Goal: Task Accomplishment & Management: Manage account settings

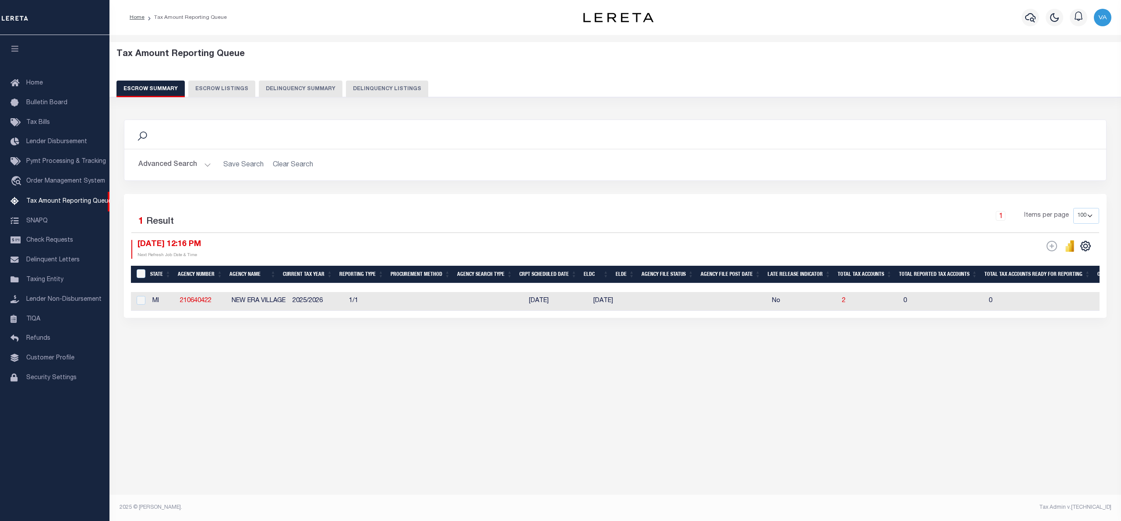
select select "100"
click at [277, 416] on div "Tax Amount Reporting Queue Escrow Summary Escrow Listings In" at bounding box center [616, 269] width 1012 height 469
click at [206, 165] on button "Advanced Search" at bounding box center [174, 164] width 73 height 17
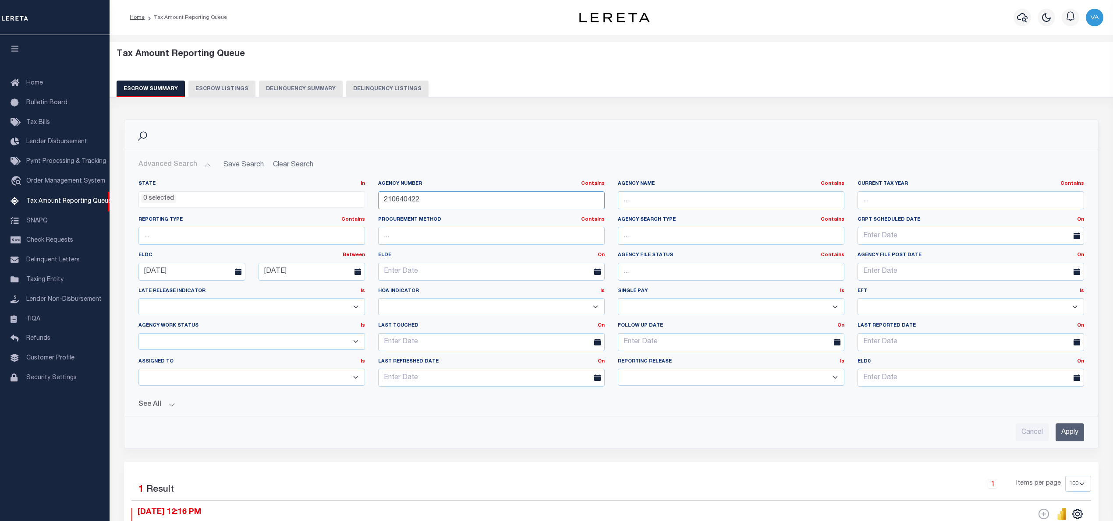
drag, startPoint x: 452, startPoint y: 198, endPoint x: 364, endPoint y: 196, distance: 88.1
click at [364, 196] on div "State In In AK AL AR AZ CA CO CT DC DE FL GA GU HI IA ID IL IN KS KY LA MA MD M…" at bounding box center [611, 286] width 958 height 213
click at [1071, 431] on input "Apply" at bounding box center [1069, 433] width 28 height 18
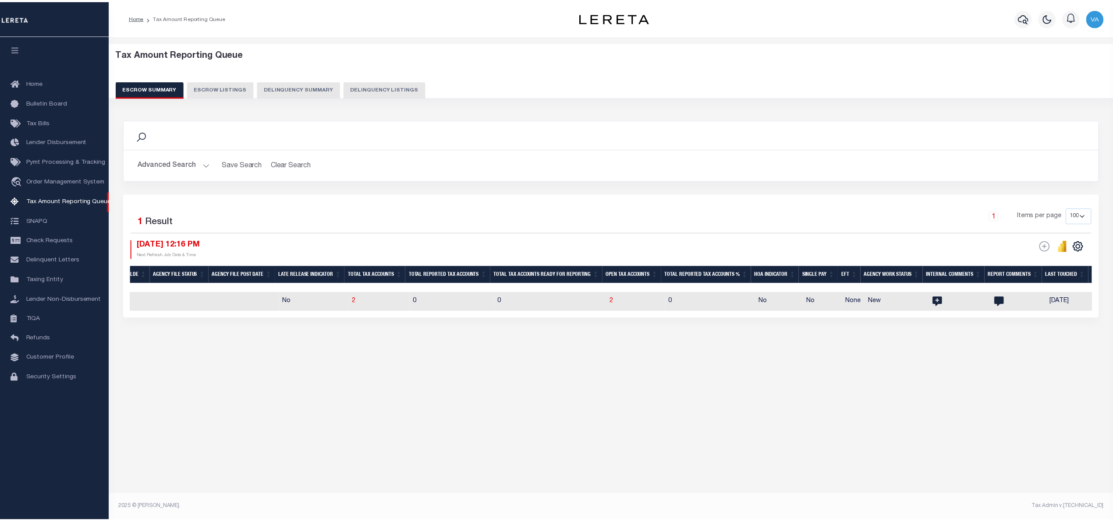
scroll to position [0, 509]
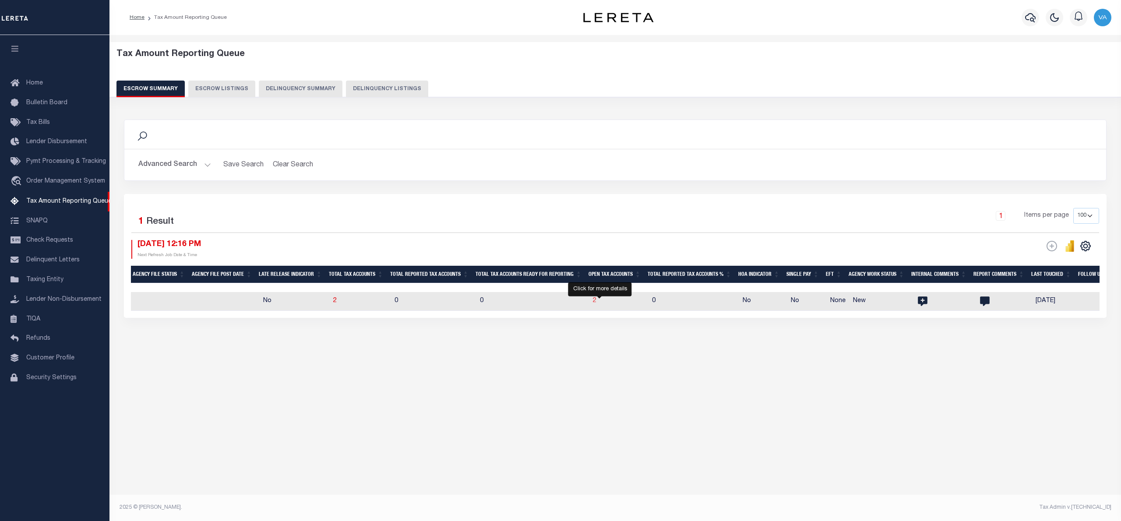
click at [597, 303] on span "2" at bounding box center [595, 301] width 4 height 6
select select "100"
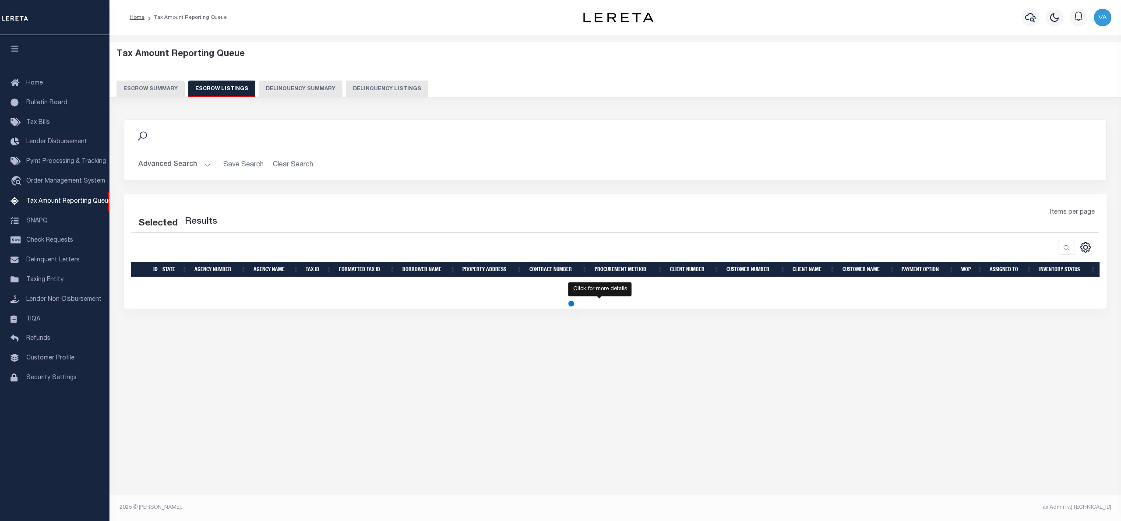
select select "100"
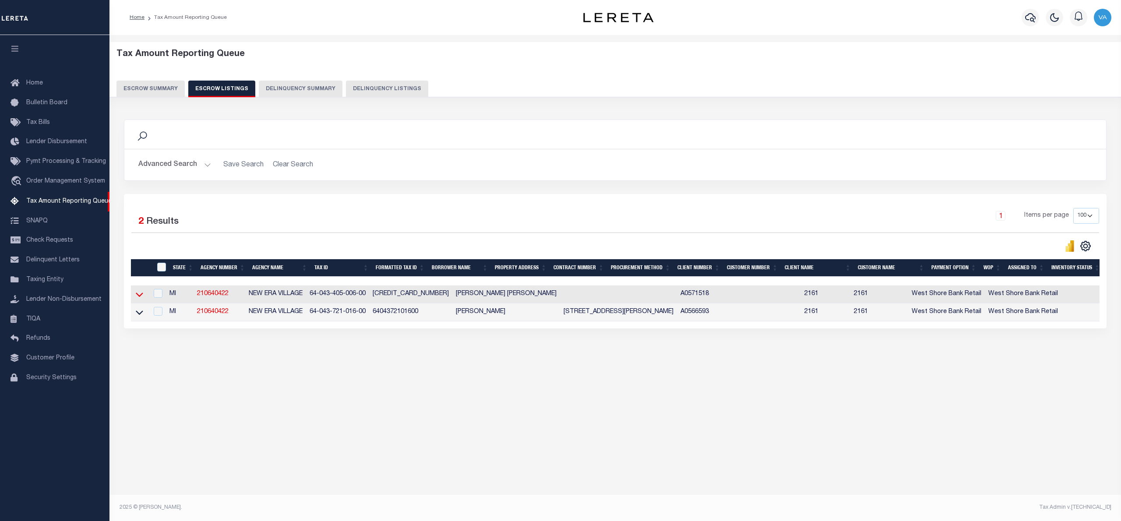
click at [143, 298] on icon at bounding box center [139, 294] width 7 height 9
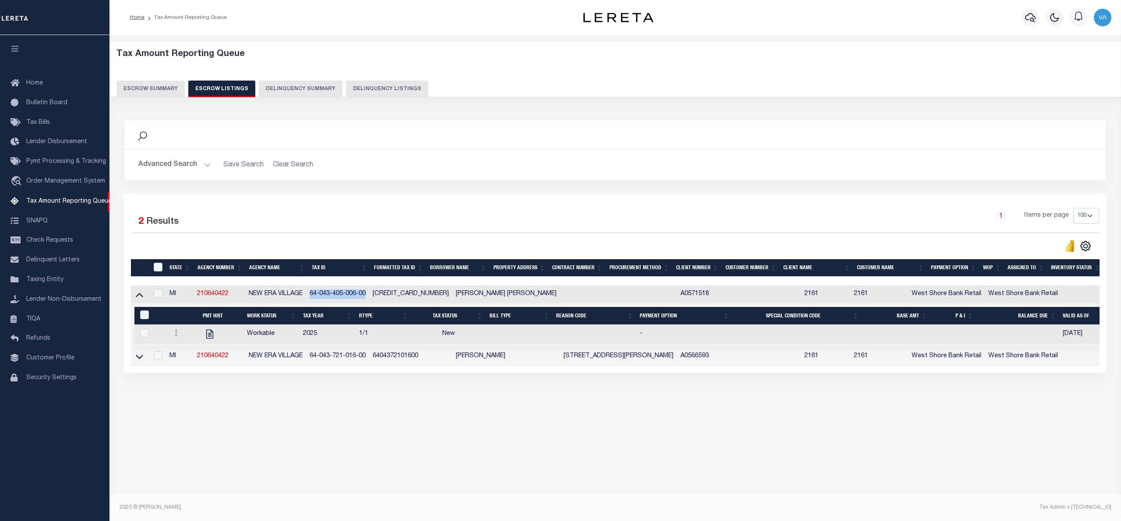
drag, startPoint x: 314, startPoint y: 296, endPoint x: 374, endPoint y: 296, distance: 59.6
click at [369, 296] on td "64-043-405-006-00" at bounding box center [337, 295] width 63 height 18
checkbox input "true"
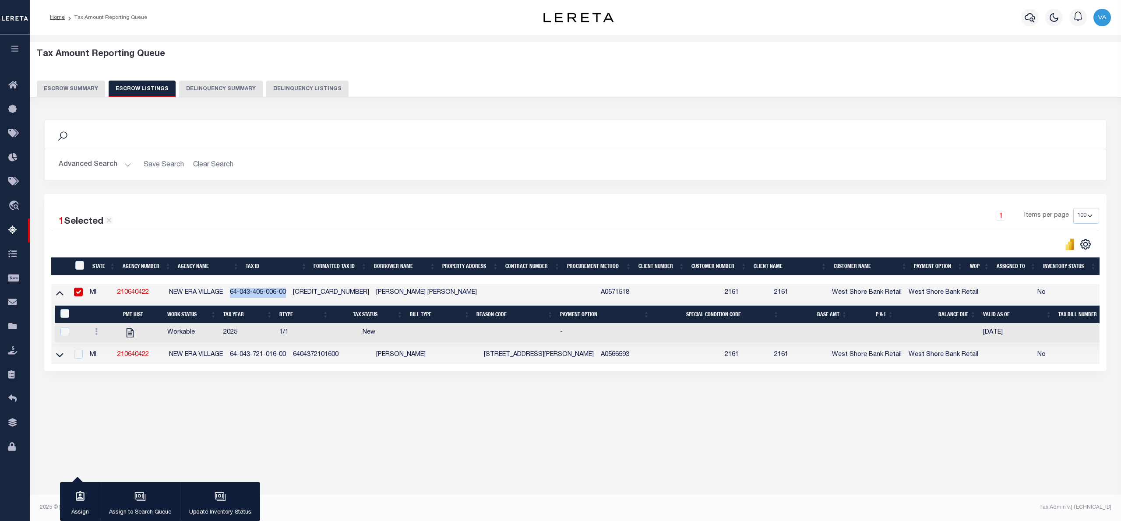
copy td "64-043-405-006-00"
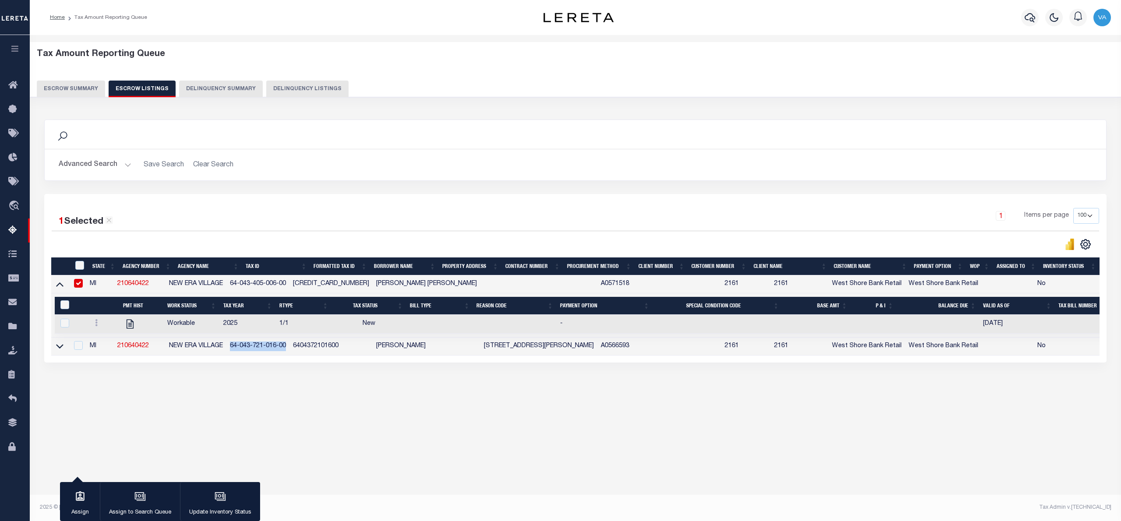
drag, startPoint x: 244, startPoint y: 349, endPoint x: 302, endPoint y: 346, distance: 58.3
click at [290, 346] on td "64-043-721-016-00" at bounding box center [257, 347] width 63 height 18
checkbox input "true"
copy td "64-043-721-016-00"
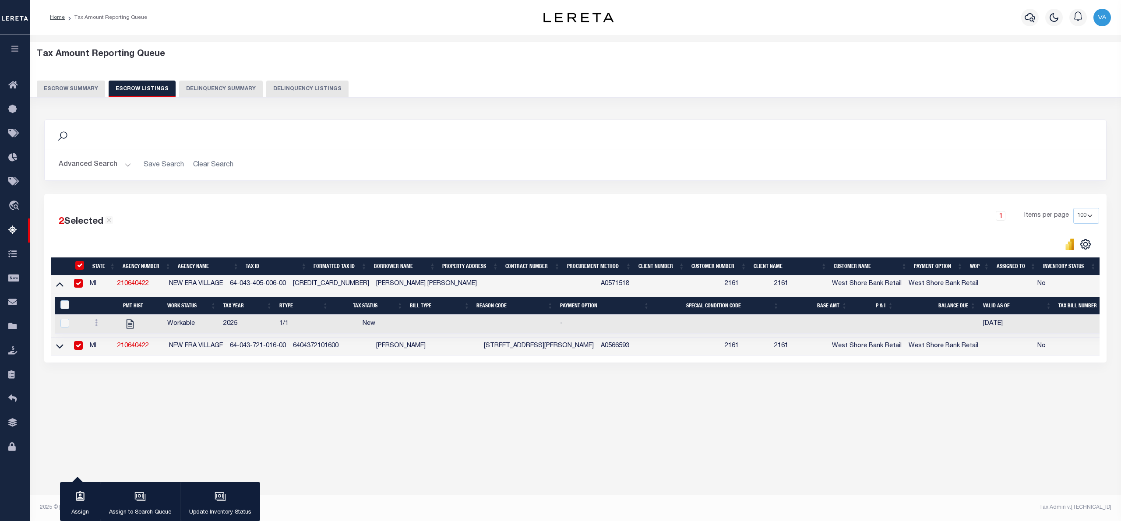
drag, startPoint x: 211, startPoint y: 396, endPoint x: 203, endPoint y: 350, distance: 47.0
click at [211, 396] on div "Tax Amount Reporting Queue Escrow Summary Escrow Listings In" at bounding box center [575, 229] width 1086 height 371
click at [74, 92] on button "Escrow Summary" at bounding box center [71, 89] width 68 height 17
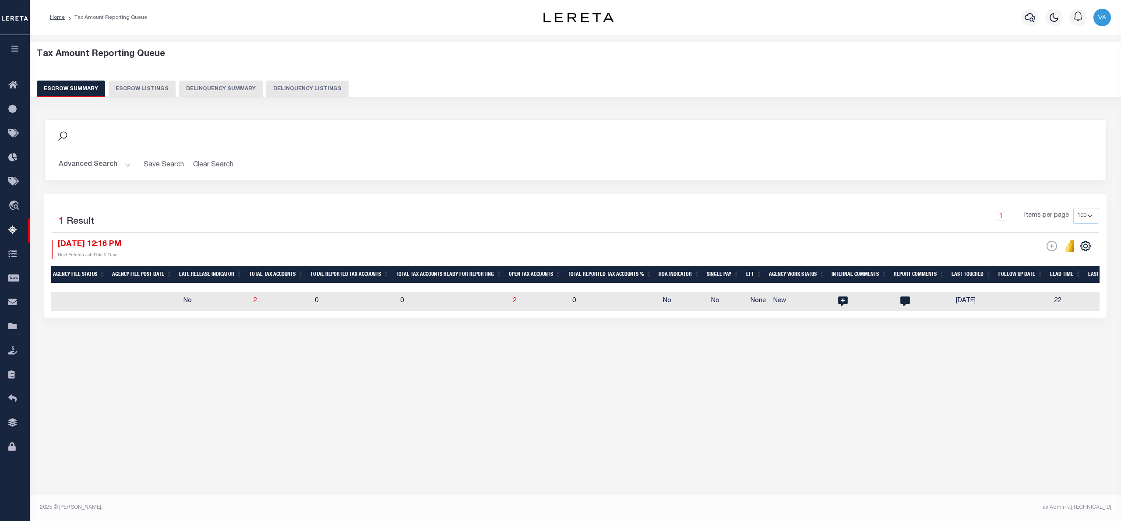
drag, startPoint x: 203, startPoint y: 433, endPoint x: 139, endPoint y: 217, distance: 224.8
click at [203, 433] on div "Tax Amount Reporting Queue Escrow Summary Escrow Listings In" at bounding box center [576, 269] width 1092 height 469
click at [128, 166] on button "Advanced Search" at bounding box center [95, 164] width 73 height 17
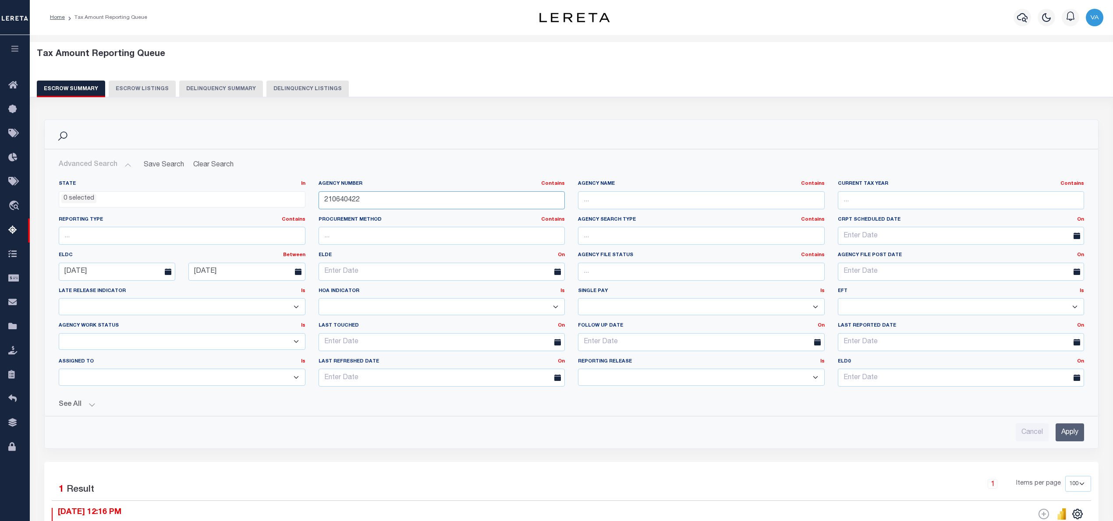
drag, startPoint x: 371, startPoint y: 197, endPoint x: 304, endPoint y: 197, distance: 67.9
click at [304, 197] on div "State In In AK AL AR AZ CA CO CT DC DE FL GA GU HI IA ID IL IN KS KY LA MA MD M…" at bounding box center [571, 286] width 1038 height 213
paste input "140213"
type input "210140213"
click at [1056, 440] on input "Apply" at bounding box center [1069, 433] width 28 height 18
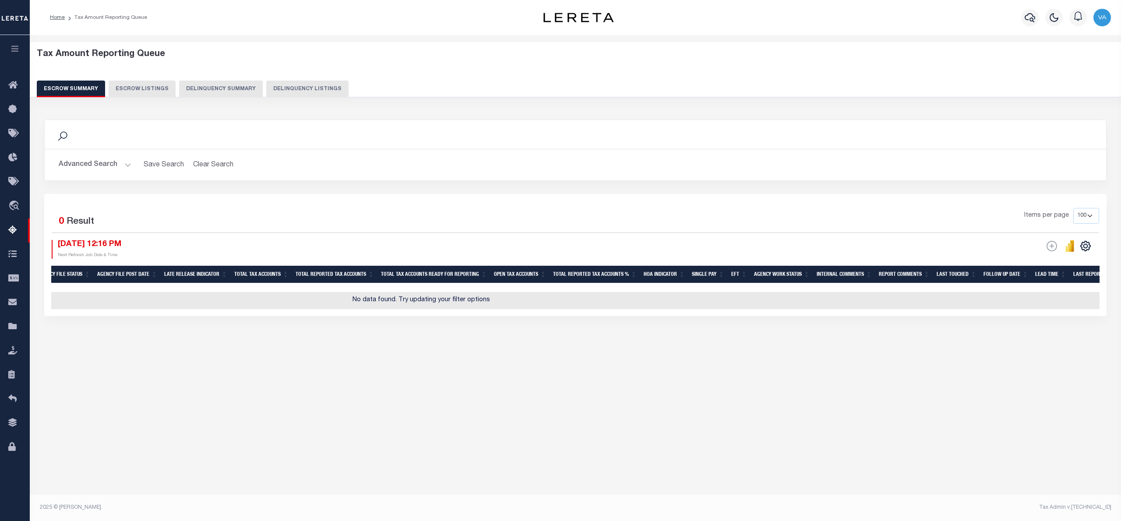
click at [109, 164] on button "Advanced Search" at bounding box center [95, 164] width 73 height 17
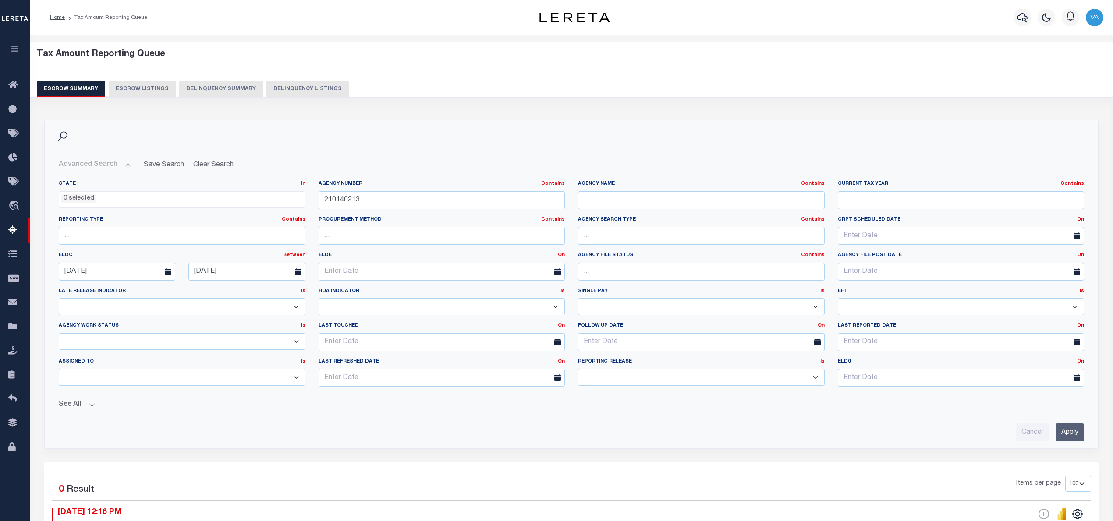
click at [1074, 429] on input "Apply" at bounding box center [1069, 433] width 28 height 18
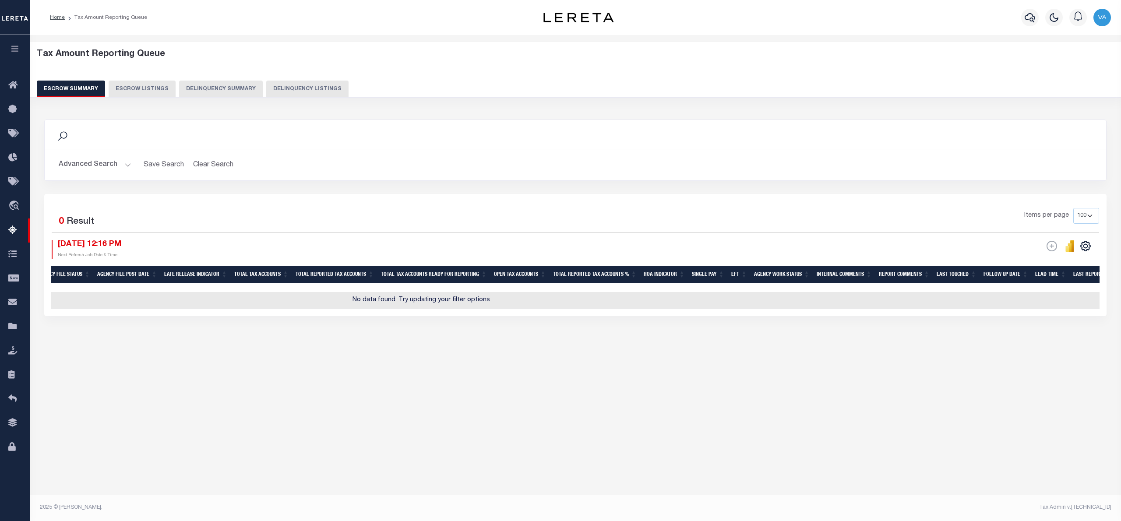
click at [117, 165] on button "Advanced Search" at bounding box center [95, 164] width 73 height 17
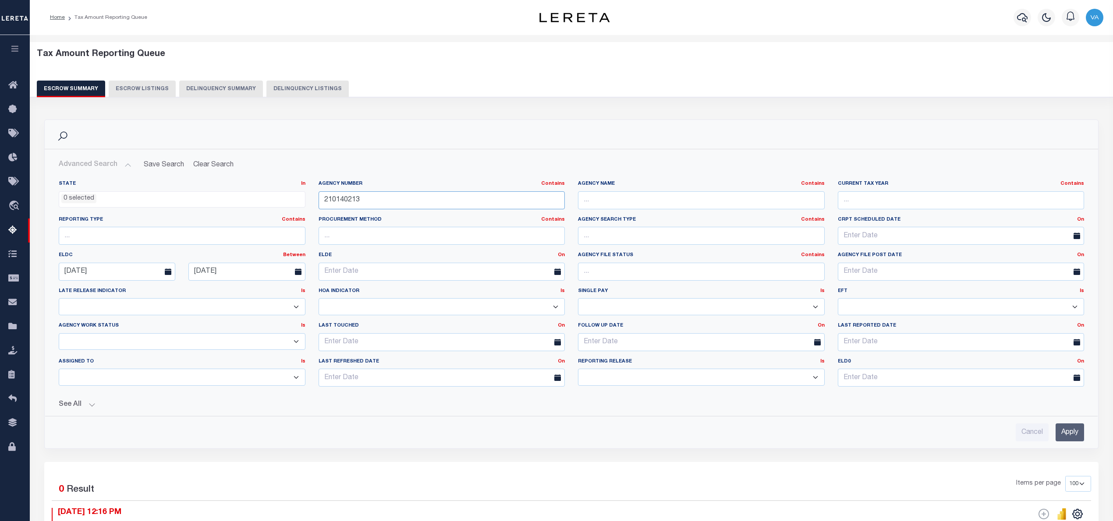
drag, startPoint x: 380, startPoint y: 196, endPoint x: 277, endPoint y: 196, distance: 103.4
click at [277, 196] on div "State In In AK AL AR AZ CA CO CT DC DE FL GA GU HI IA ID IL IN KS KY LA MA MD M…" at bounding box center [571, 286] width 1038 height 213
click at [1075, 432] on input "Apply" at bounding box center [1069, 433] width 28 height 18
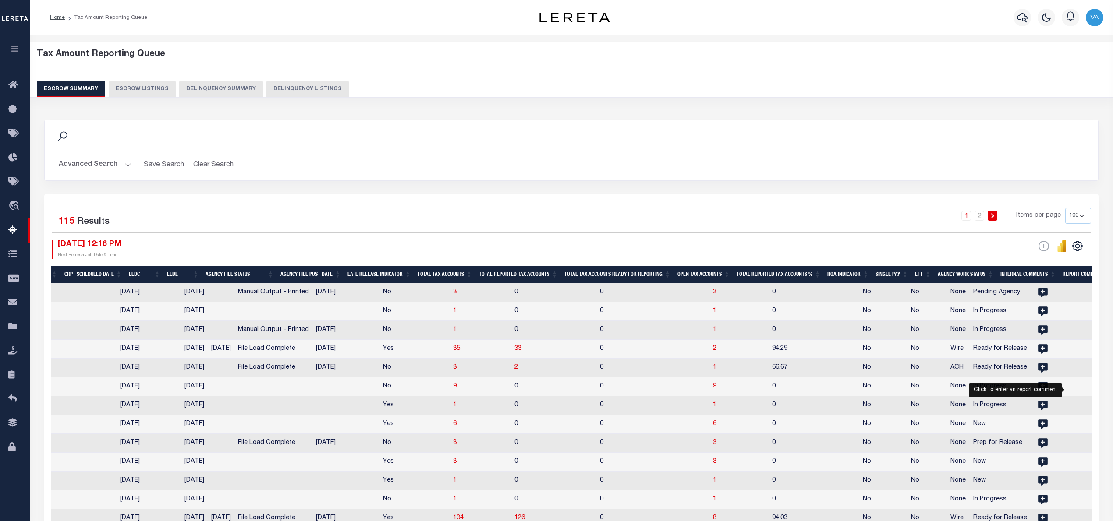
click at [267, 128] on div "Search" at bounding box center [571, 134] width 1039 height 15
click at [922, 192] on div "Search Advanced Search Save Search Clear Search EscrowSummaryGridWrapper_dynami…" at bounding box center [571, 157] width 1067 height 74
click at [960, 162] on h2 "Advanced Search Save Search Clear Search EscrowSummaryGridWrapper_dynamictable_…" at bounding box center [571, 164] width 1039 height 17
click at [125, 163] on button "Advanced Search" at bounding box center [95, 164] width 73 height 17
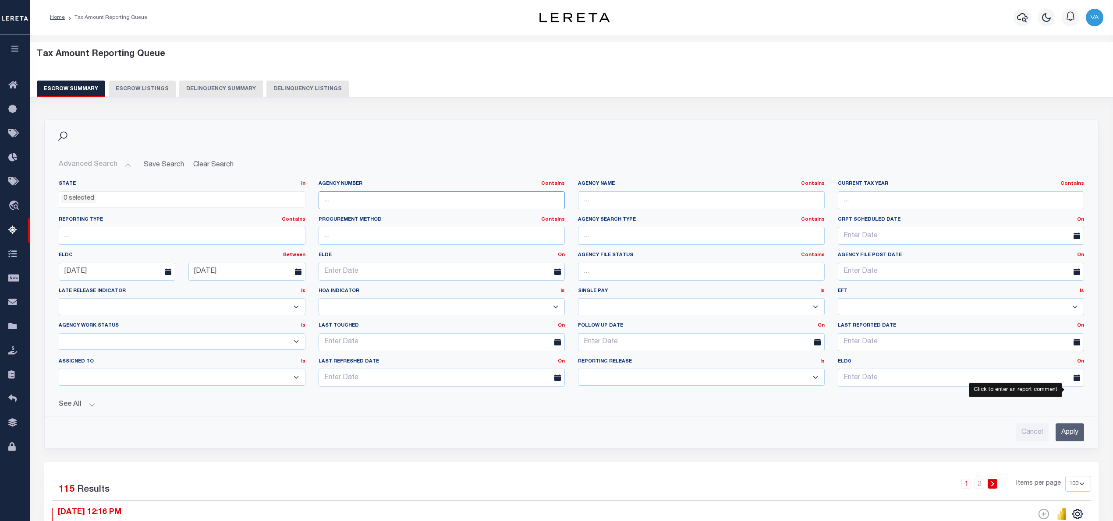
click at [333, 201] on input "text" at bounding box center [441, 200] width 247 height 18
paste input "210490207"
type input "210490207"
click at [1063, 433] on input "Apply" at bounding box center [1069, 433] width 28 height 18
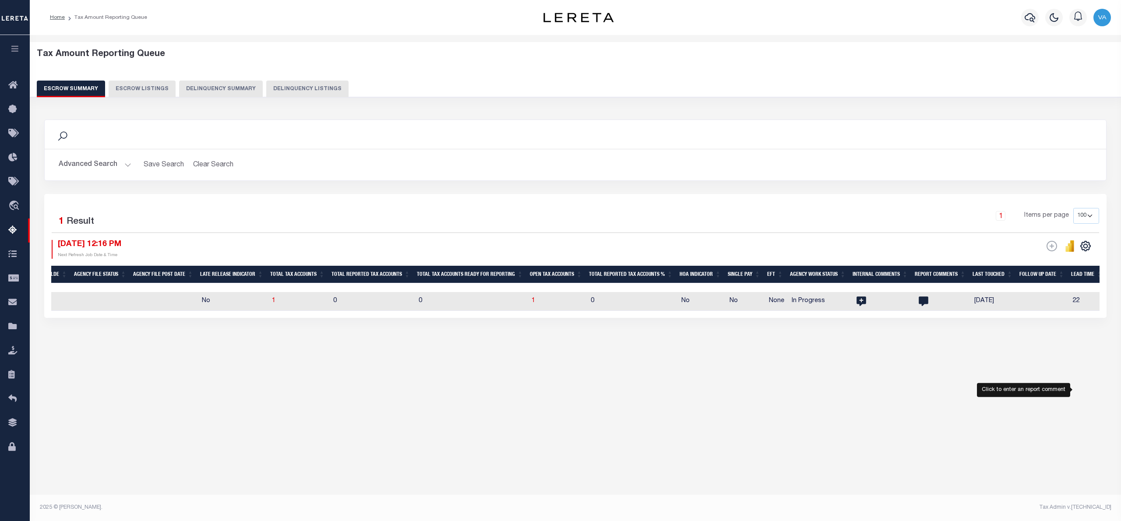
click at [537, 298] on td "1" at bounding box center [557, 301] width 59 height 19
checkbox input "true"
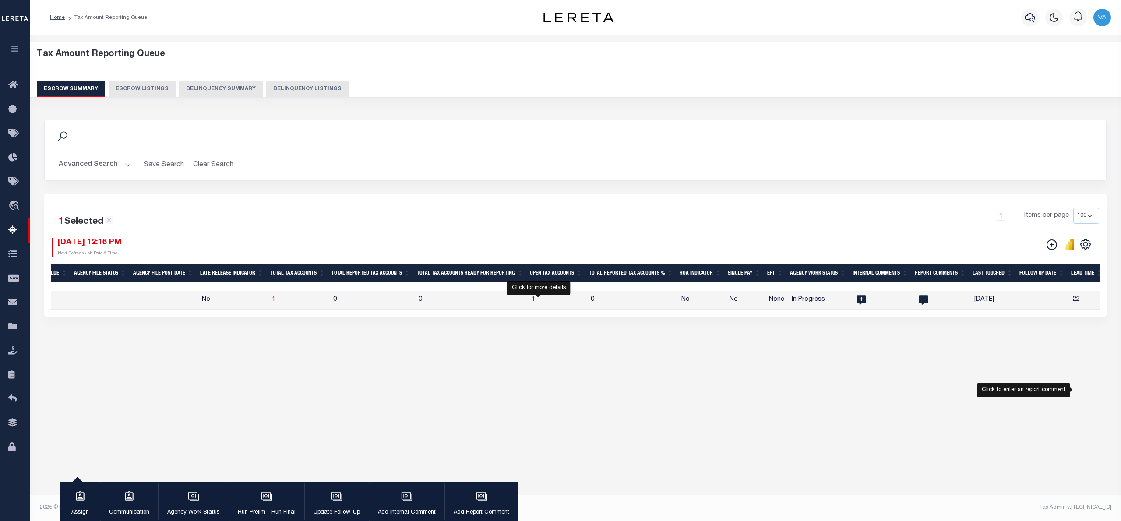
click at [535, 302] on span "1" at bounding box center [534, 300] width 4 height 6
select select "100"
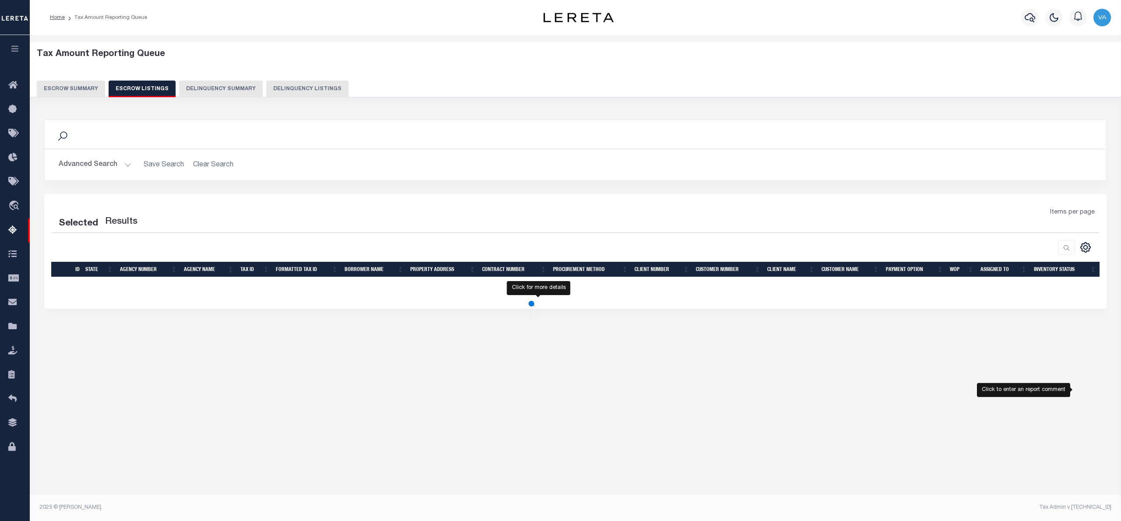
select select "100"
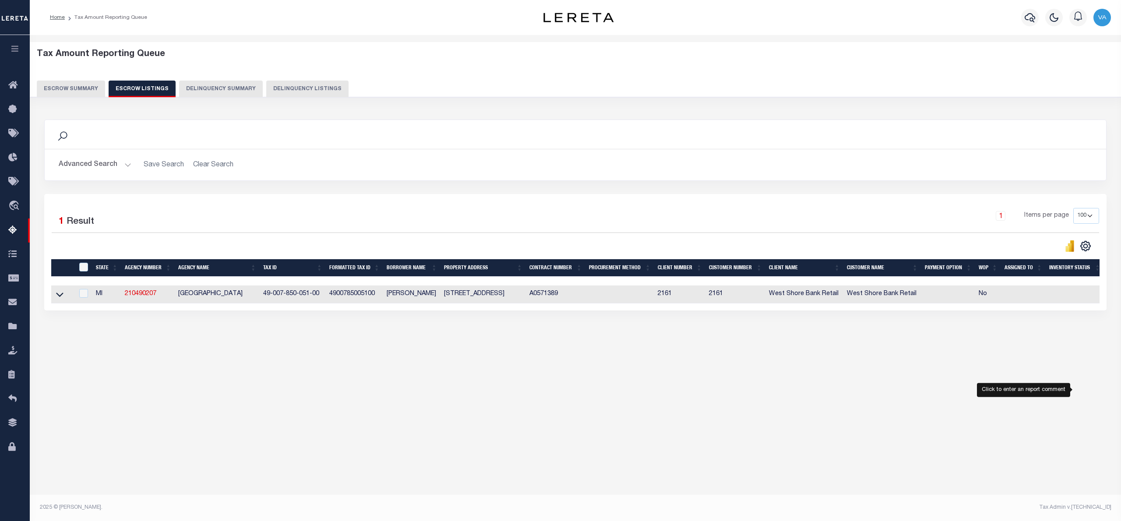
scroll to position [0, 4]
click at [57, 296] on icon at bounding box center [55, 294] width 7 height 9
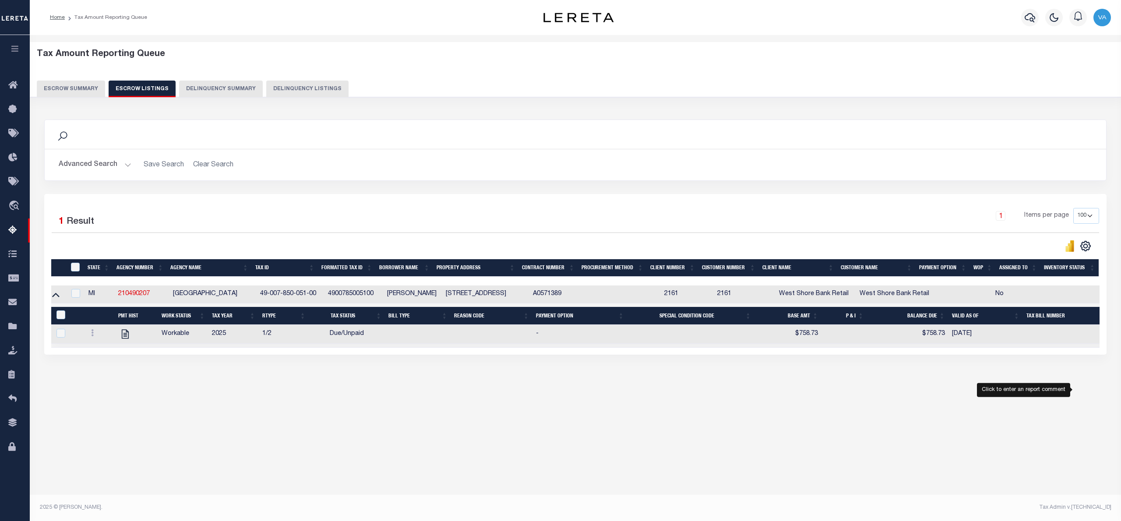
scroll to position [0, 0]
drag, startPoint x: 125, startPoint y: 333, endPoint x: 282, endPoint y: 409, distance: 174.4
click at [282, 407] on div "Tax Amount Reporting Queue Escrow Summary Escrow Listings In" at bounding box center [575, 226] width 1086 height 364
click at [128, 338] on icon "" at bounding box center [129, 334] width 11 height 11
checkbox input "true"
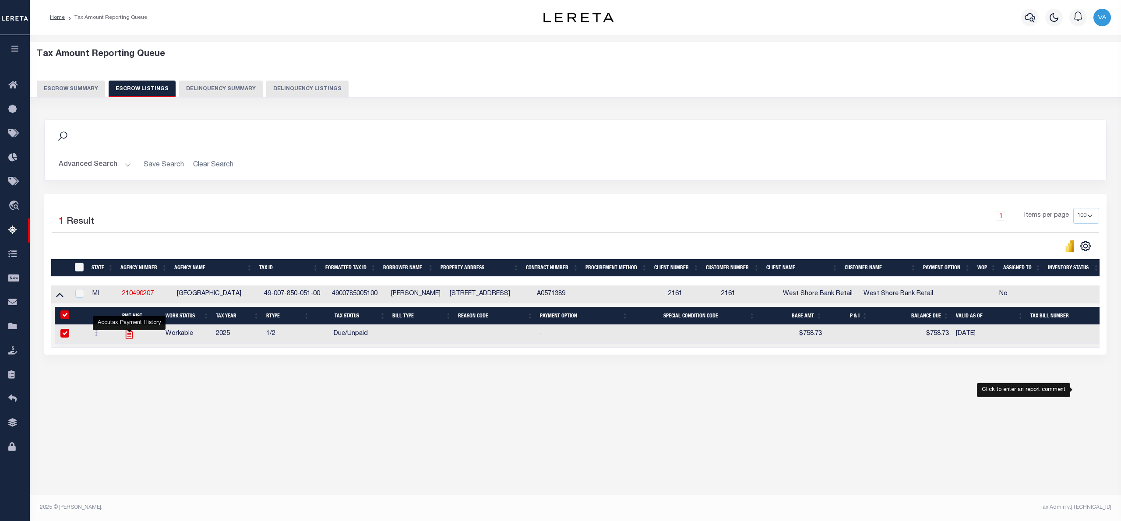
checkbox input "true"
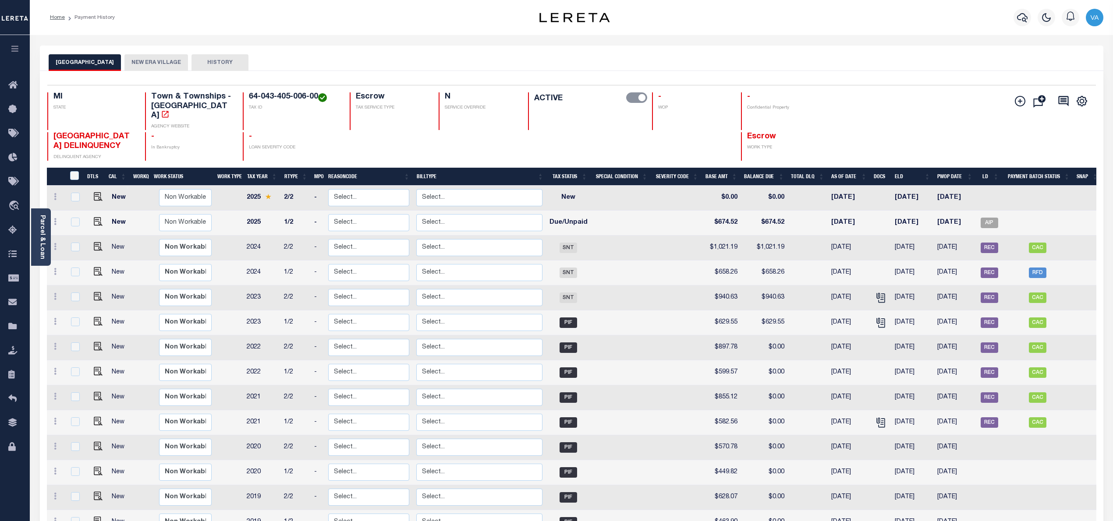
click at [141, 65] on button "NEW ERA VILLAGE" at bounding box center [156, 62] width 64 height 17
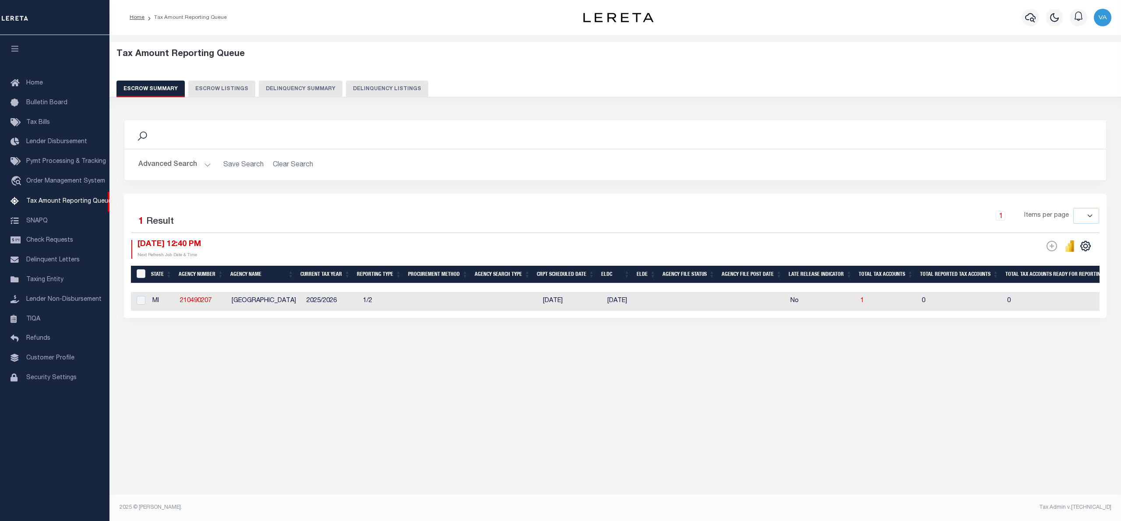
select select
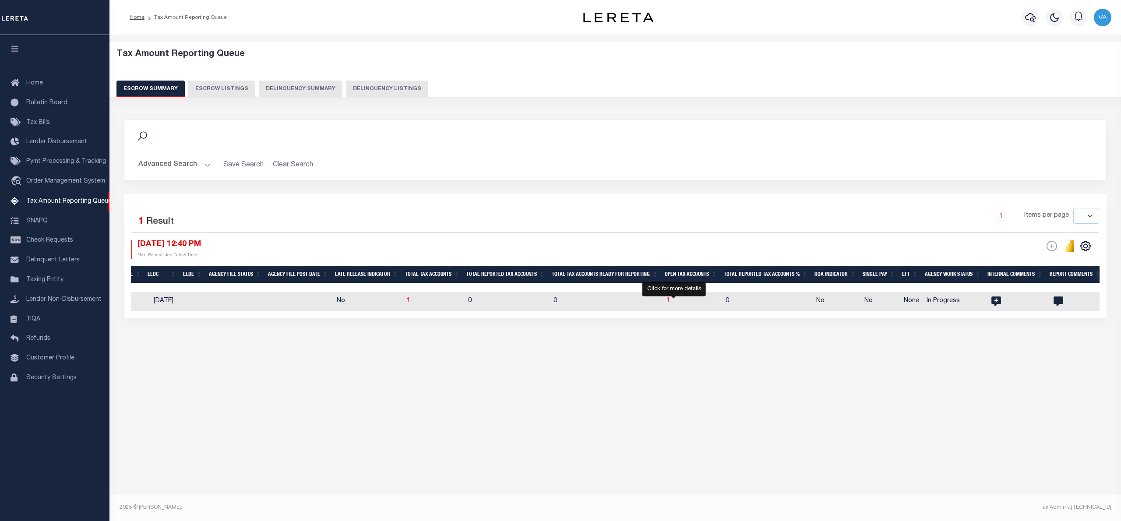
click at [670, 300] on span "1" at bounding box center [669, 301] width 4 height 6
select select "100"
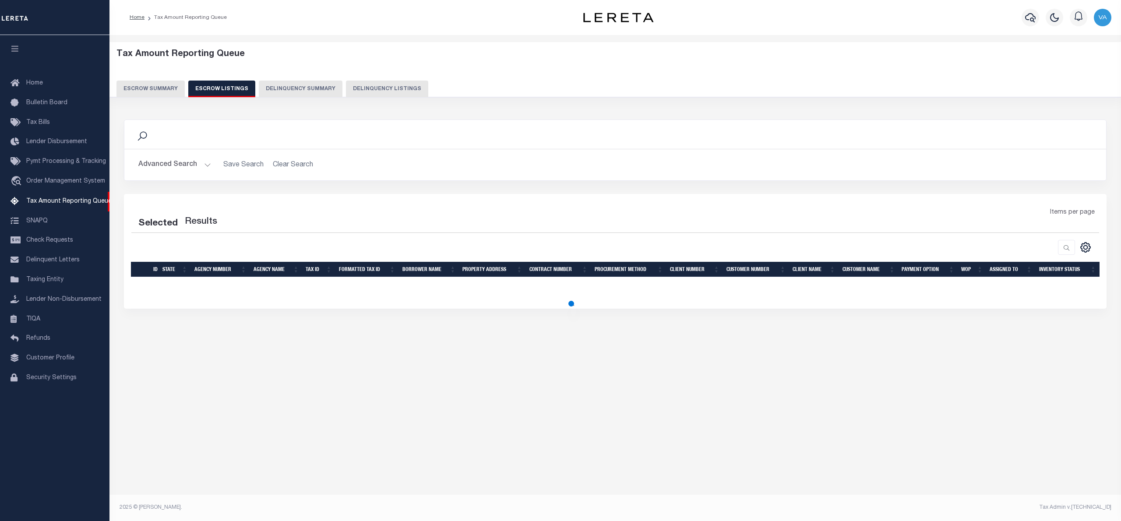
select select "100"
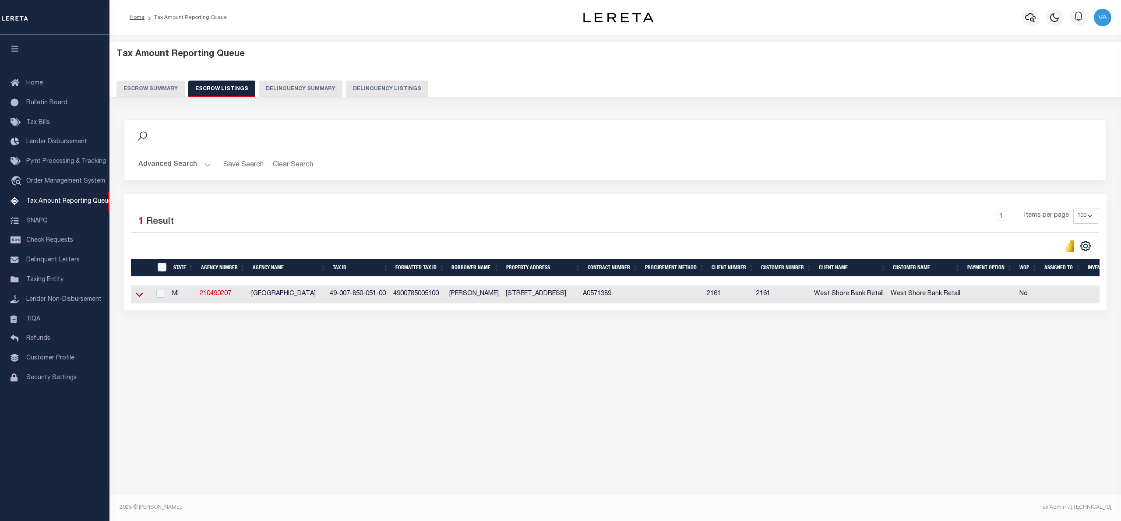
click at [138, 298] on icon at bounding box center [139, 294] width 7 height 9
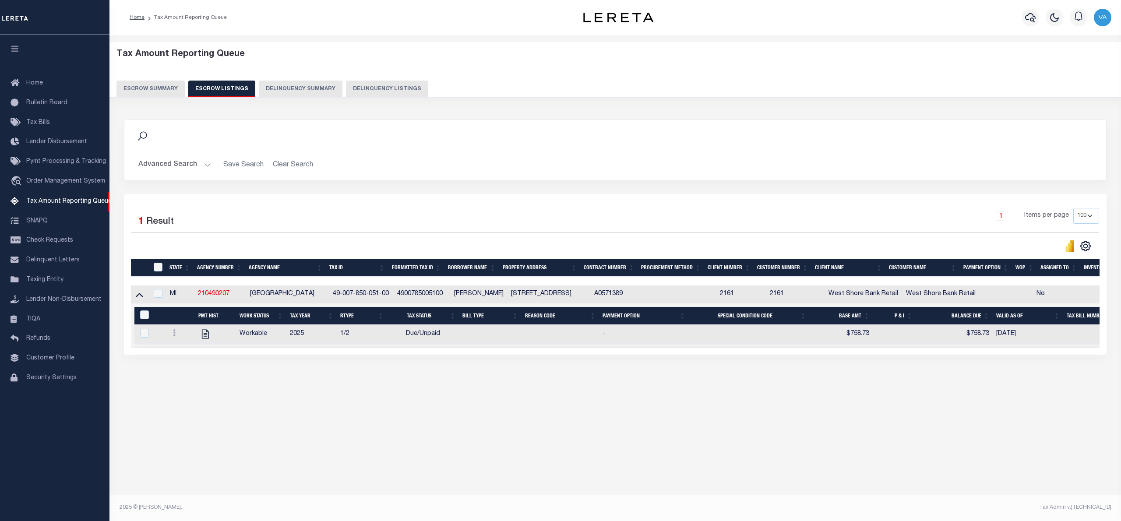
click at [159, 85] on button "Escrow Summary" at bounding box center [151, 89] width 68 height 17
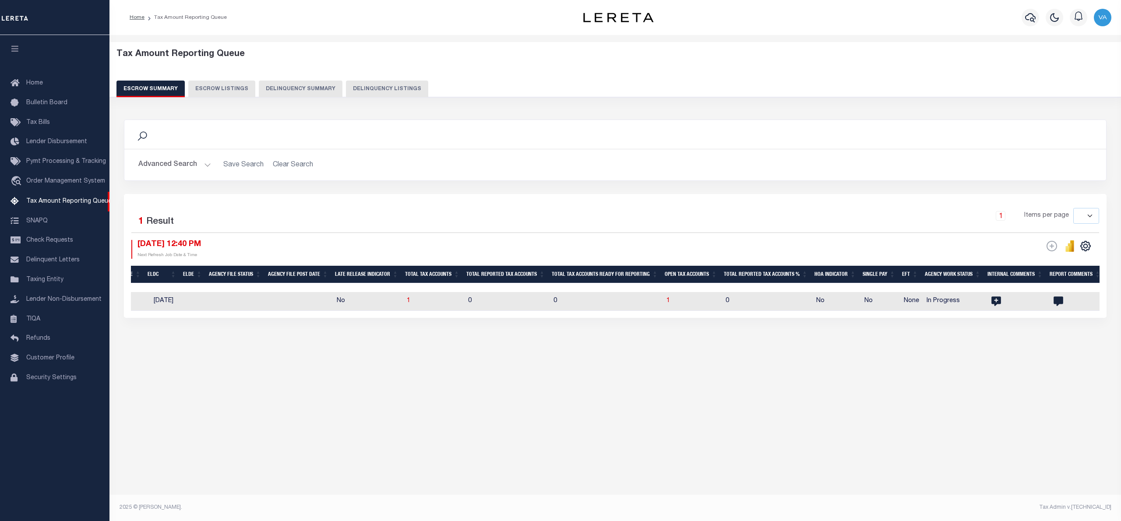
click at [197, 164] on button "Advanced Search" at bounding box center [174, 164] width 73 height 17
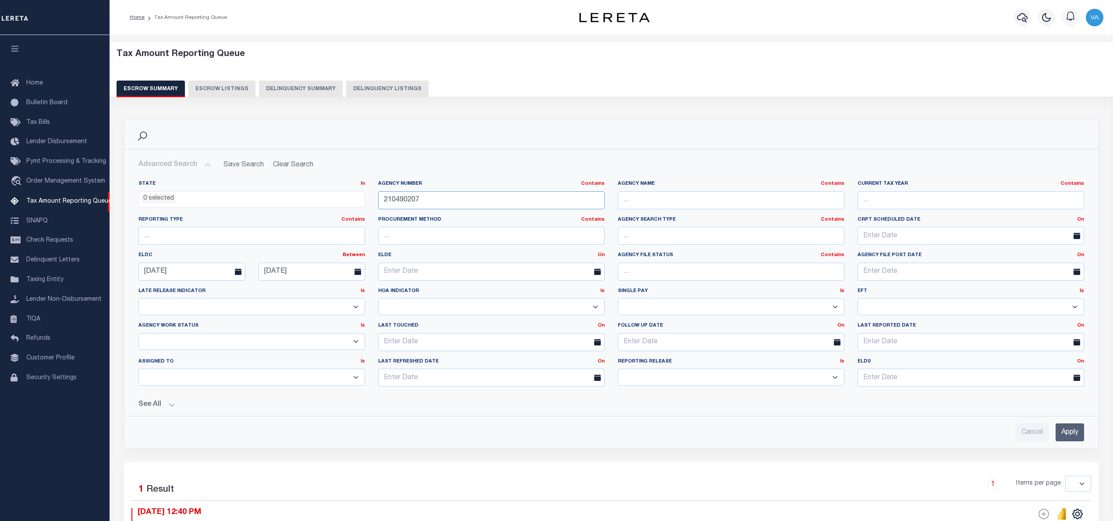
drag, startPoint x: 423, startPoint y: 200, endPoint x: 340, endPoint y: 200, distance: 82.3
click at [340, 200] on div "State In In AK AL AR AZ CA CO CT DC DE FL GA GU HI IA ID IL IN KS KY LA MA MD M…" at bounding box center [611, 286] width 958 height 213
paste input "530202"
type input "210530202"
click at [1080, 437] on input "Apply" at bounding box center [1069, 433] width 28 height 18
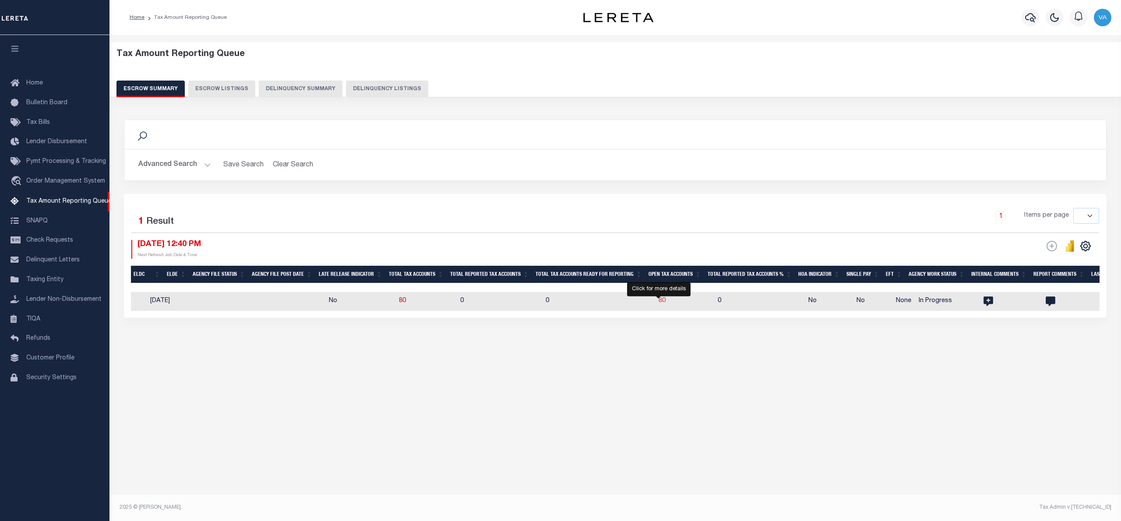
click at [660, 304] on span "80" at bounding box center [662, 301] width 7 height 6
select select "100"
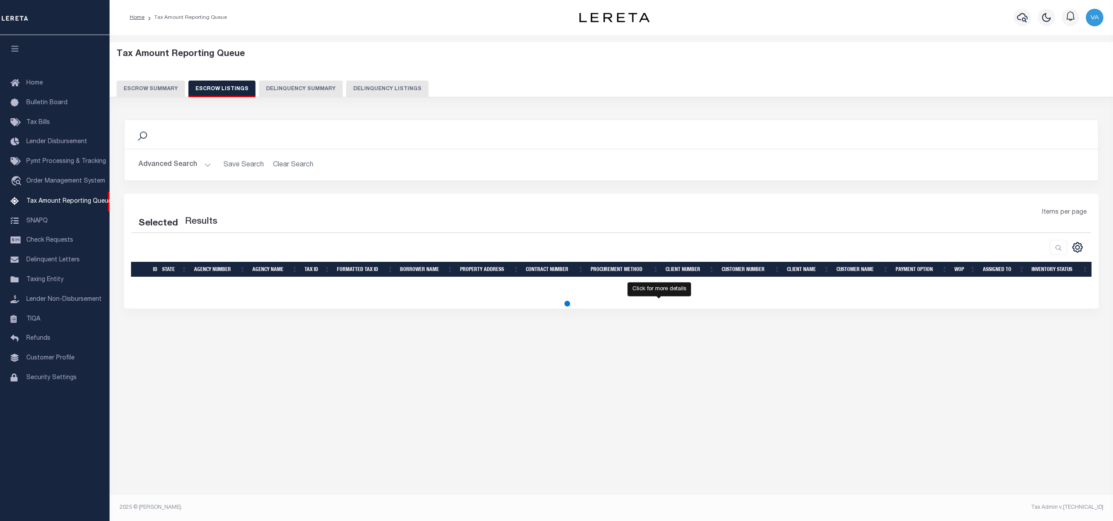
select select "100"
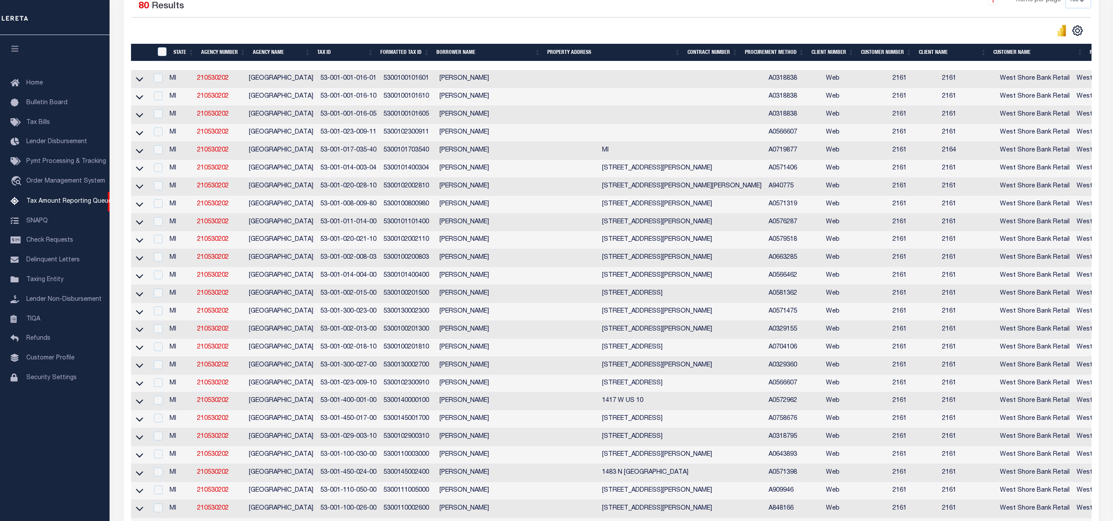
scroll to position [40, 0]
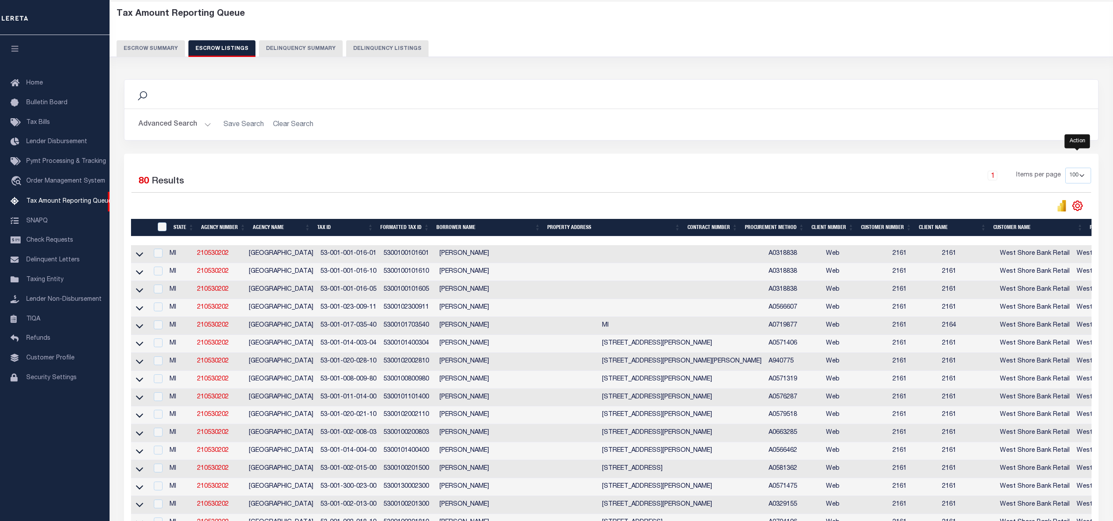
click at [1073, 204] on icon "" at bounding box center [1077, 206] width 10 height 10
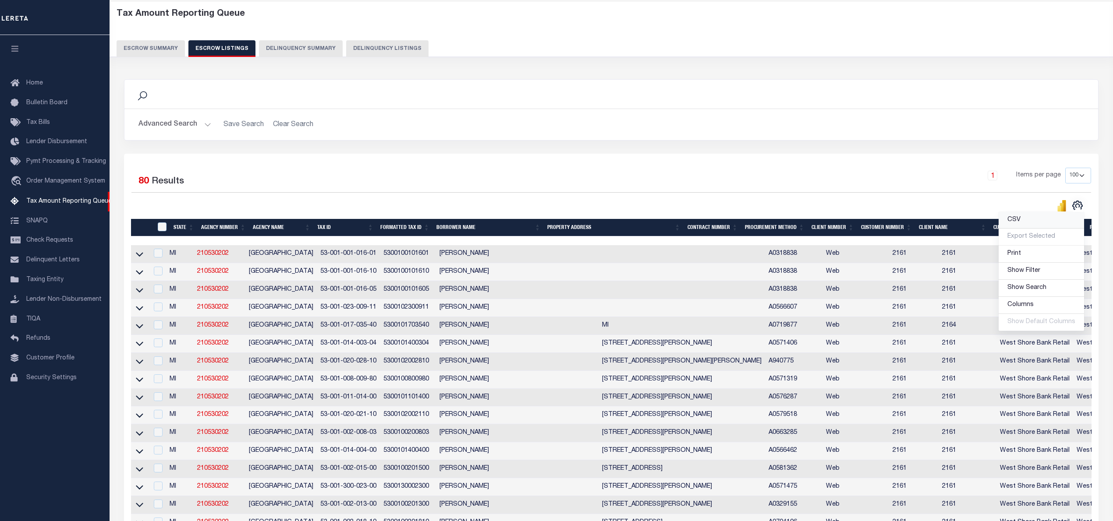
click at [1020, 219] on span "CSV" at bounding box center [1013, 220] width 13 height 6
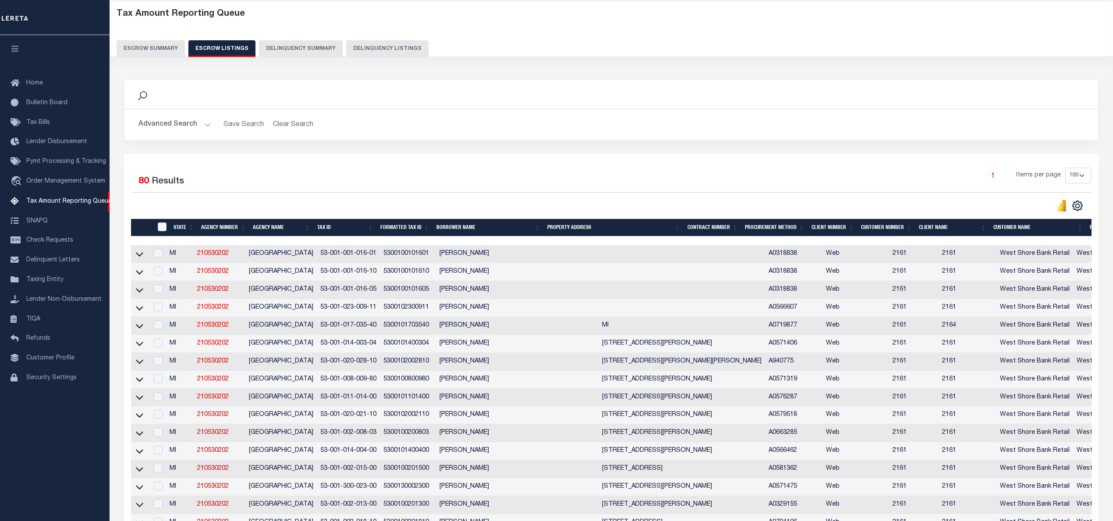
click at [1083, 209] on div "CSV Export Selected Print Show Filter Show Search Columns 0: 1: ID 2: State 3: …" at bounding box center [1077, 205] width 14 height 11
click at [1074, 209] on icon "" at bounding box center [1076, 205] width 11 height 11
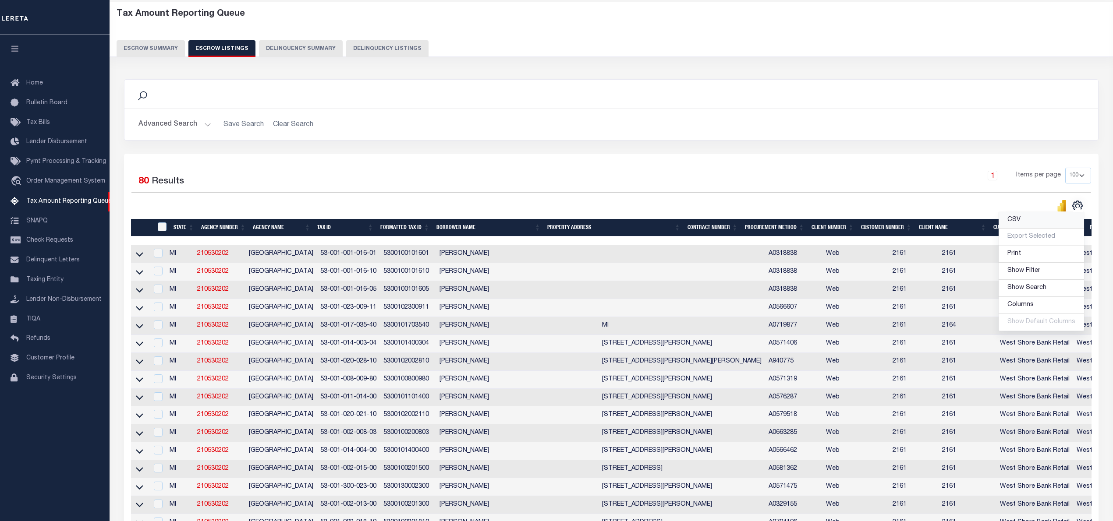
click at [1022, 222] on link "CSV" at bounding box center [1040, 220] width 85 height 17
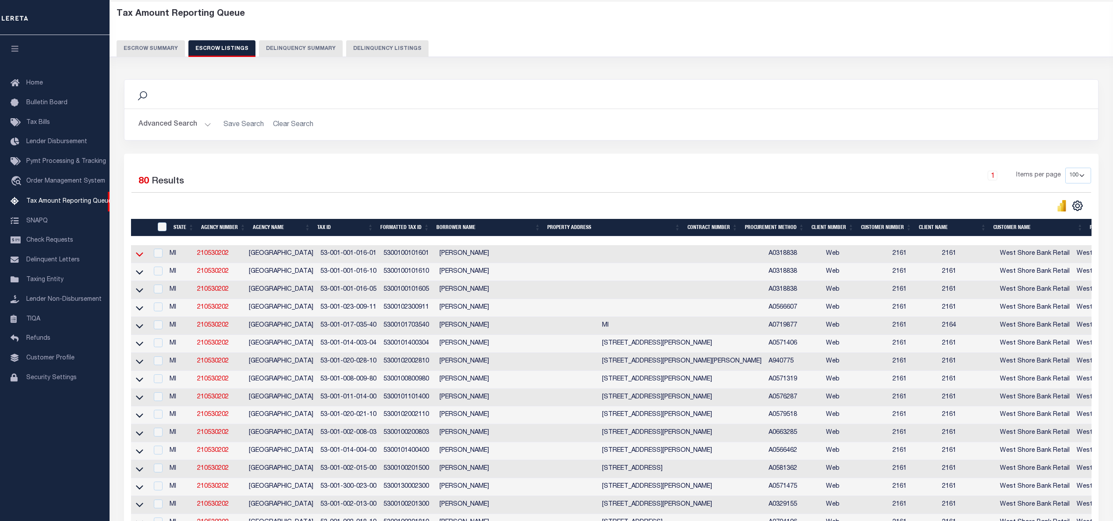
click at [137, 258] on icon at bounding box center [139, 254] width 7 height 9
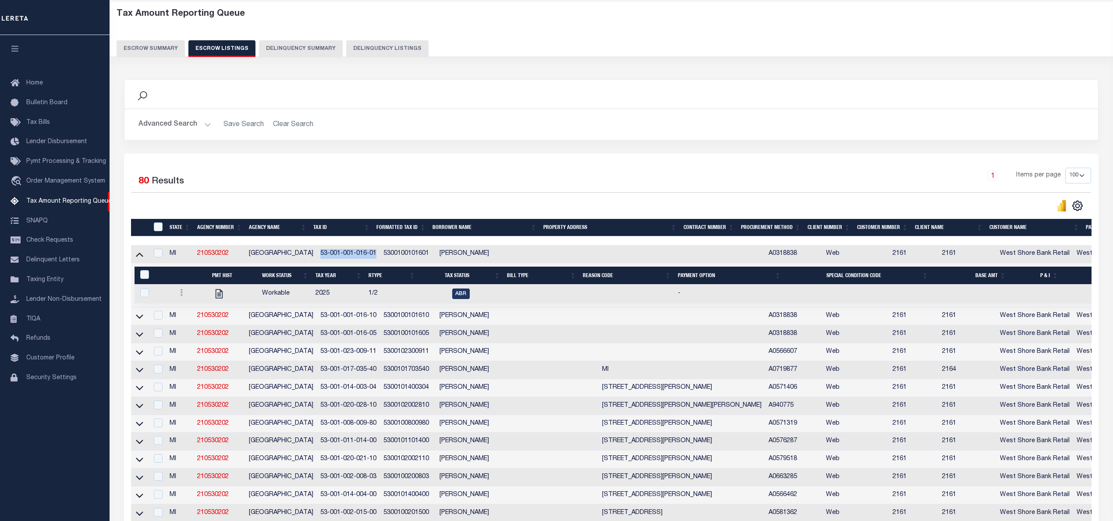
drag, startPoint x: 316, startPoint y: 254, endPoint x: 372, endPoint y: 255, distance: 56.5
click at [372, 255] on td "53-001-001-016-01" at bounding box center [348, 254] width 63 height 18
checkbox input "true"
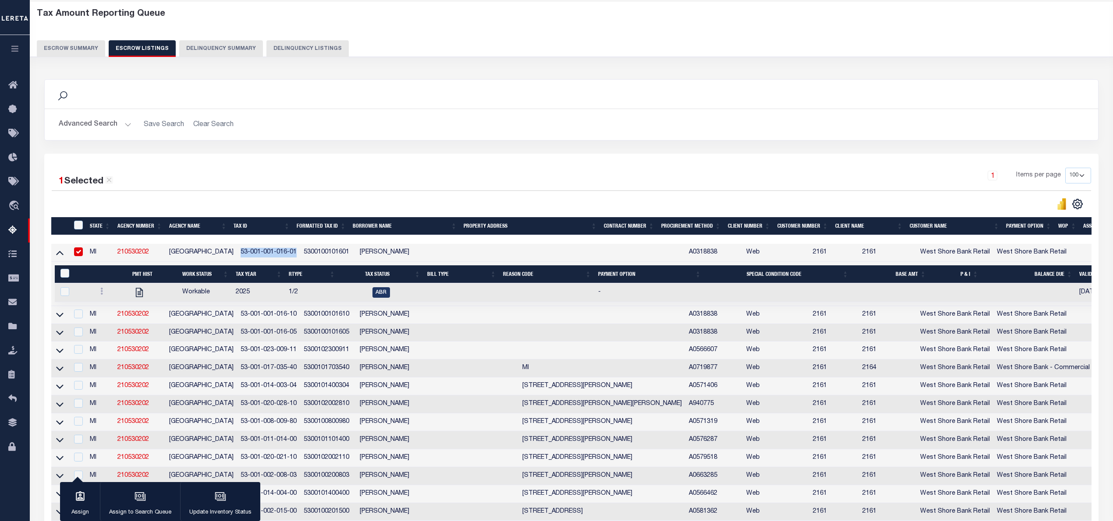
copy td "53-001-001-016-01"
click at [179, 299] on td "Workable" at bounding box center [205, 292] width 53 height 19
checkbox input "true"
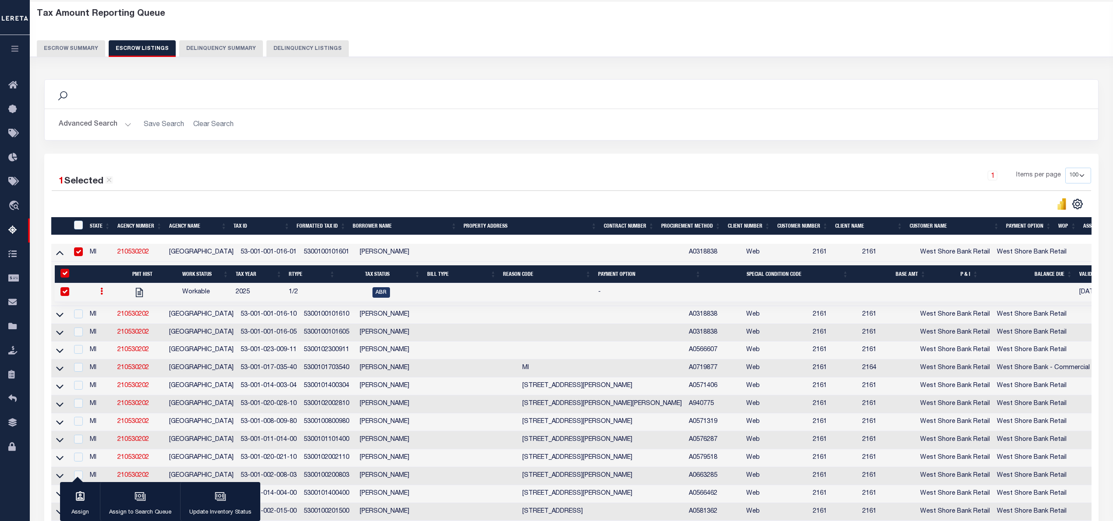
click at [100, 294] on icon at bounding box center [101, 291] width 3 height 7
click at [112, 320] on link "" at bounding box center [112, 320] width 30 height 14
checkbox input "false"
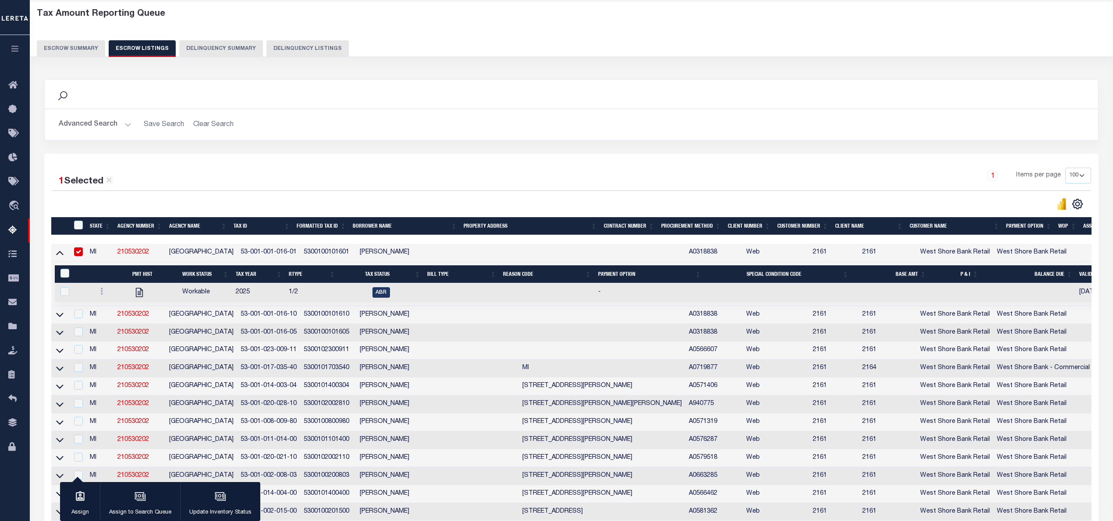
select select
type input "[DATE]"
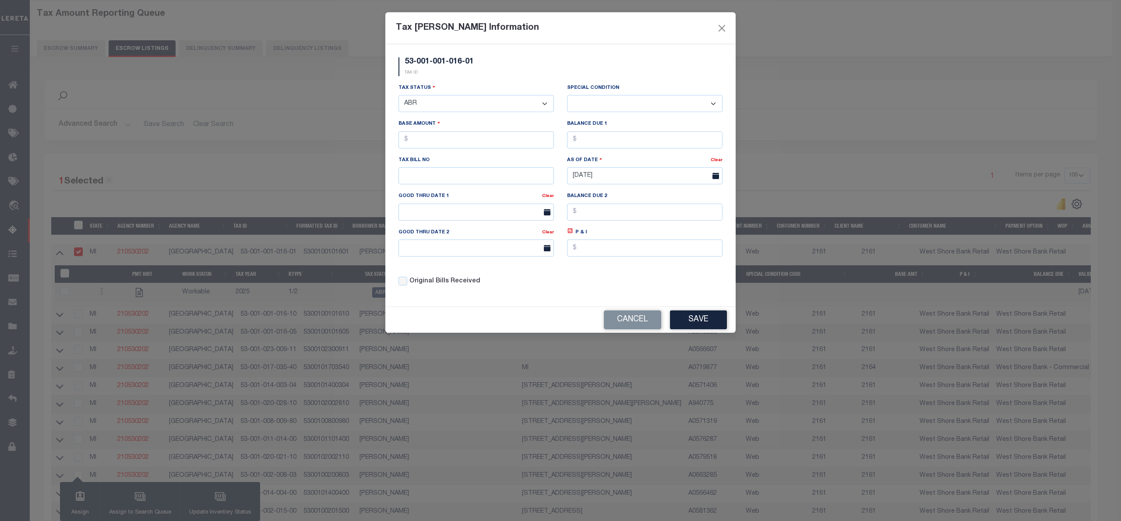
click at [435, 106] on select "- Select Status - Open Due/Unpaid Paid Incomplete No Tax Due Internal Refund Pr…" at bounding box center [476, 103] width 155 height 17
select select "DUE"
click at [399, 96] on select "- Select Status - Open Due/Unpaid Paid Incomplete No Tax Due Internal Refund Pr…" at bounding box center [476, 103] width 155 height 17
select select "0"
click at [463, 143] on input "text" at bounding box center [476, 139] width 155 height 17
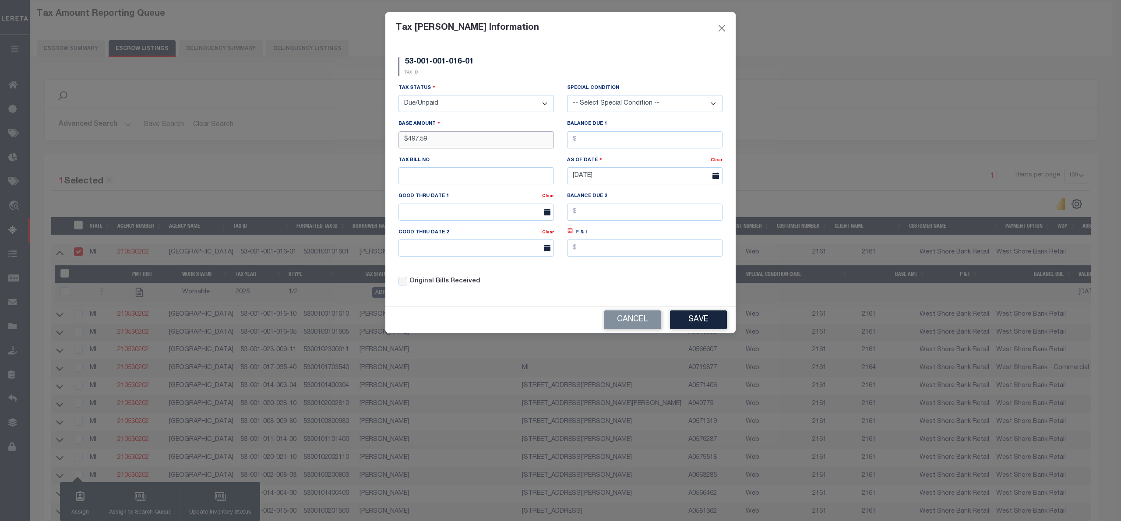
type input "$497.59"
click at [712, 324] on button "Save" at bounding box center [698, 320] width 57 height 19
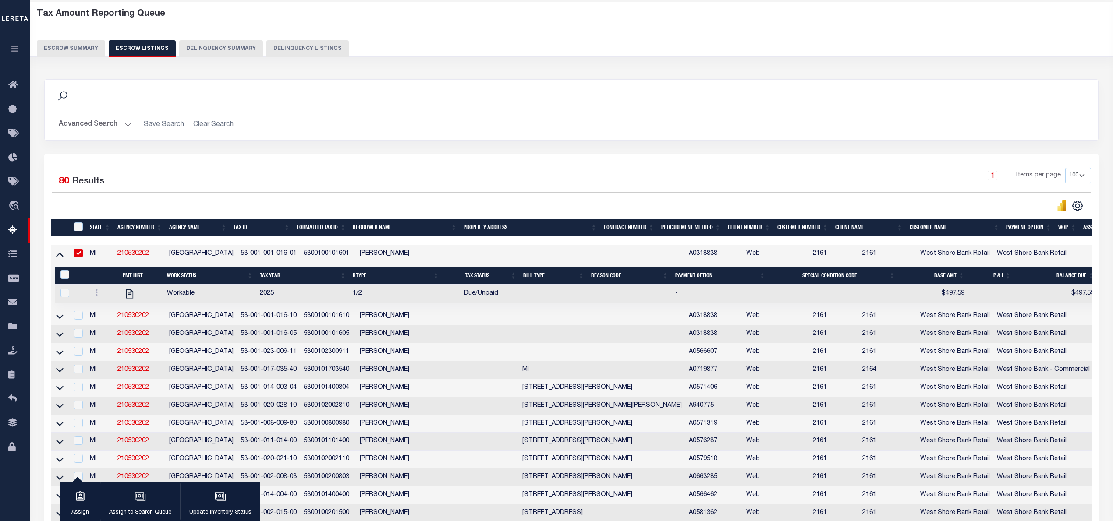
click at [929, 153] on div "Search Advanced Search Save Search Clear Search In In" at bounding box center [571, 116] width 1067 height 74
click at [55, 318] on link at bounding box center [60, 316] width 10 height 6
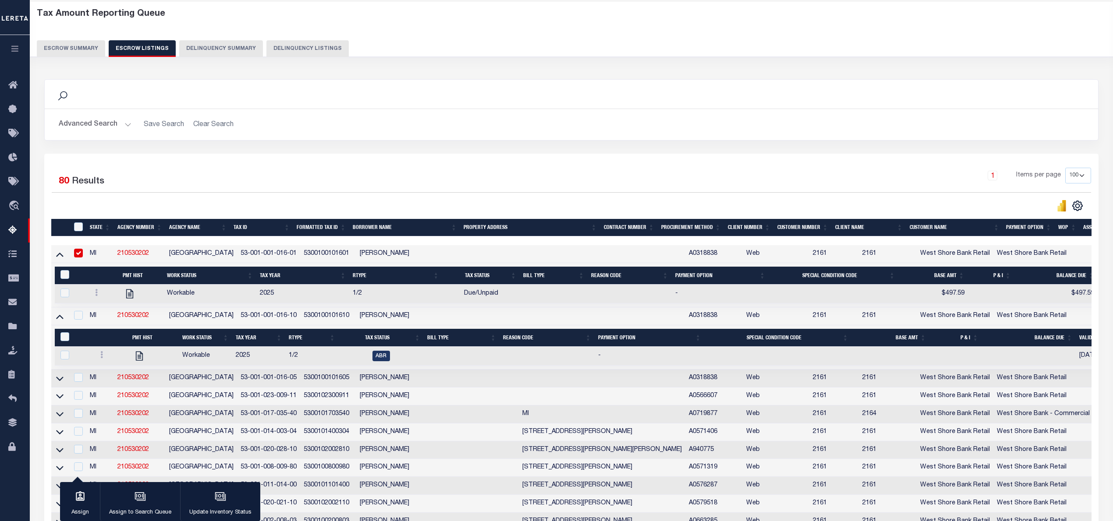
click at [81, 255] on input "checkbox" at bounding box center [78, 253] width 9 height 9
checkbox input "false"
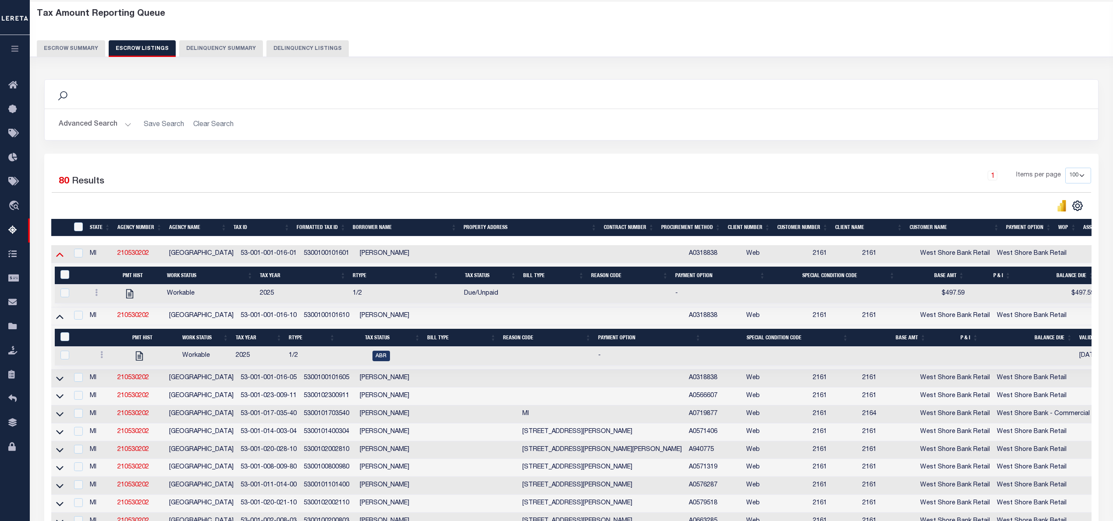
click at [57, 256] on icon at bounding box center [59, 254] width 7 height 9
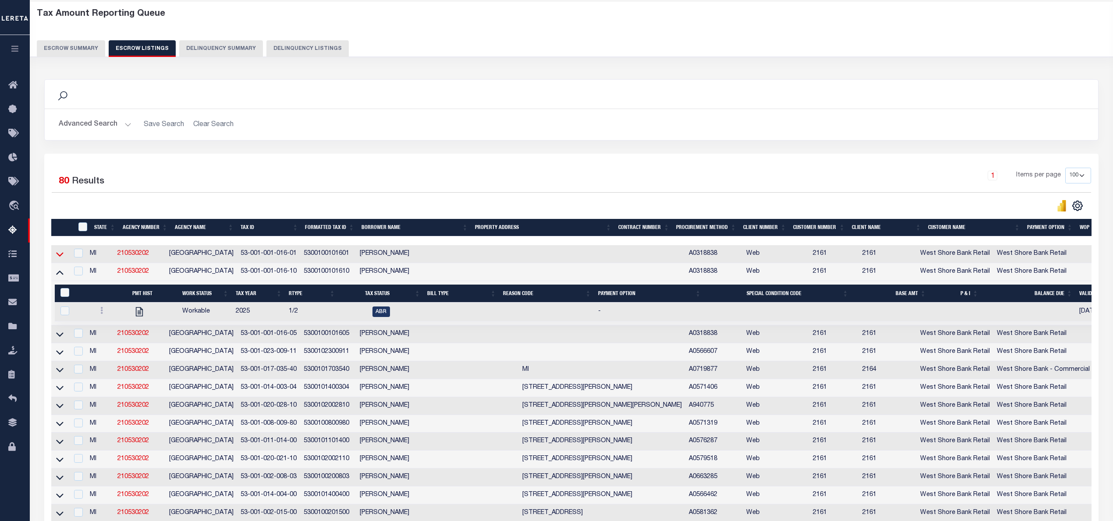
click at [60, 258] on icon at bounding box center [59, 254] width 7 height 9
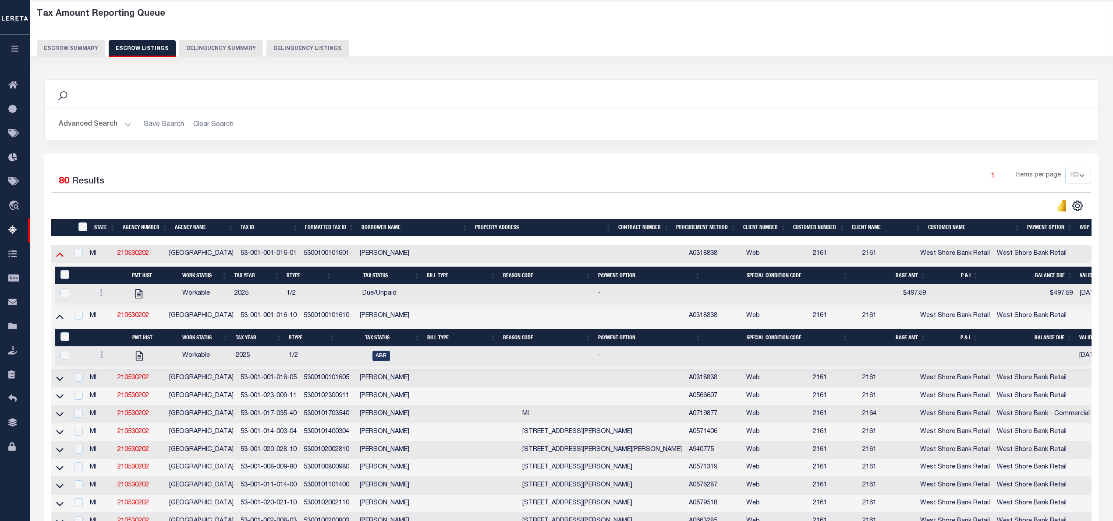
click at [60, 256] on icon at bounding box center [59, 255] width 7 height 4
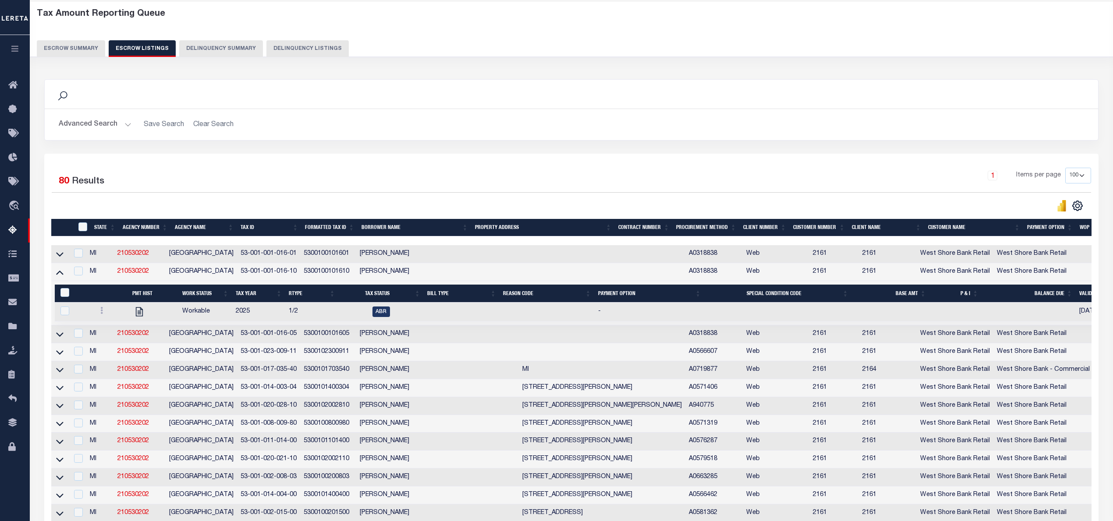
click at [55, 251] on link at bounding box center [60, 254] width 10 height 6
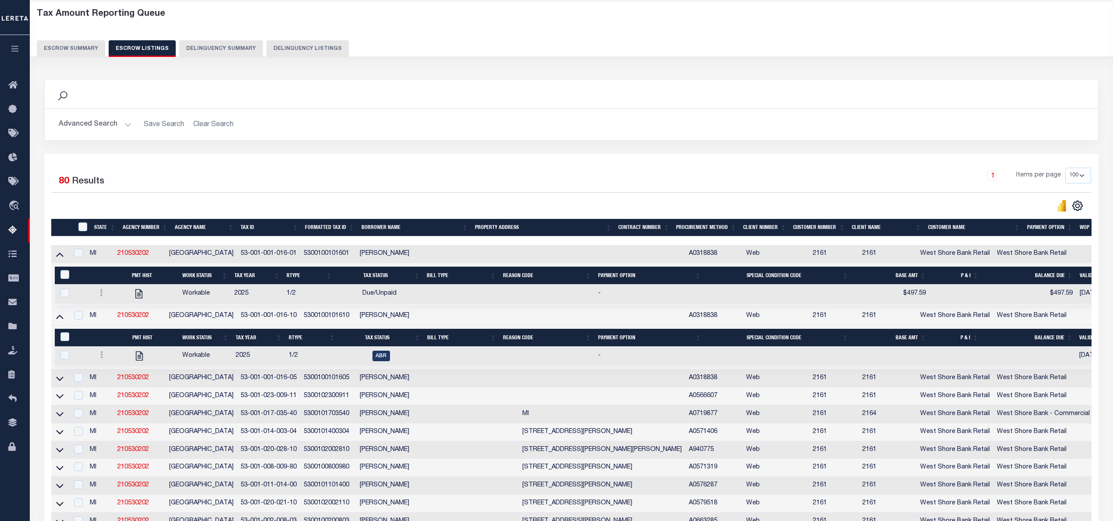
click at [1007, 145] on div "Search Advanced Search Save Search Clear Search In In" at bounding box center [571, 116] width 1067 height 74
drag, startPoint x: 63, startPoint y: 258, endPoint x: 364, endPoint y: 258, distance: 301.4
click at [62, 258] on icon at bounding box center [59, 254] width 7 height 9
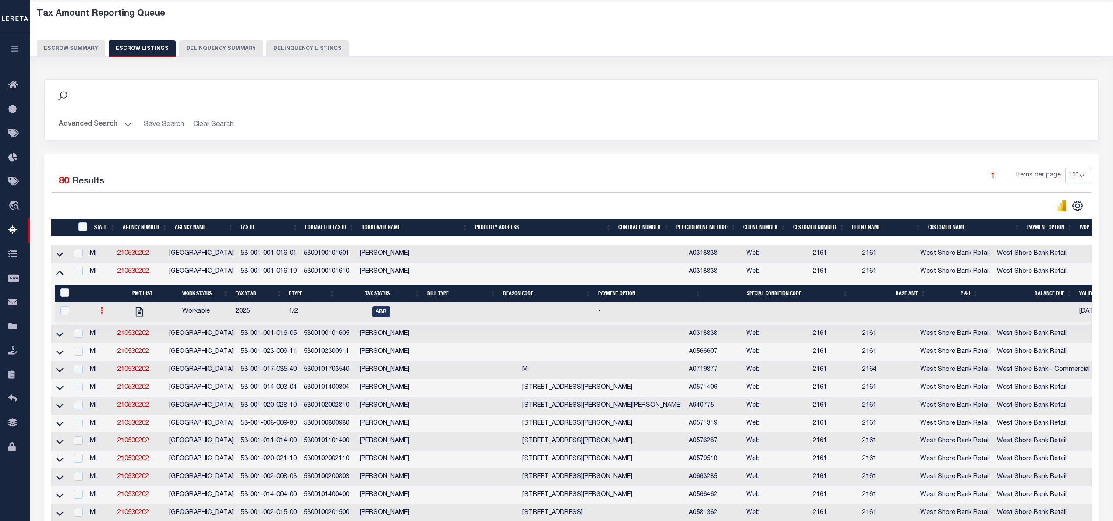
click at [100, 314] on icon at bounding box center [101, 310] width 3 height 7
drag, startPoint x: 238, startPoint y: 272, endPoint x: 293, endPoint y: 272, distance: 54.3
click at [293, 272] on td "53-001-001-016-10" at bounding box center [268, 272] width 63 height 18
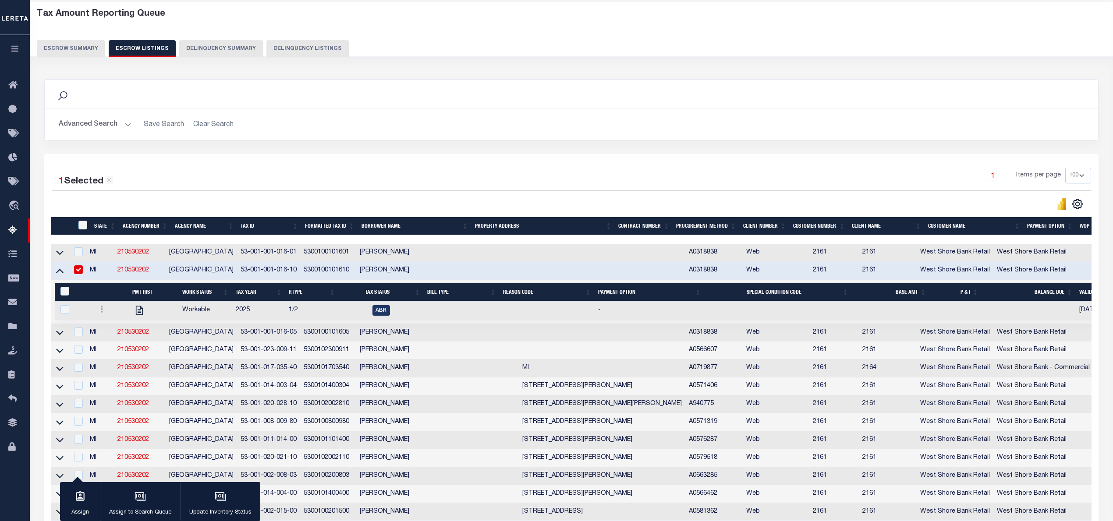
click at [444, 269] on td "[PERSON_NAME]" at bounding box center [437, 271] width 163 height 18
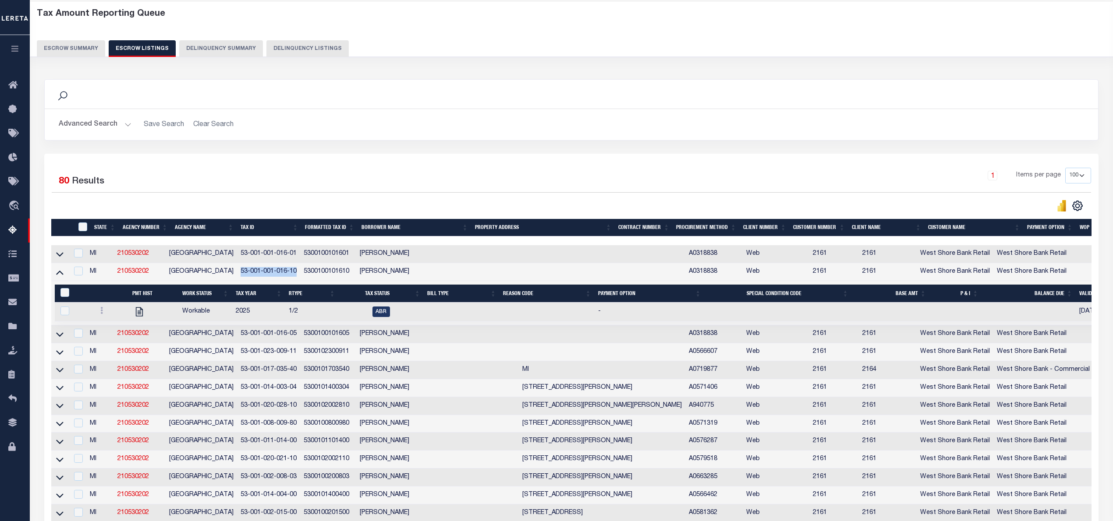
drag, startPoint x: 239, startPoint y: 272, endPoint x: 297, endPoint y: 269, distance: 57.5
click at [297, 269] on td "53-001-001-016-10" at bounding box center [268, 272] width 63 height 18
checkbox input "true"
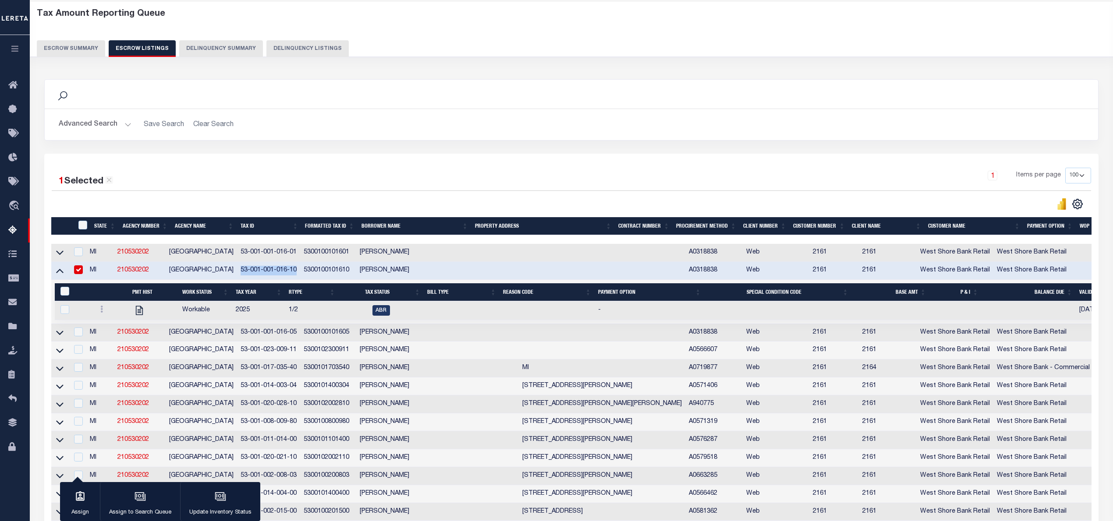
copy td "53-001-001-016-10"
click at [97, 311] on link at bounding box center [102, 310] width 10 height 7
click at [107, 339] on link "" at bounding box center [112, 338] width 30 height 14
checkbox input "true"
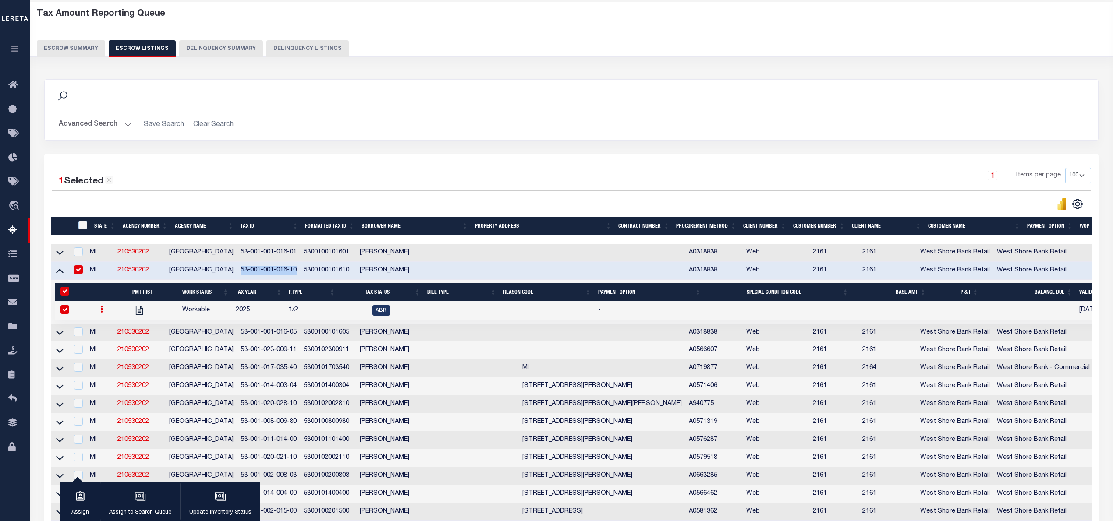
select select
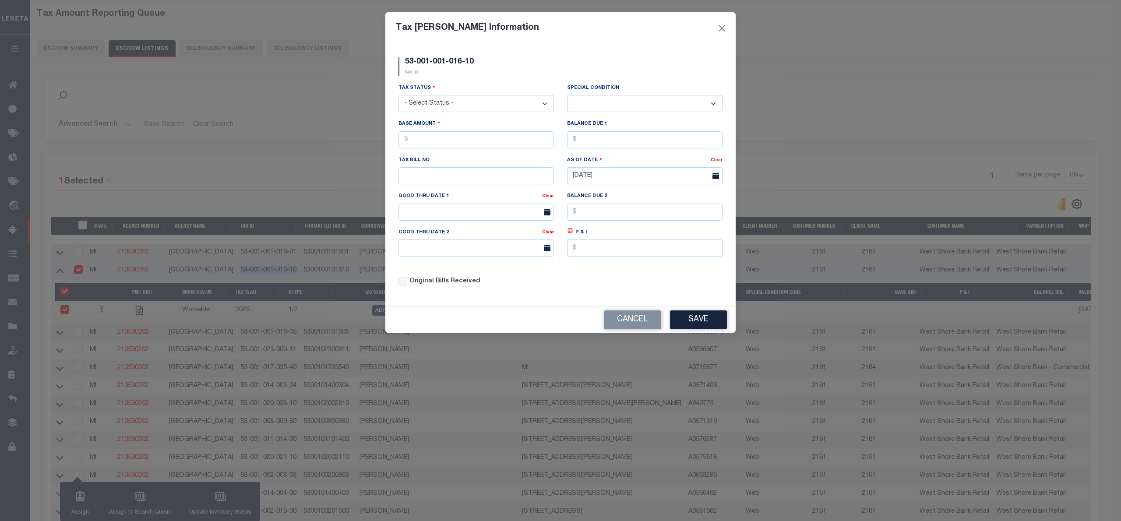
click at [514, 109] on select "- Select Status - Open Due/Unpaid Paid Incomplete No Tax Due Internal Refund Pr…" at bounding box center [476, 103] width 155 height 17
select select "DUE"
click at [399, 96] on select "- Select Status - Open Due/Unpaid Paid Incomplete No Tax Due Internal Refund Pr…" at bounding box center [476, 103] width 155 height 17
select select "0"
click at [419, 141] on input "text" at bounding box center [476, 139] width 155 height 17
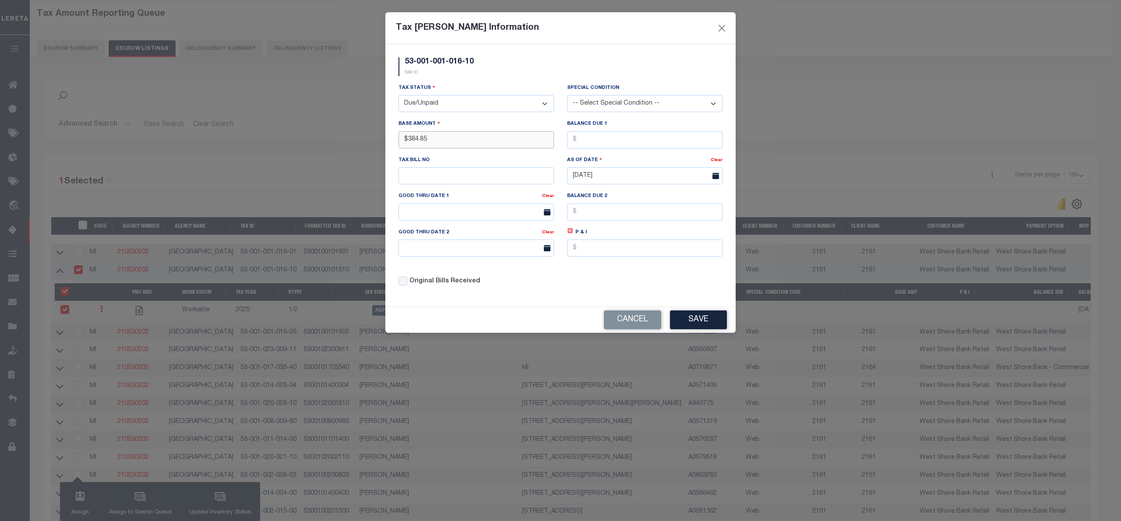
type input "$384.85"
click at [707, 329] on button "Save" at bounding box center [698, 320] width 57 height 19
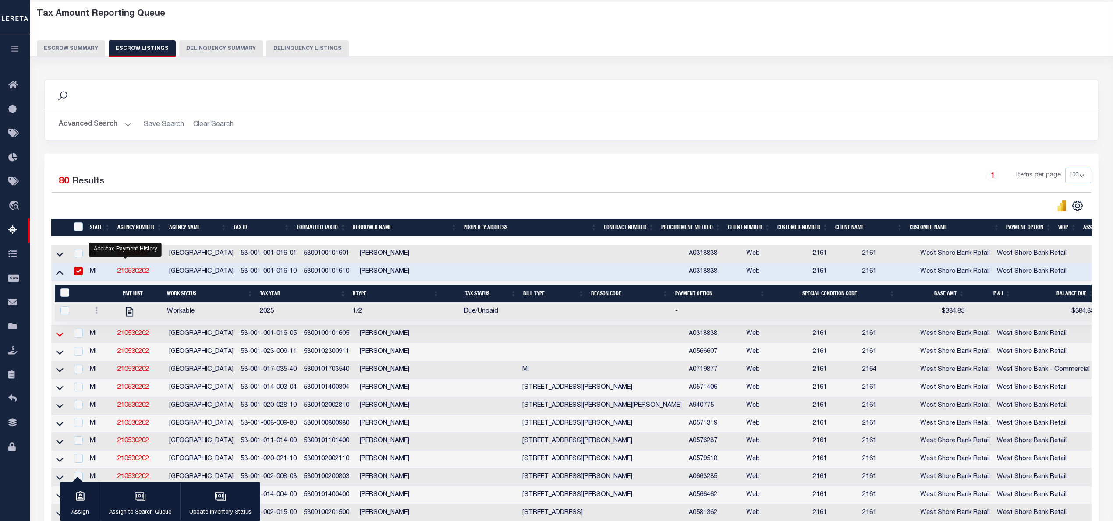
click at [58, 337] on icon at bounding box center [59, 334] width 7 height 9
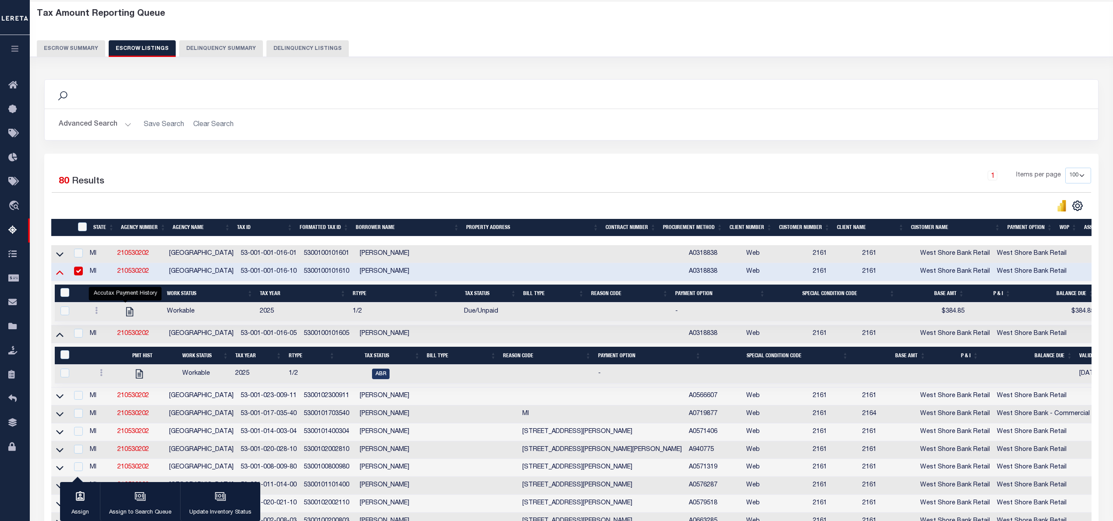
click at [60, 274] on icon at bounding box center [59, 272] width 7 height 9
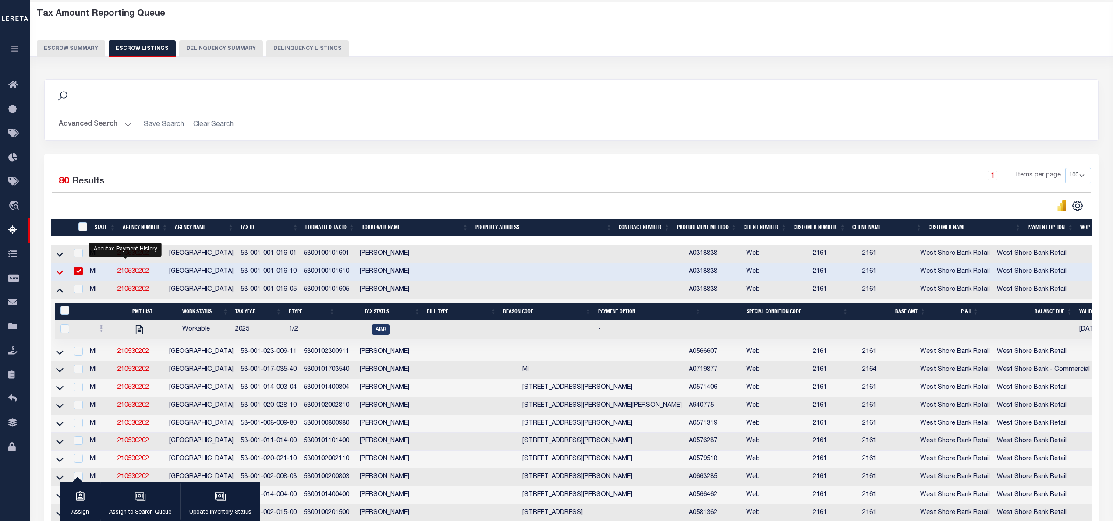
click at [58, 275] on icon at bounding box center [59, 272] width 7 height 9
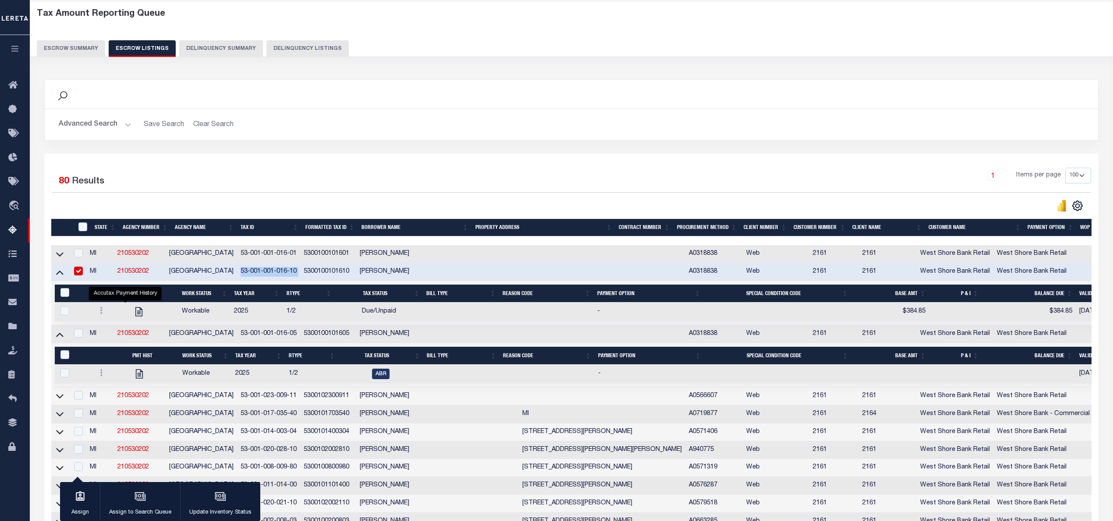
drag, startPoint x: 242, startPoint y: 272, endPoint x: 309, endPoint y: 270, distance: 67.0
click at [309, 270] on tr "MI 210530202 AMBER TOWNSHIP 53-001-001-016-10 5300100101610 TYLER K QUILLAN A03…" at bounding box center [664, 272] width 1226 height 18
copy td "53-001-001-016-10"
click at [62, 274] on icon at bounding box center [59, 272] width 7 height 9
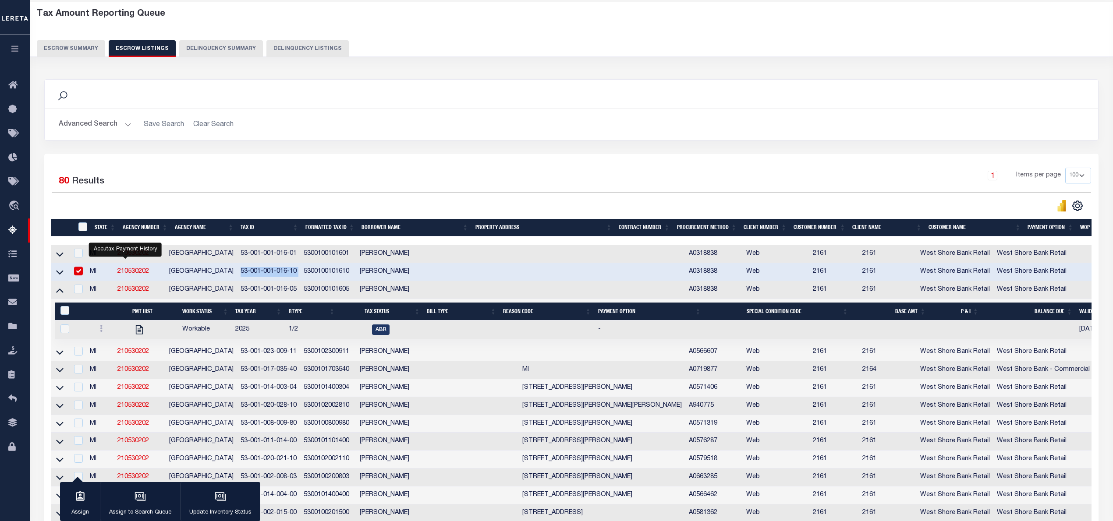
click at [83, 276] on input "checkbox" at bounding box center [78, 271] width 9 height 9
checkbox input "false"
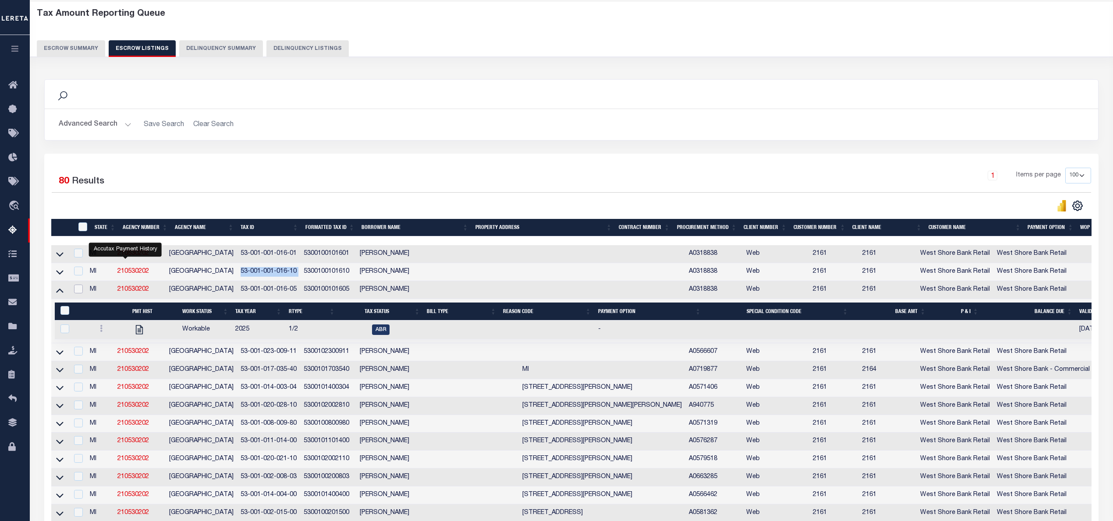
click at [82, 293] on input "checkbox" at bounding box center [78, 289] width 9 height 9
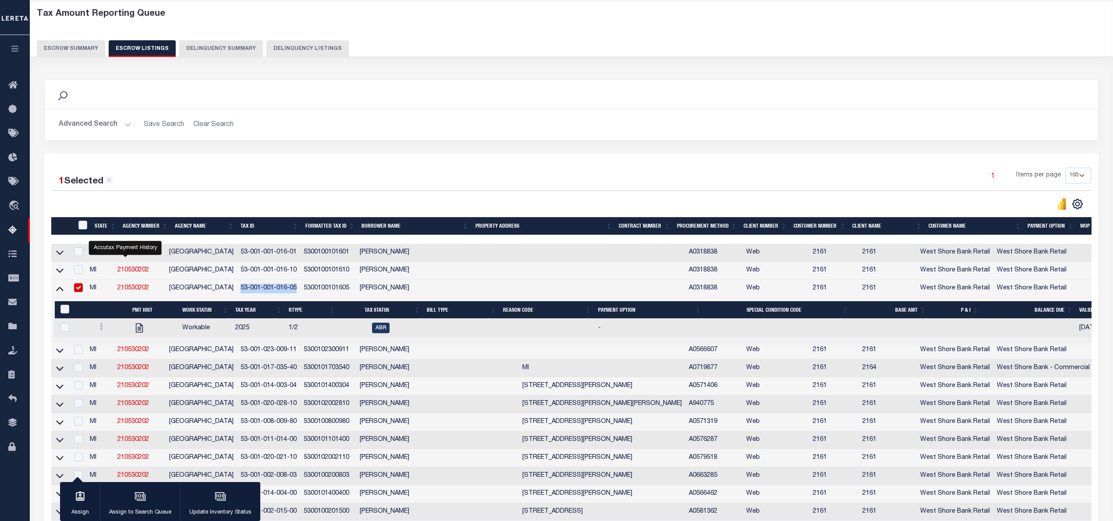
drag, startPoint x: 239, startPoint y: 288, endPoint x: 298, endPoint y: 288, distance: 58.7
click at [298, 288] on td "53-001-001-016-05" at bounding box center [268, 289] width 63 height 18
checkbox input "false"
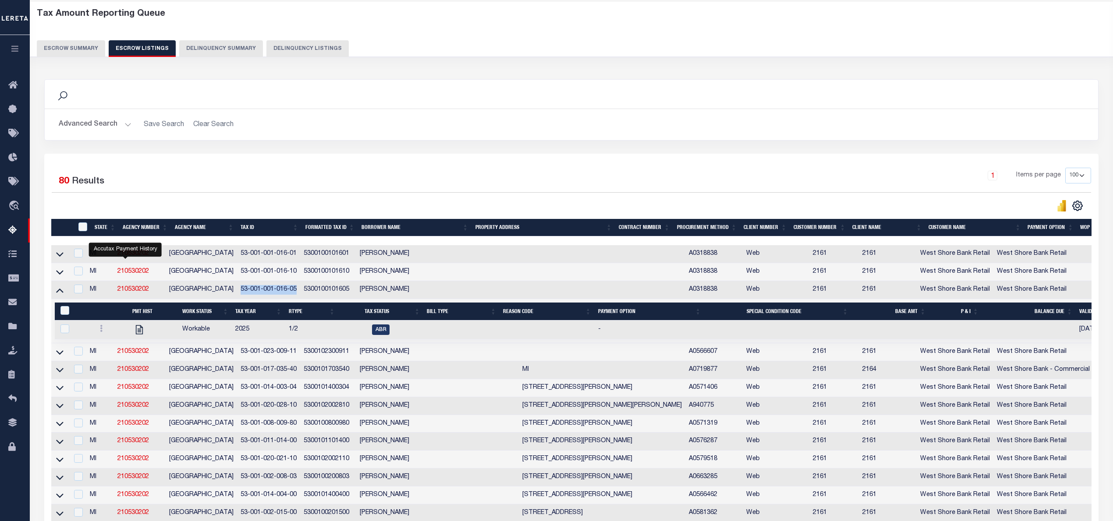
copy td "53-001-001-016-05"
click at [97, 329] on div at bounding box center [110, 330] width 28 height 11
checkbox input "true"
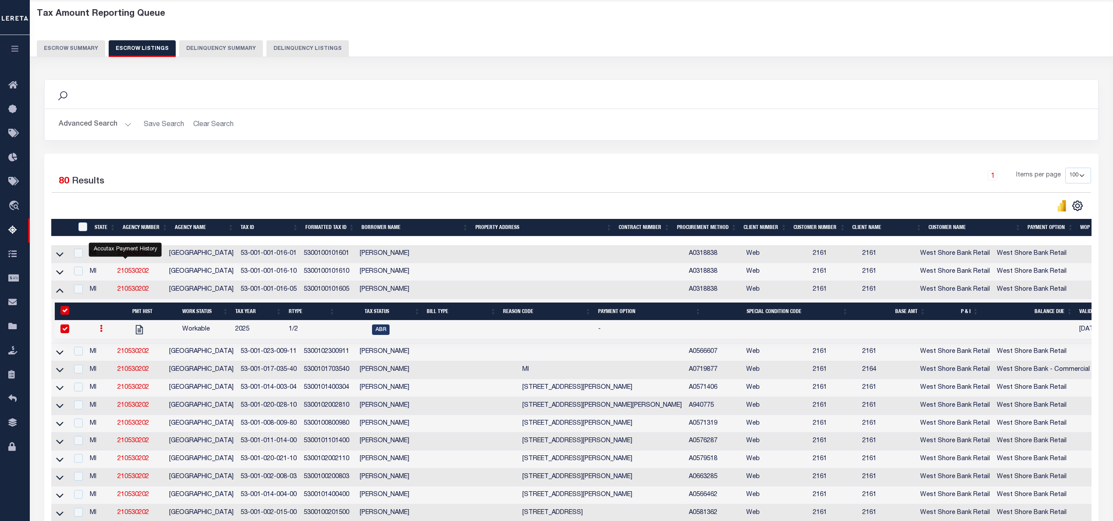
click at [100, 332] on icon at bounding box center [101, 328] width 3 height 7
click at [112, 362] on img "" at bounding box center [111, 357] width 9 height 9
checkbox input "false"
select select
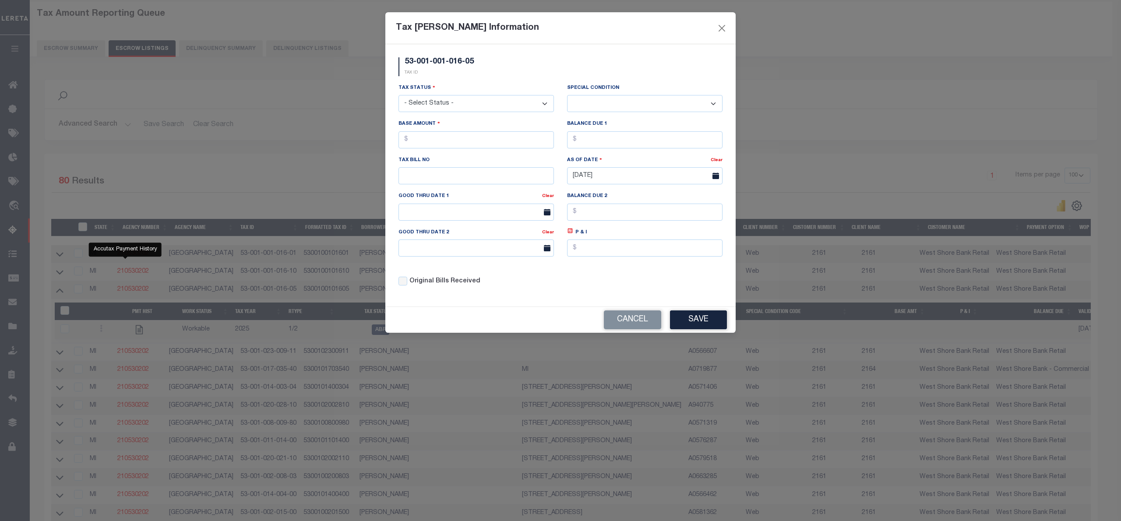
click at [483, 102] on select "- Select Status - Open Due/Unpaid Paid Incomplete No Tax Due Internal Refund Pr…" at bounding box center [476, 103] width 155 height 17
select select "DUE"
click at [399, 96] on select "- Select Status - Open Due/Unpaid Paid Incomplete No Tax Due Internal Refund Pr…" at bounding box center [476, 103] width 155 height 17
select select "0"
click at [424, 138] on input "text" at bounding box center [476, 139] width 155 height 17
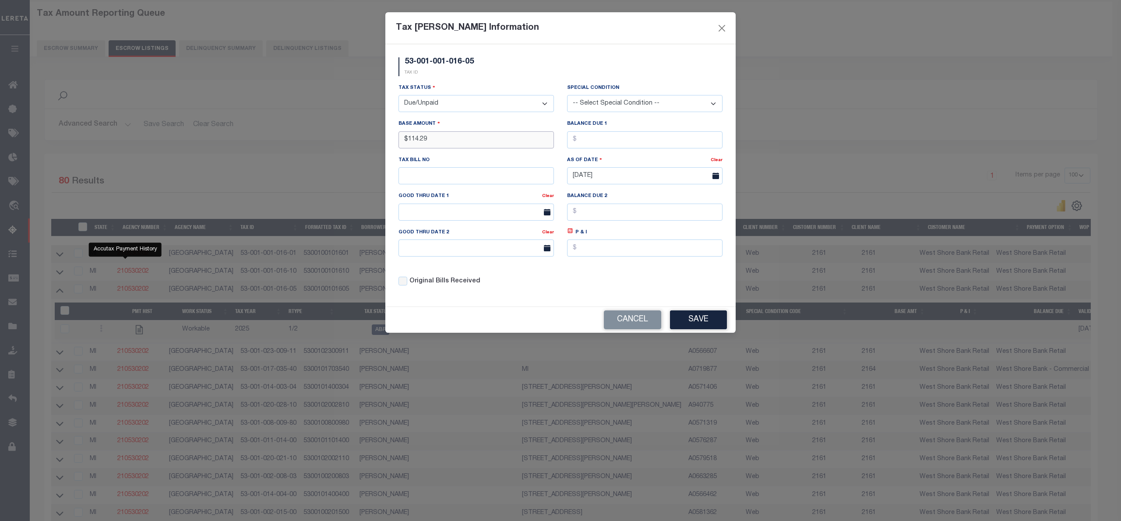
type input "$114.29"
click at [691, 325] on button "Save" at bounding box center [698, 320] width 57 height 19
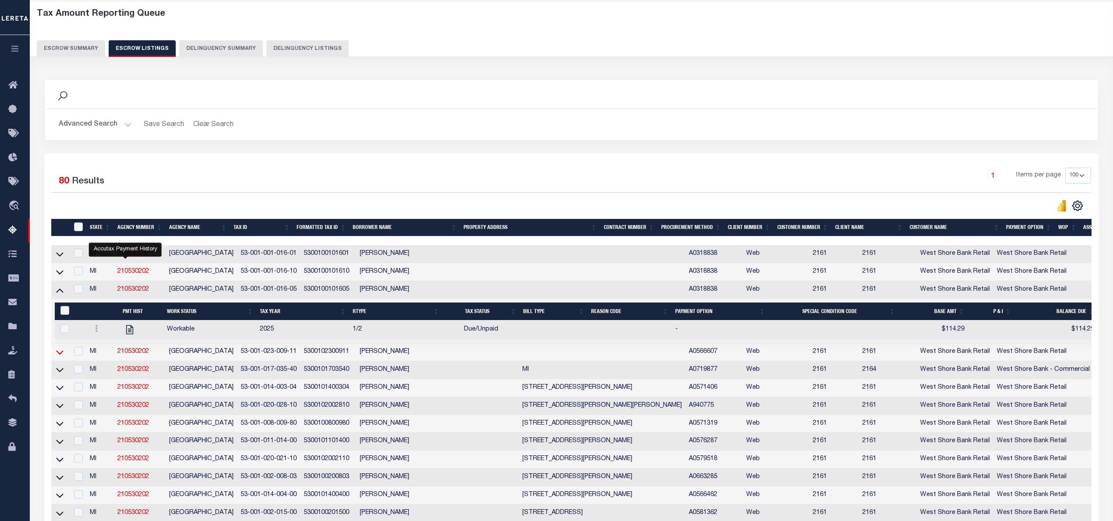
click at [57, 356] on icon at bounding box center [59, 352] width 7 height 9
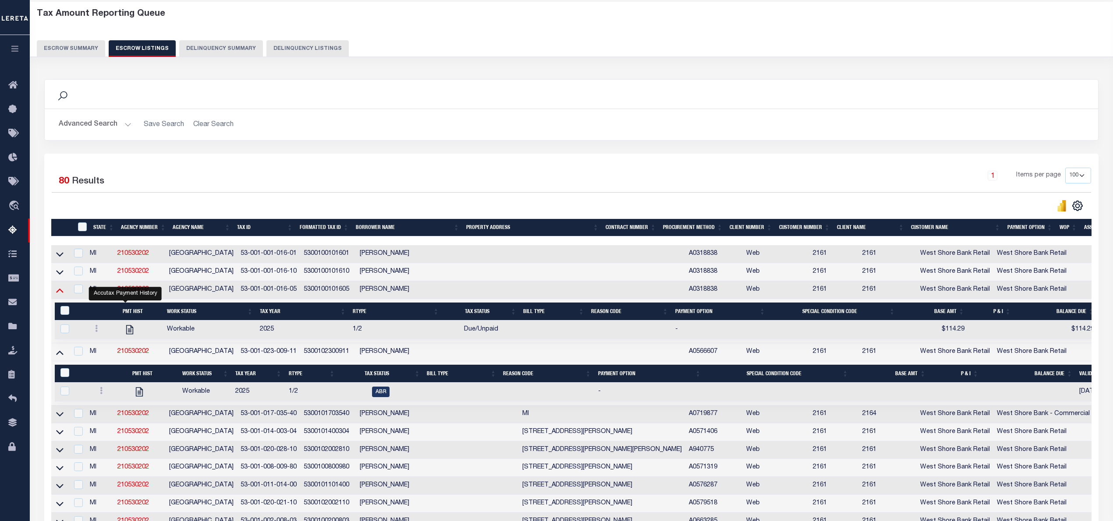
click at [63, 295] on icon at bounding box center [59, 290] width 7 height 9
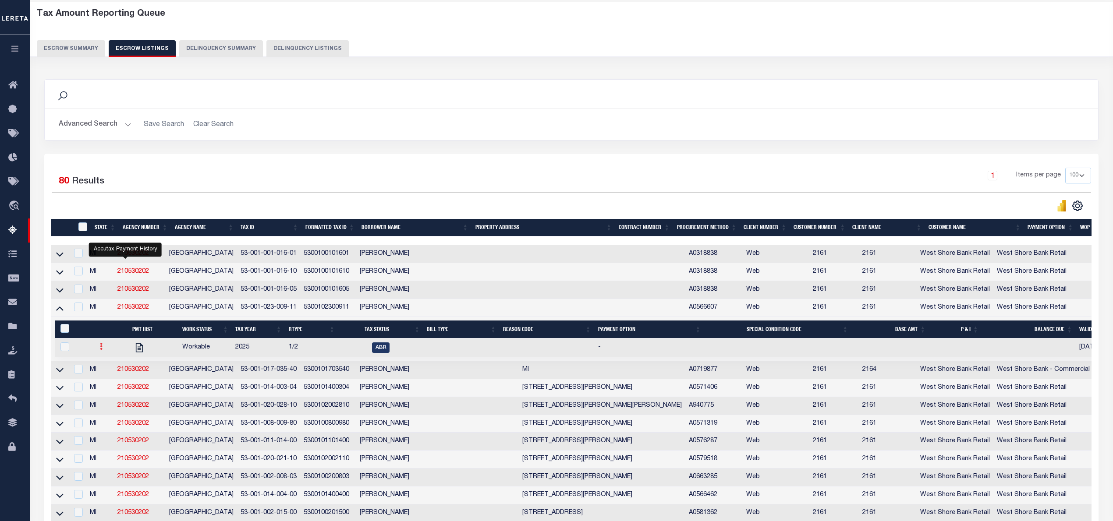
click at [100, 350] on icon at bounding box center [101, 346] width 3 height 7
click at [110, 380] on img "" at bounding box center [111, 375] width 9 height 9
checkbox input "true"
select select
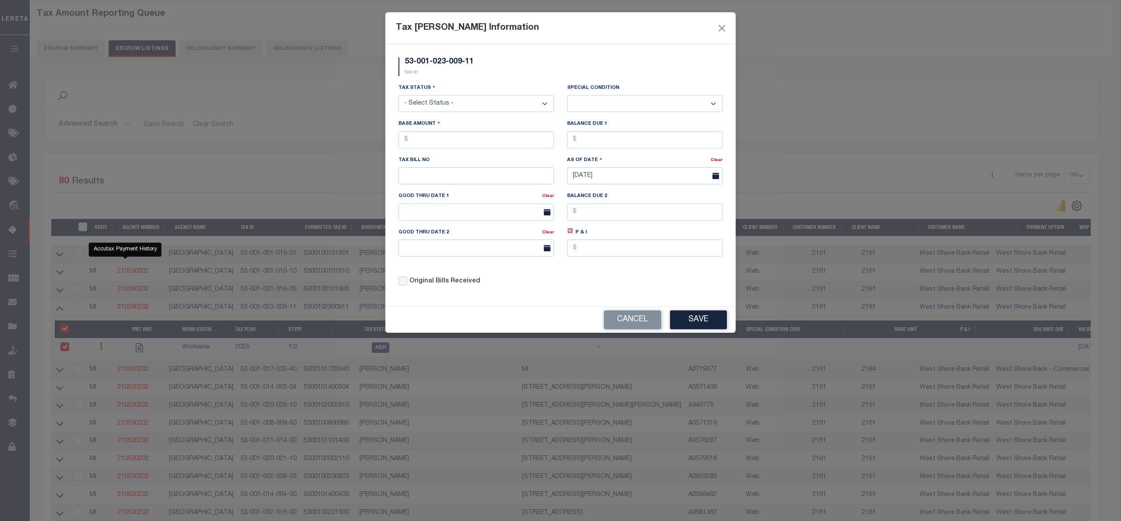
click at [471, 114] on div "Tax Status - Select Status - Open Due/Unpaid Paid Incomplete No Tax Due Interna…" at bounding box center [476, 101] width 169 height 36
click at [481, 106] on select "- Select Status - Open Due/Unpaid Paid Incomplete No Tax Due Internal Refund Pr…" at bounding box center [476, 103] width 155 height 17
select select "DUE"
click at [399, 96] on select "- Select Status - Open Due/Unpaid Paid Incomplete No Tax Due Internal Refund Pr…" at bounding box center [476, 103] width 155 height 17
select select "0"
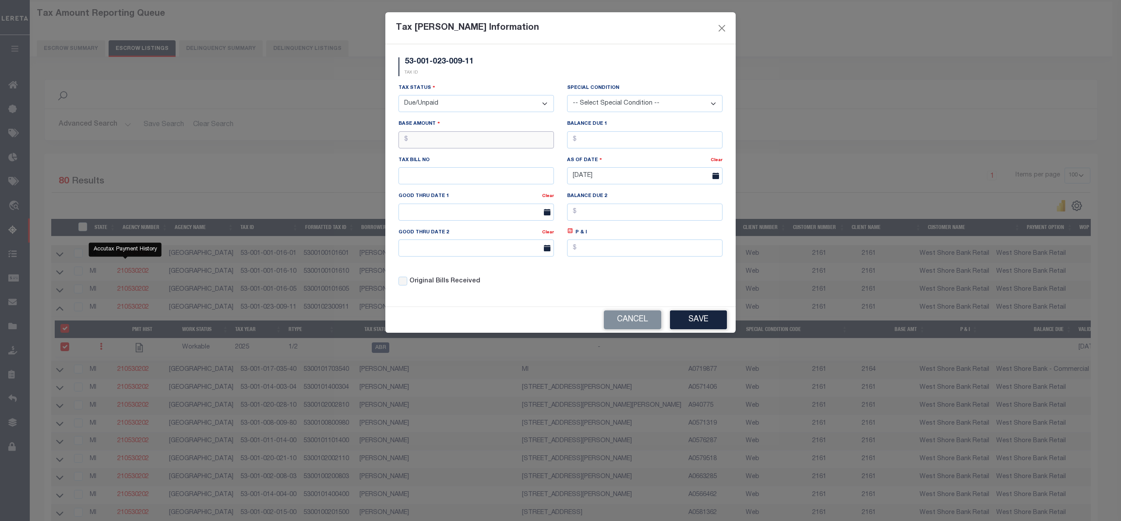
click at [471, 141] on input "text" at bounding box center [476, 139] width 155 height 17
type input "$54.59"
click at [593, 141] on input "text" at bounding box center [644, 139] width 155 height 17
type input "$54.59"
click at [696, 322] on button "Save" at bounding box center [698, 320] width 57 height 19
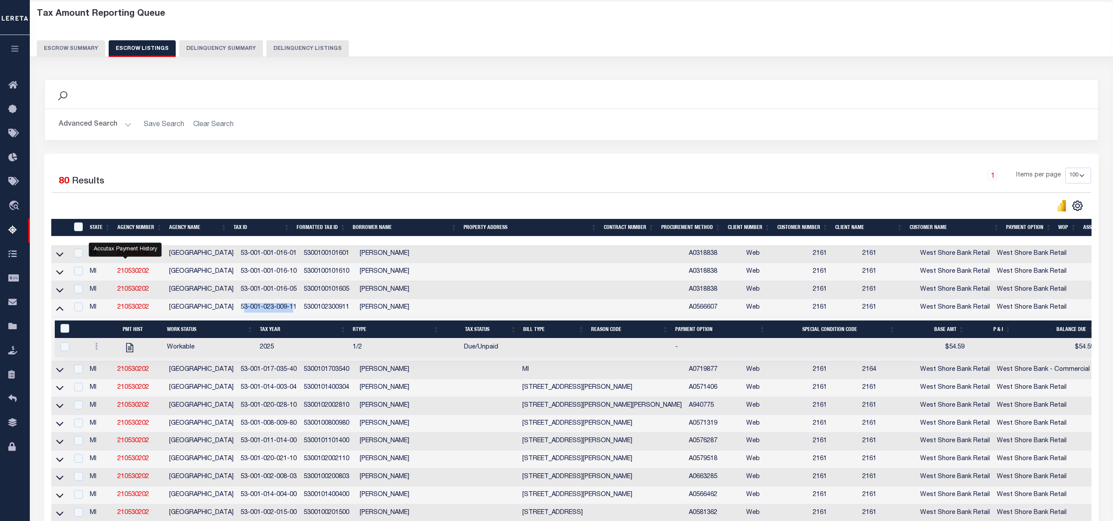
drag, startPoint x: 235, startPoint y: 309, endPoint x: 285, endPoint y: 309, distance: 49.5
click at [285, 309] on td "53-001-023-009-11" at bounding box center [268, 308] width 63 height 18
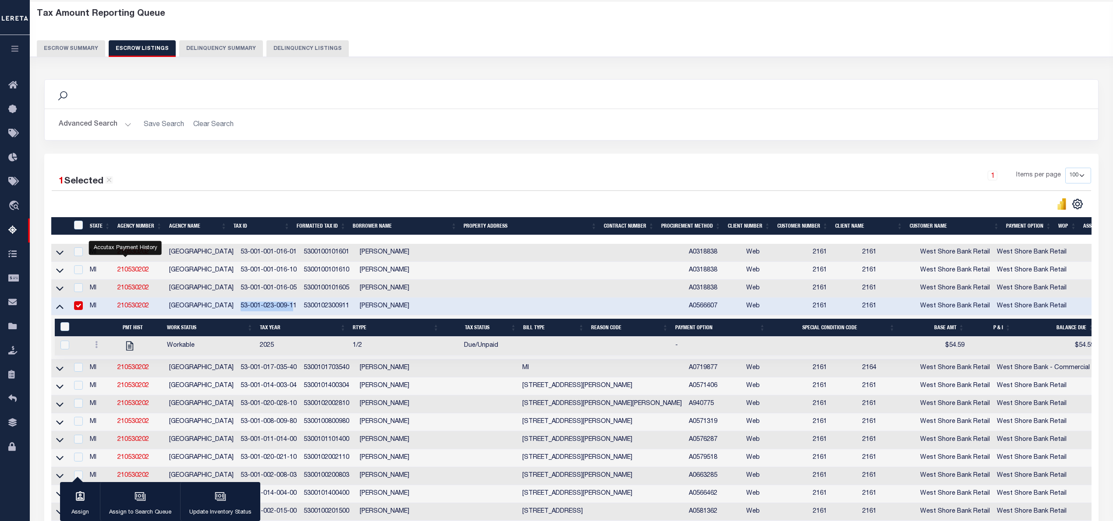
drag, startPoint x: 234, startPoint y: 311, endPoint x: 286, endPoint y: 311, distance: 52.6
click at [286, 311] on td "53-001-023-009-11" at bounding box center [268, 307] width 63 height 18
checkbox input "false"
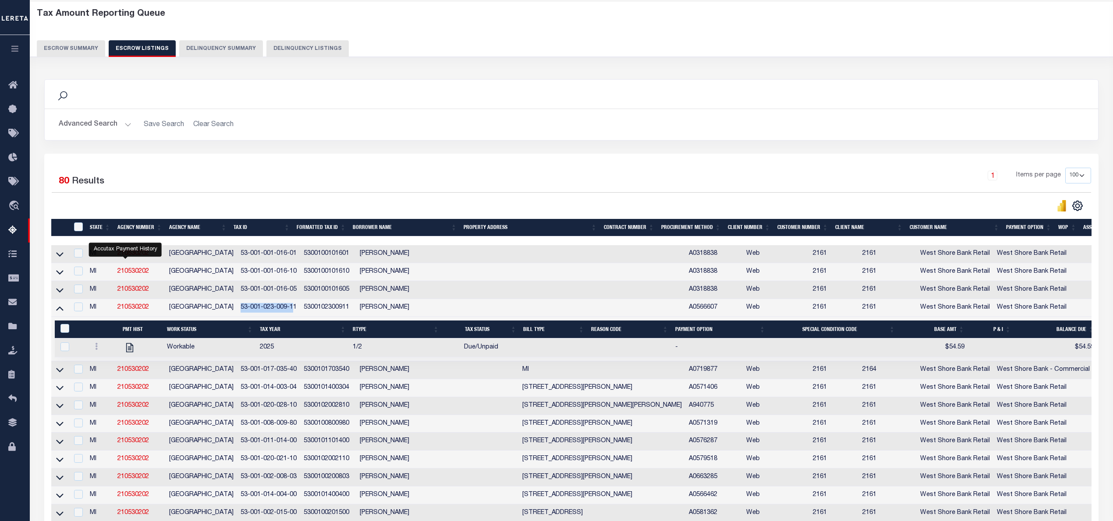
copy td "53-001-023-009-1"
drag, startPoint x: 122, startPoint y: 351, endPoint x: 118, endPoint y: 357, distance: 7.3
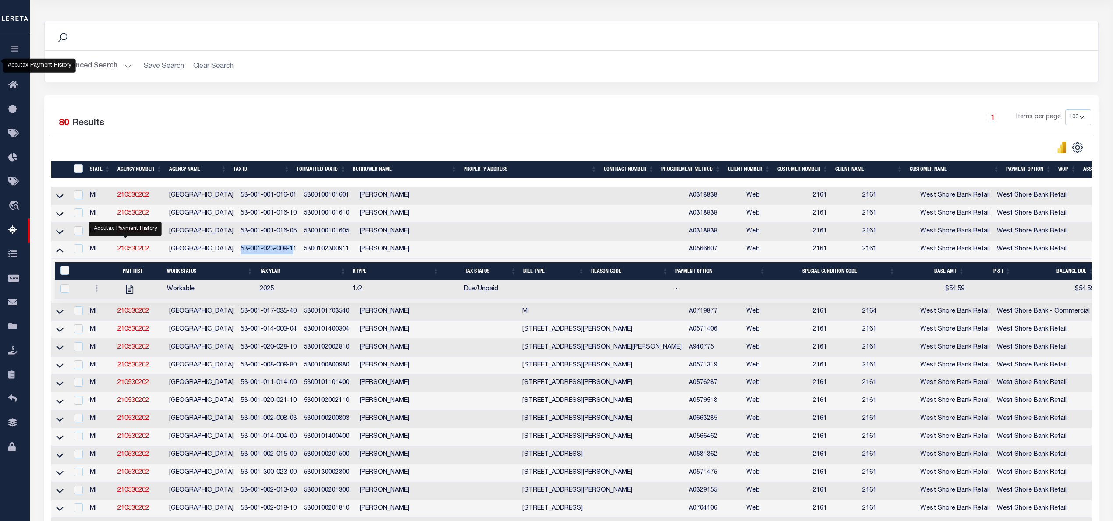
scroll to position [157, 0]
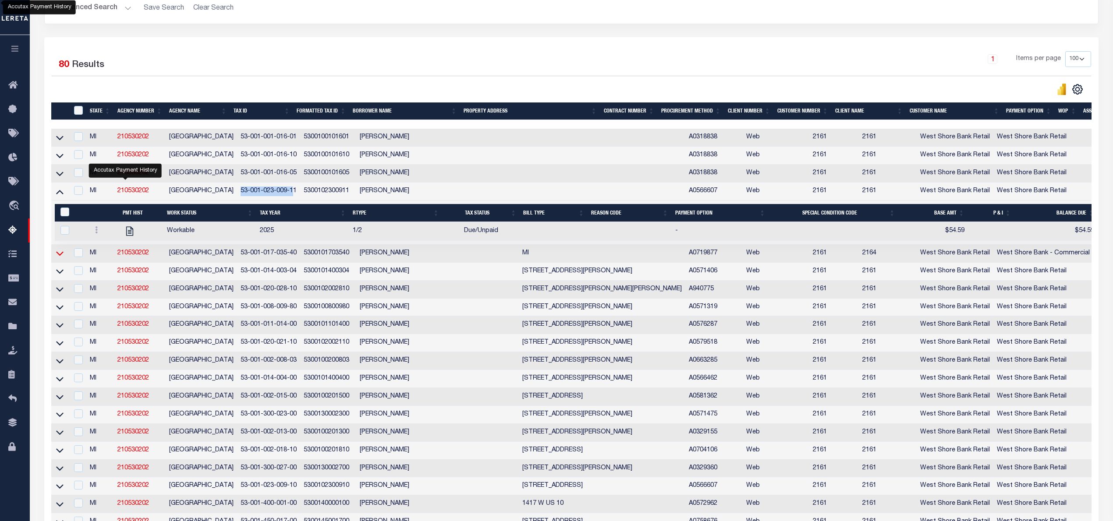
click at [63, 258] on icon at bounding box center [59, 253] width 7 height 9
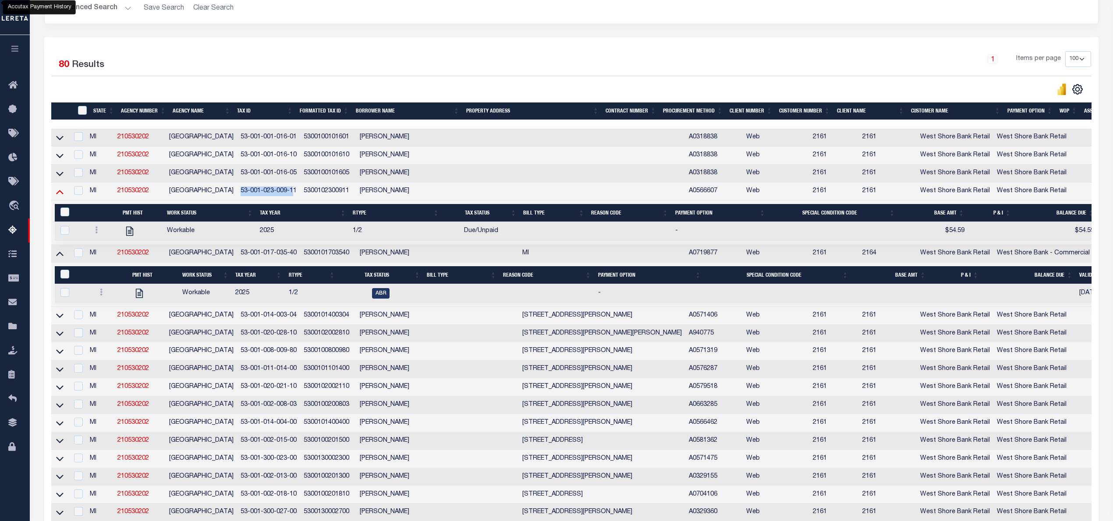
click at [59, 195] on icon at bounding box center [59, 191] width 7 height 9
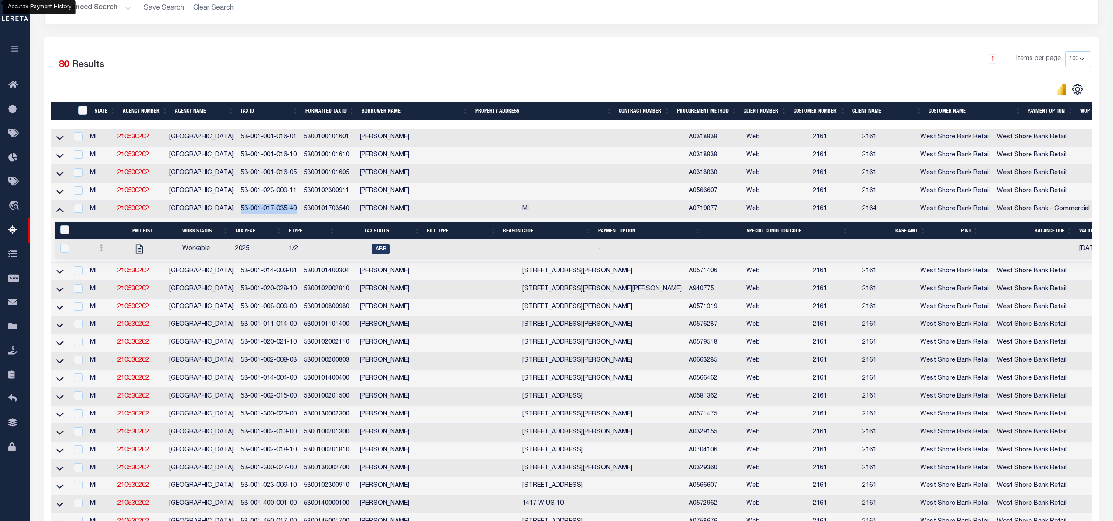
drag, startPoint x: 237, startPoint y: 214, endPoint x: 297, endPoint y: 211, distance: 59.2
click at [297, 211] on td "53-001-017-035-40" at bounding box center [268, 210] width 63 height 18
checkbox input "true"
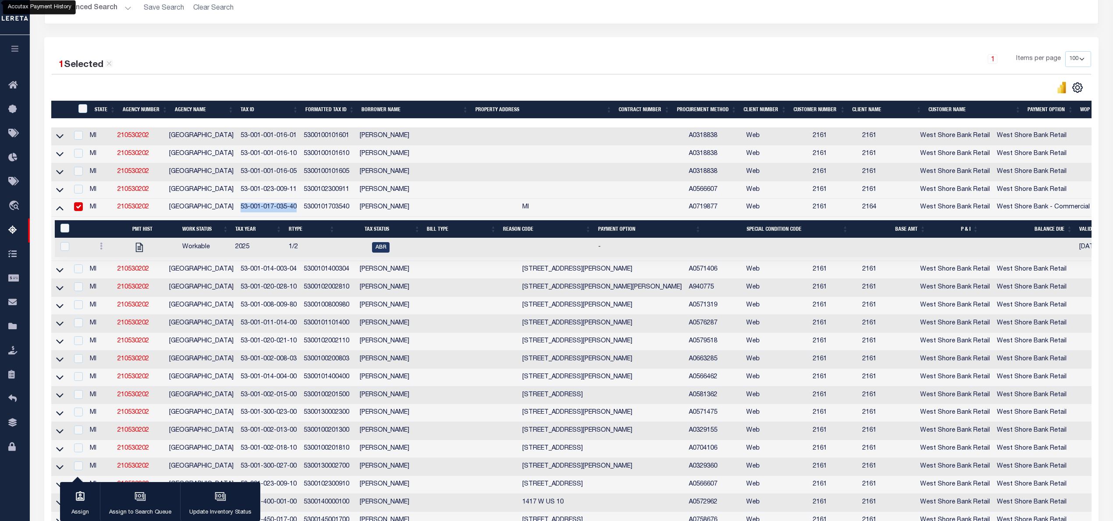
copy td "53-001-017-035-40"
click at [102, 251] on link at bounding box center [101, 247] width 10 height 7
click at [113, 280] on img "" at bounding box center [111, 275] width 9 height 9
checkbox input "true"
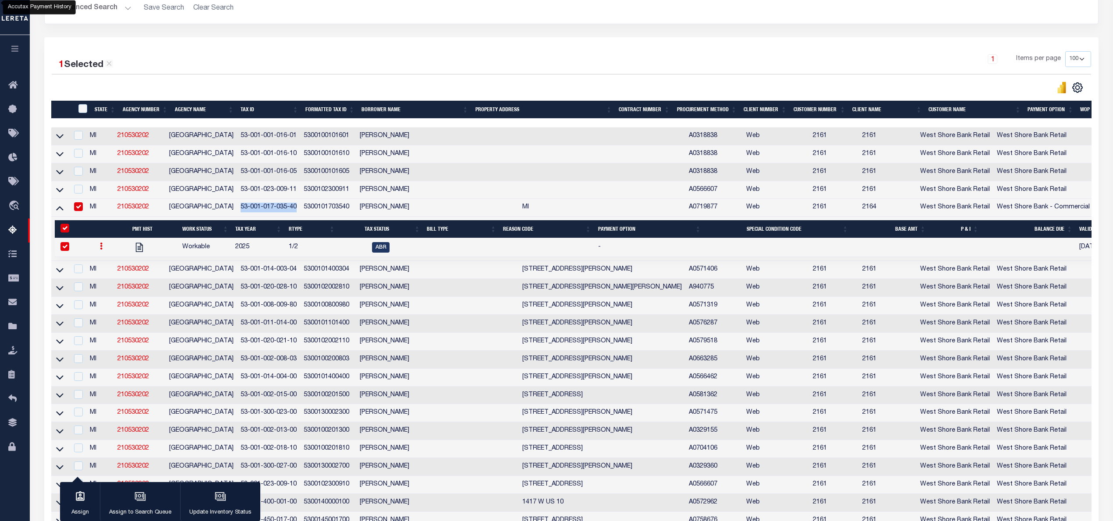
select select
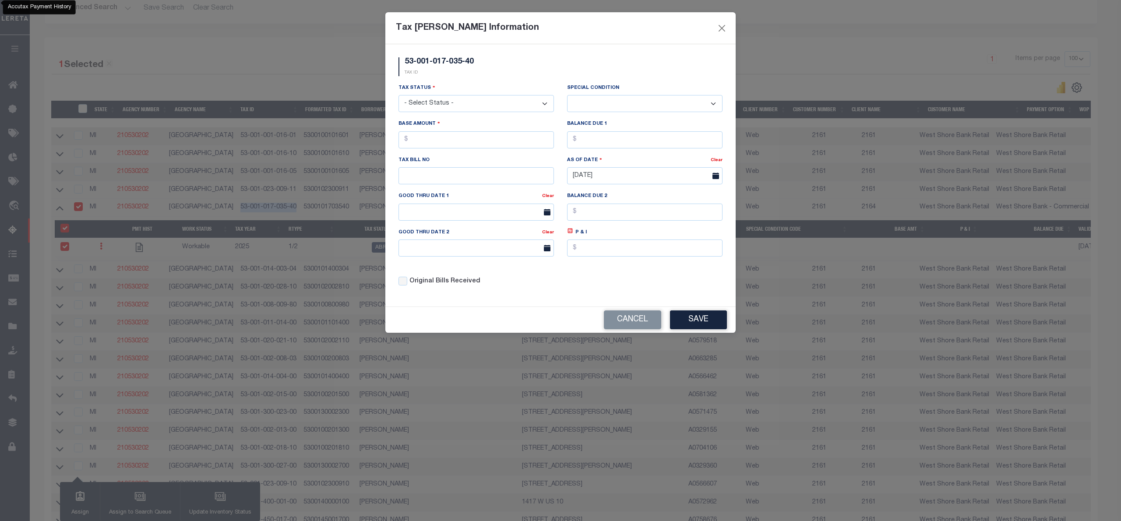
click at [483, 102] on select "- Select Status - Open Due/Unpaid Paid Incomplete No Tax Due Internal Refund Pr…" at bounding box center [476, 103] width 155 height 17
select select "DUE"
click at [399, 96] on select "- Select Status - Open Due/Unpaid Paid Incomplete No Tax Due Internal Refund Pr…" at bounding box center [476, 103] width 155 height 17
select select "0"
click at [413, 142] on input "text" at bounding box center [476, 139] width 155 height 17
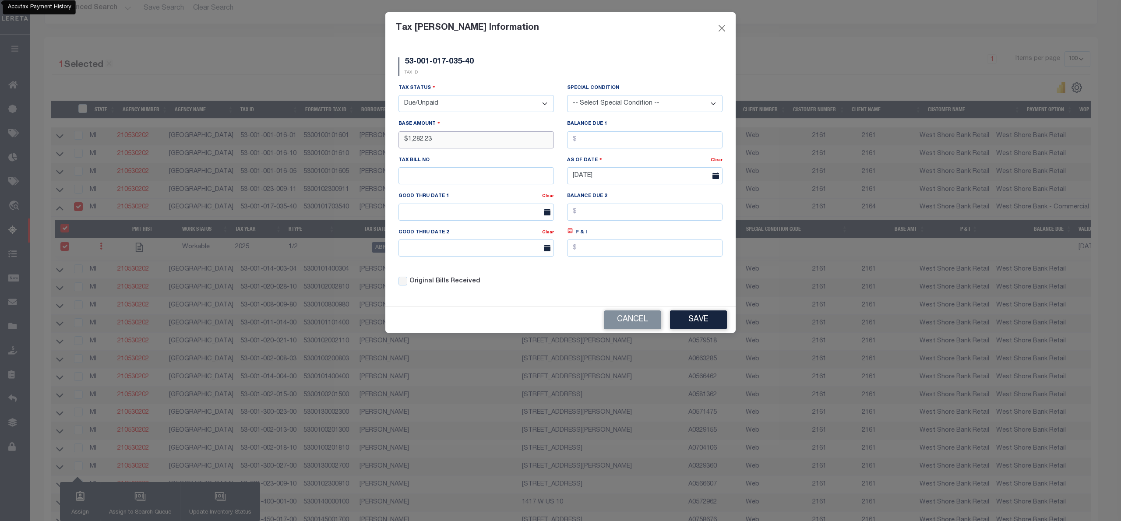
type input "$1,282.23"
click at [705, 319] on button "Save" at bounding box center [698, 320] width 57 height 19
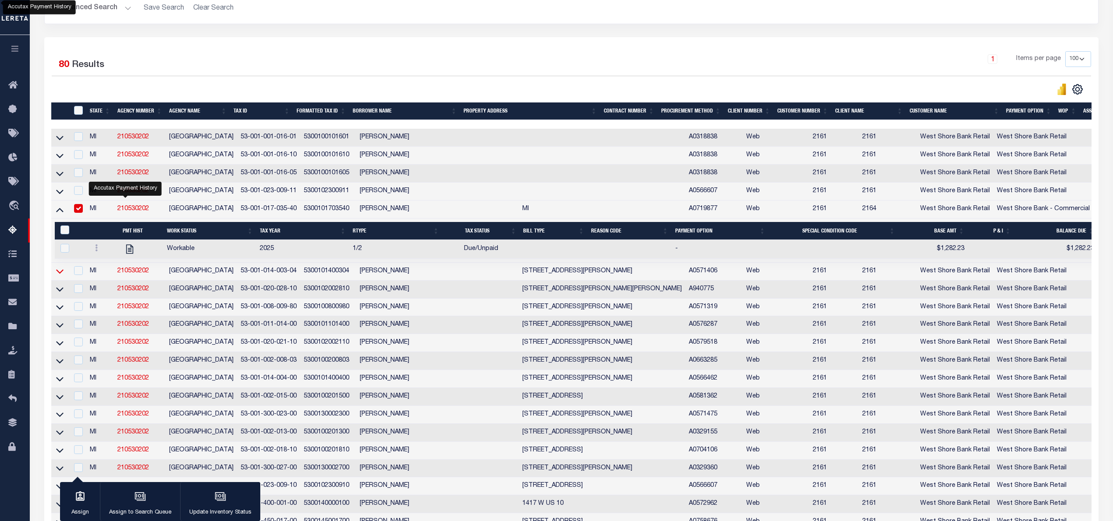
click at [59, 276] on icon at bounding box center [59, 271] width 7 height 9
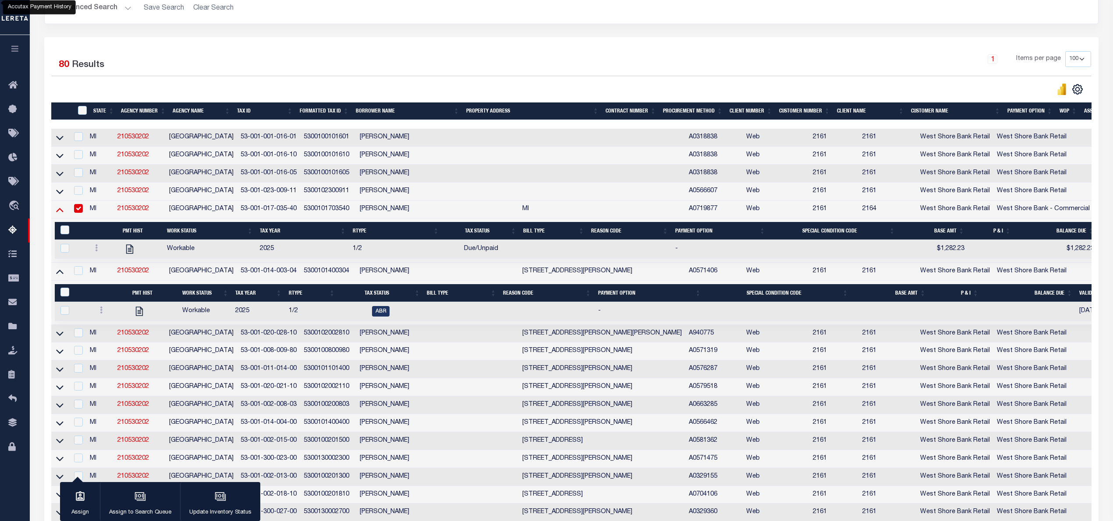
click at [60, 210] on icon at bounding box center [59, 209] width 7 height 9
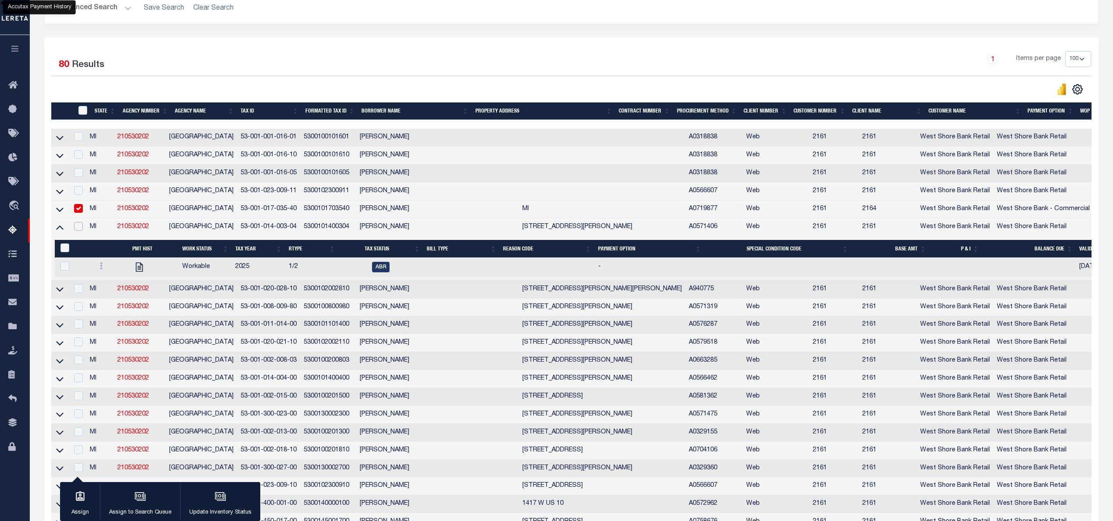
click at [83, 231] on input "checkbox" at bounding box center [78, 226] width 9 height 9
checkbox input "true"
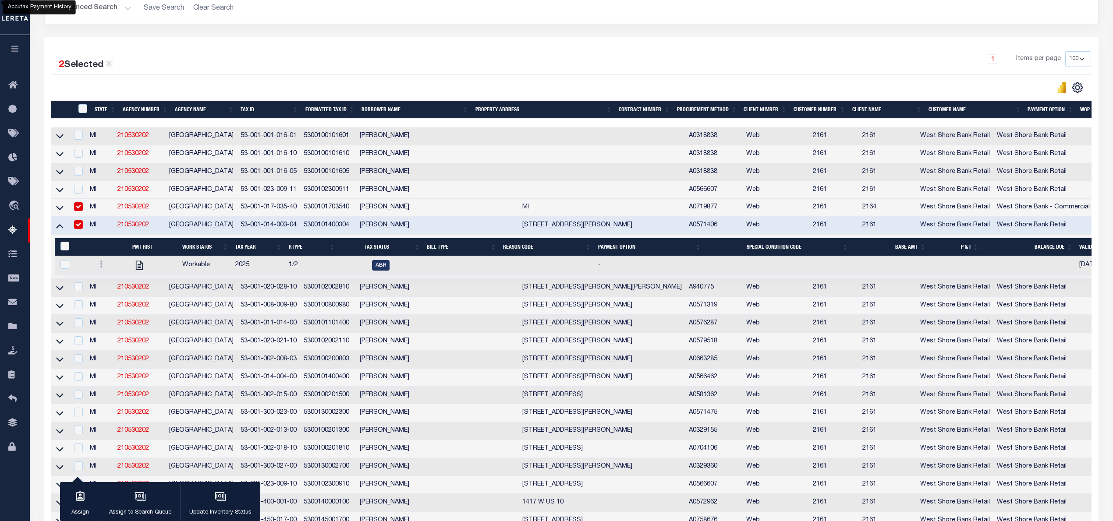
click at [83, 210] on input "checkbox" at bounding box center [78, 206] width 9 height 9
checkbox input "false"
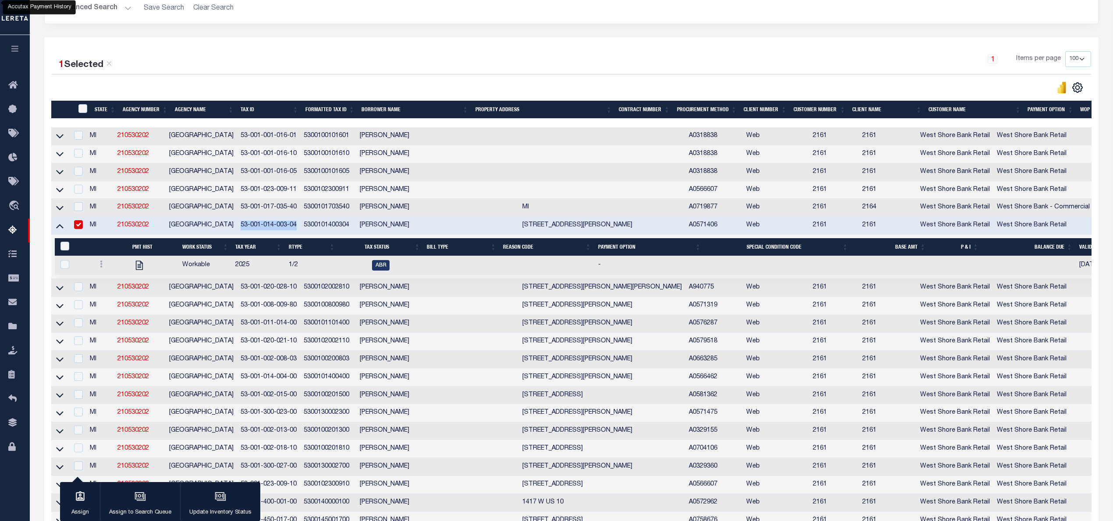
drag, startPoint x: 239, startPoint y: 227, endPoint x: 299, endPoint y: 230, distance: 60.1
click at [299, 230] on td "53-001-014-003-04" at bounding box center [268, 226] width 63 height 18
checkbox input "false"
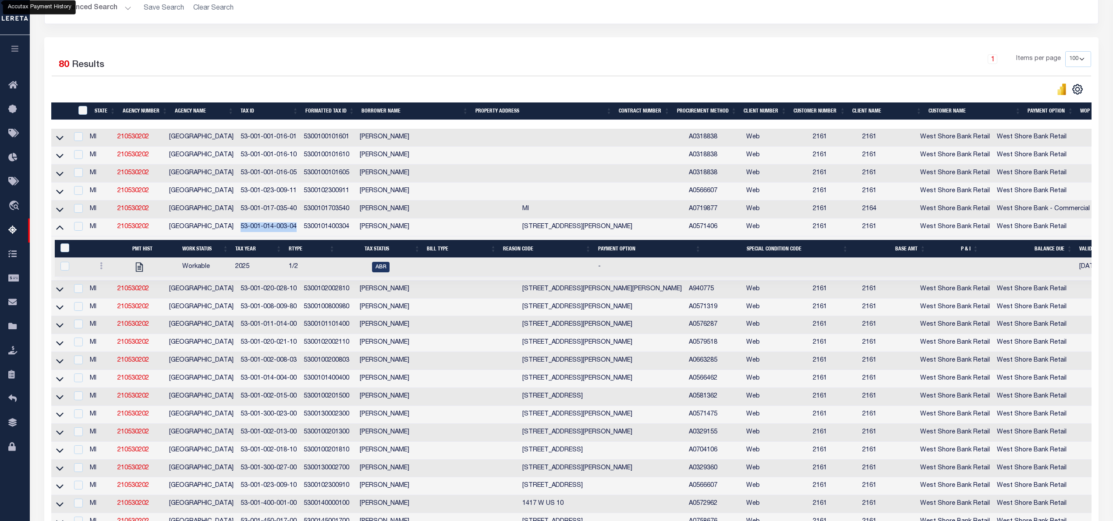
copy td "53-001-014-003-04"
click at [100, 269] on icon at bounding box center [101, 265] width 3 height 7
click at [111, 300] on img "" at bounding box center [111, 294] width 9 height 9
checkbox input "true"
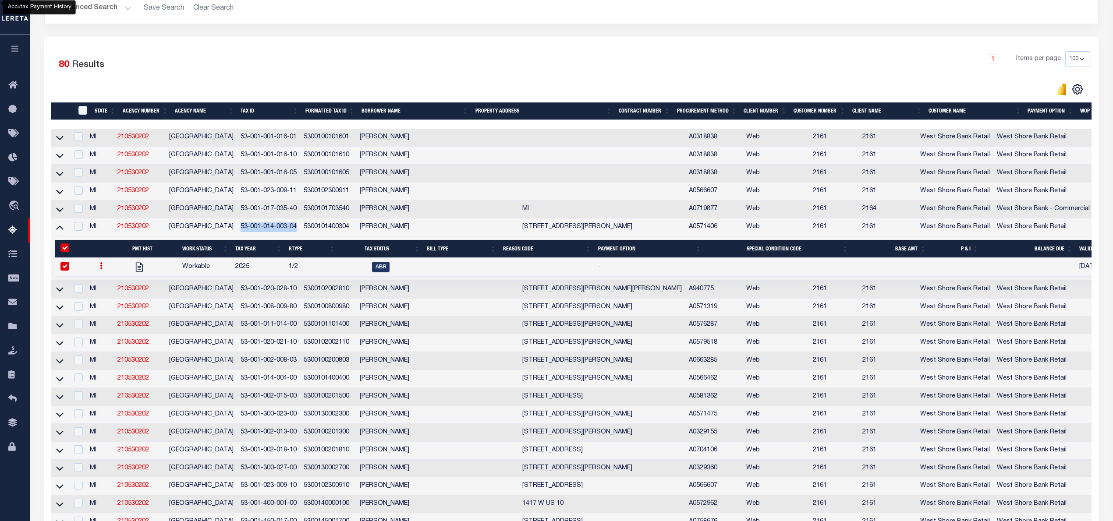
select select
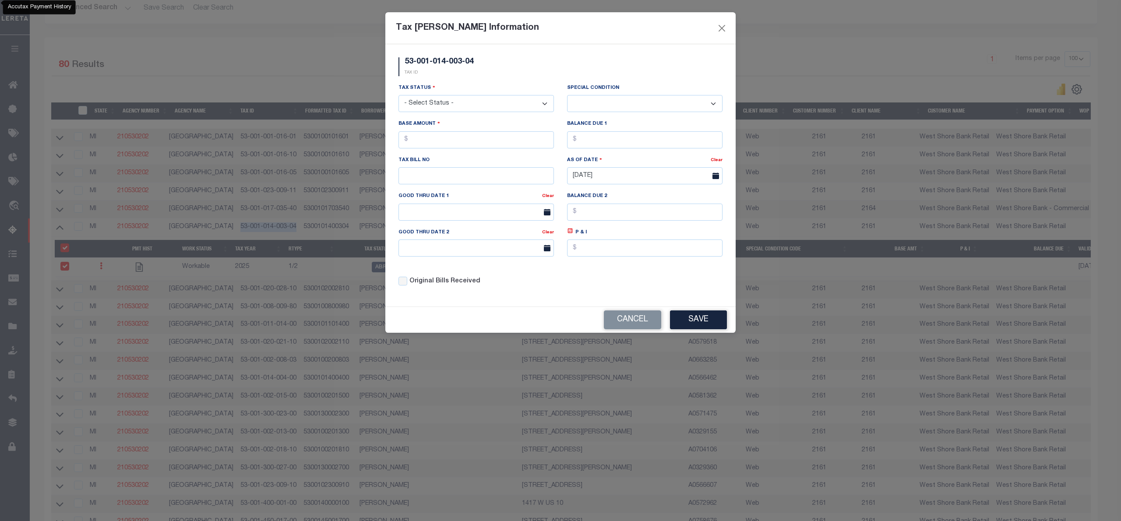
click at [445, 109] on select "- Select Status - Open Due/Unpaid Paid Incomplete No Tax Due Internal Refund Pr…" at bounding box center [476, 103] width 155 height 17
select select "DUE"
click at [399, 96] on select "- Select Status - Open Due/Unpaid Paid Incomplete No Tax Due Internal Refund Pr…" at bounding box center [476, 103] width 155 height 17
select select "0"
click at [430, 144] on input "text" at bounding box center [476, 139] width 155 height 17
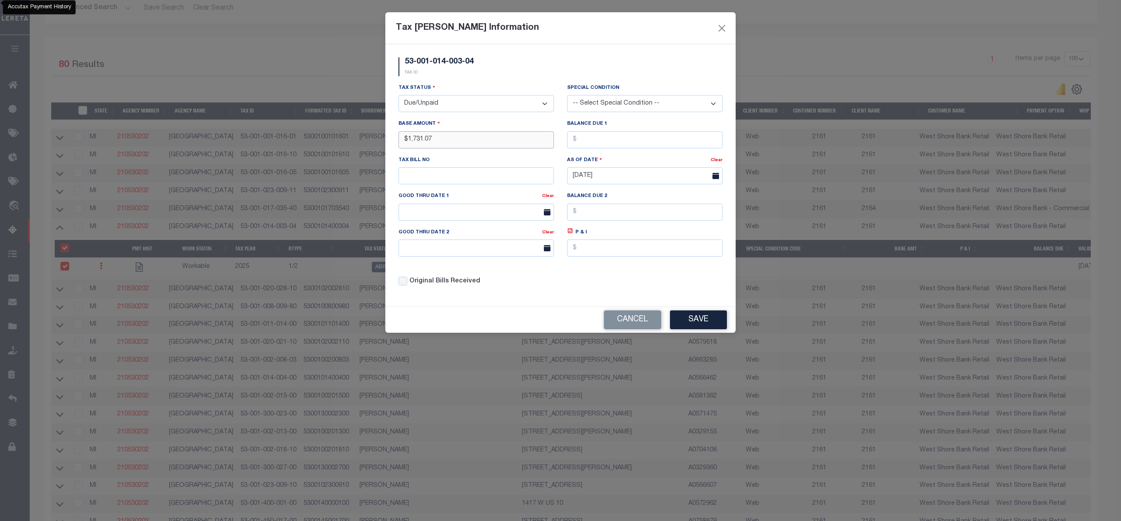
type input "$1,731.07"
click at [694, 326] on button "Save" at bounding box center [698, 320] width 57 height 19
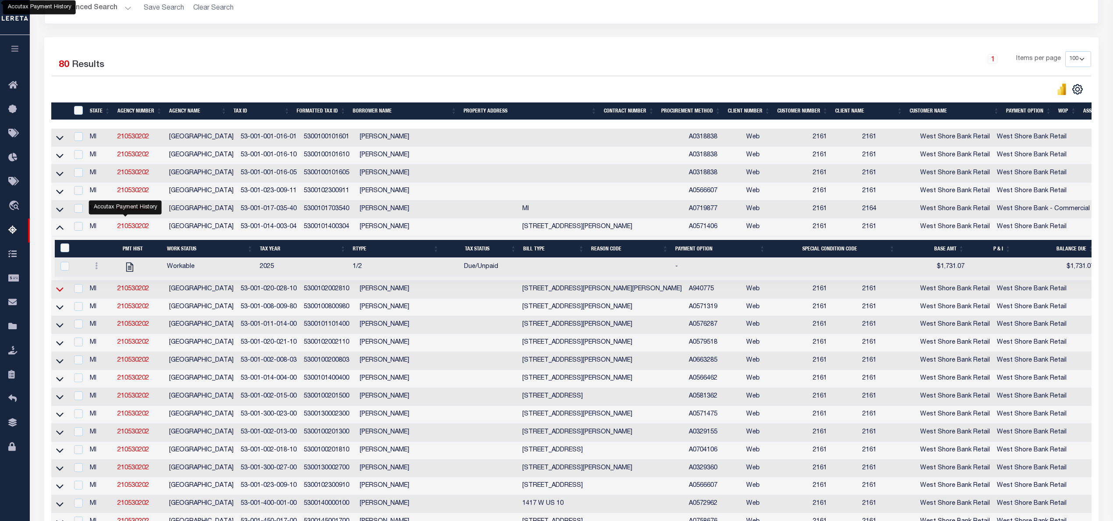
click at [60, 294] on icon at bounding box center [59, 289] width 7 height 9
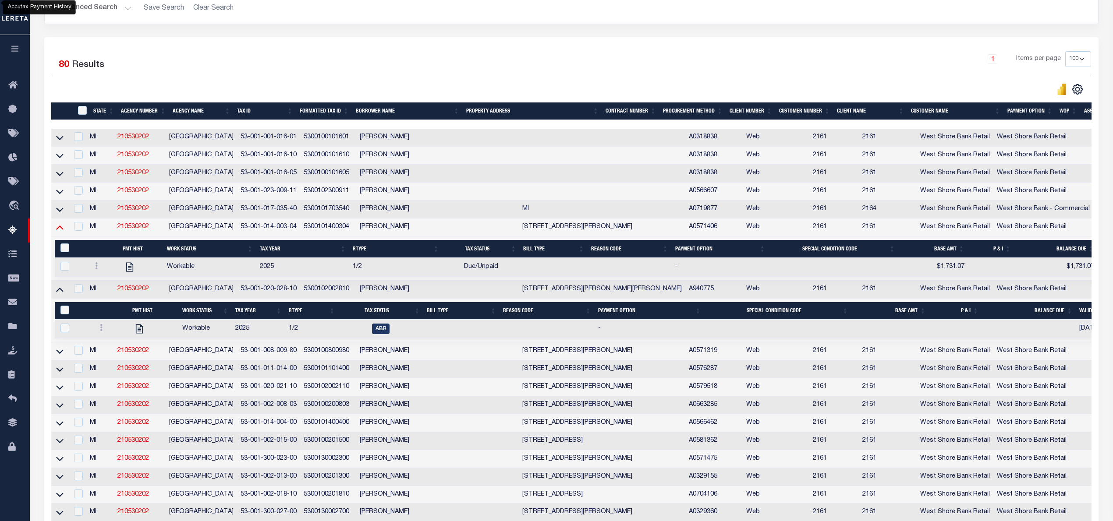
click at [60, 232] on icon at bounding box center [59, 227] width 7 height 9
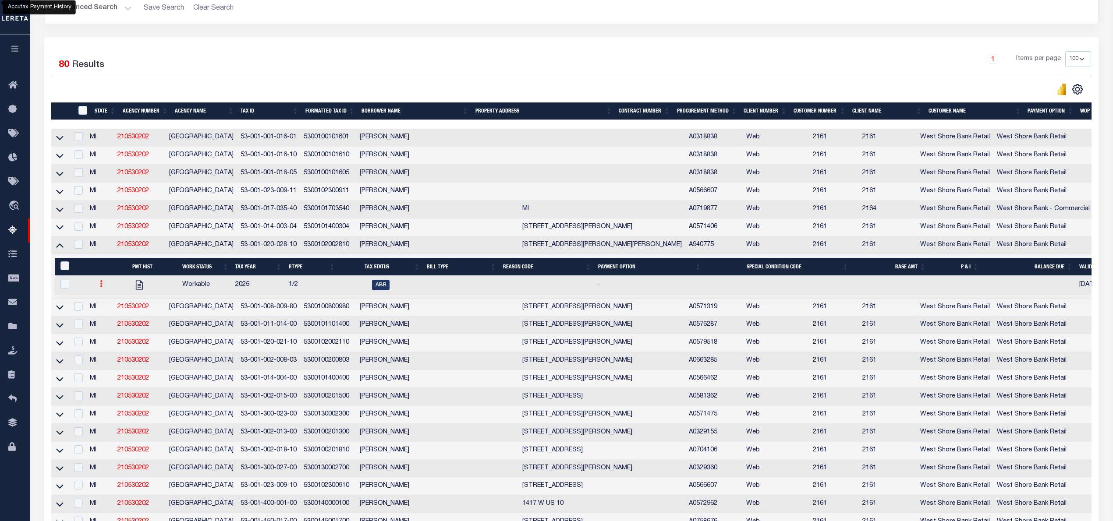
click at [97, 289] on link at bounding box center [101, 285] width 10 height 7
click at [110, 318] on img "" at bounding box center [111, 312] width 9 height 9
checkbox input "true"
select select
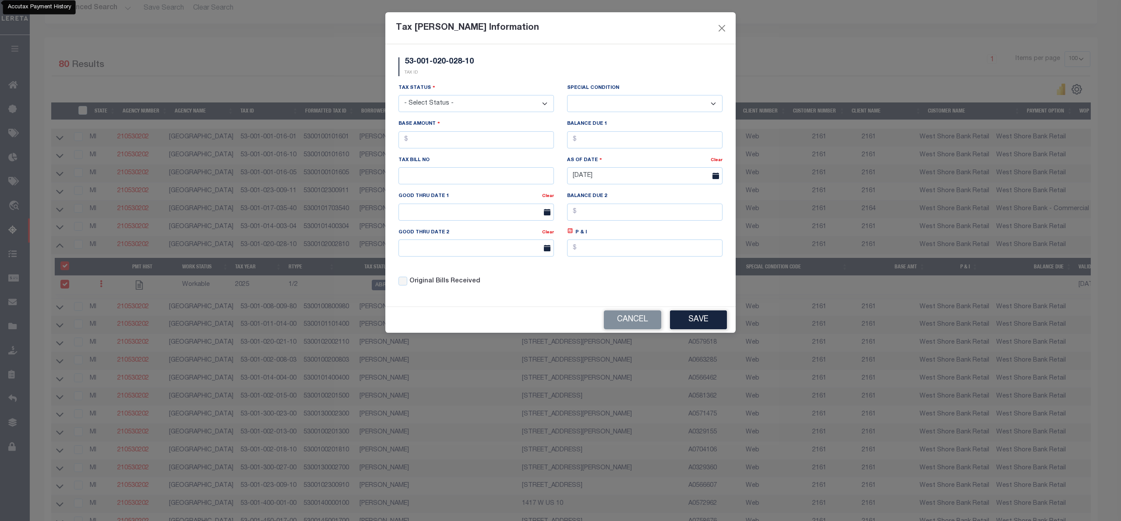
click at [458, 100] on select "- Select Status - Open Due/Unpaid Paid Incomplete No Tax Due Internal Refund Pr…" at bounding box center [476, 103] width 155 height 17
select select "DUE"
click at [399, 96] on select "- Select Status - Open Due/Unpaid Paid Incomplete No Tax Due Internal Refund Pr…" at bounding box center [476, 103] width 155 height 17
select select "0"
click at [442, 142] on input "text" at bounding box center [476, 139] width 155 height 17
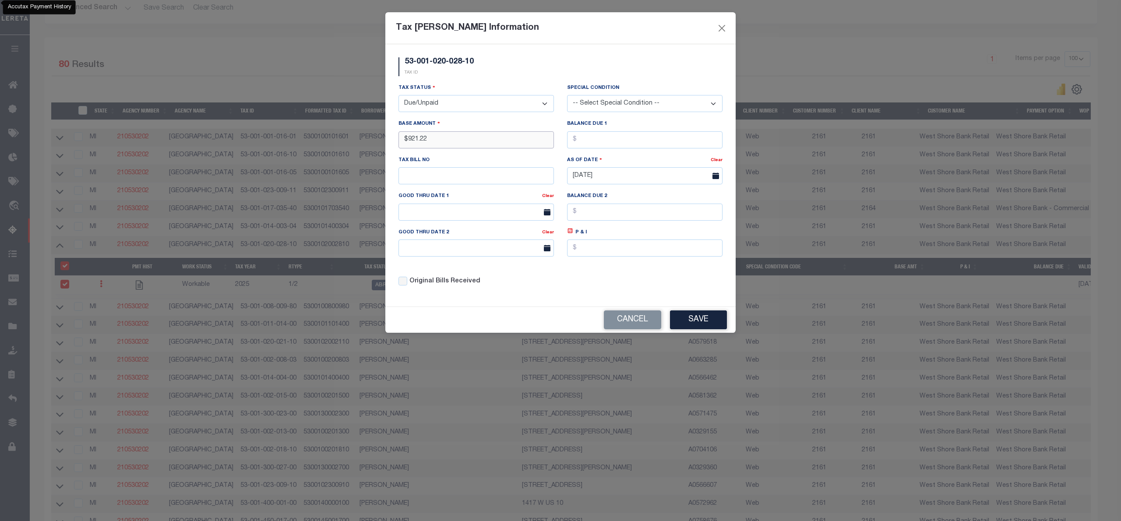
type input "$921.22"
click at [696, 323] on button "Save" at bounding box center [698, 320] width 57 height 19
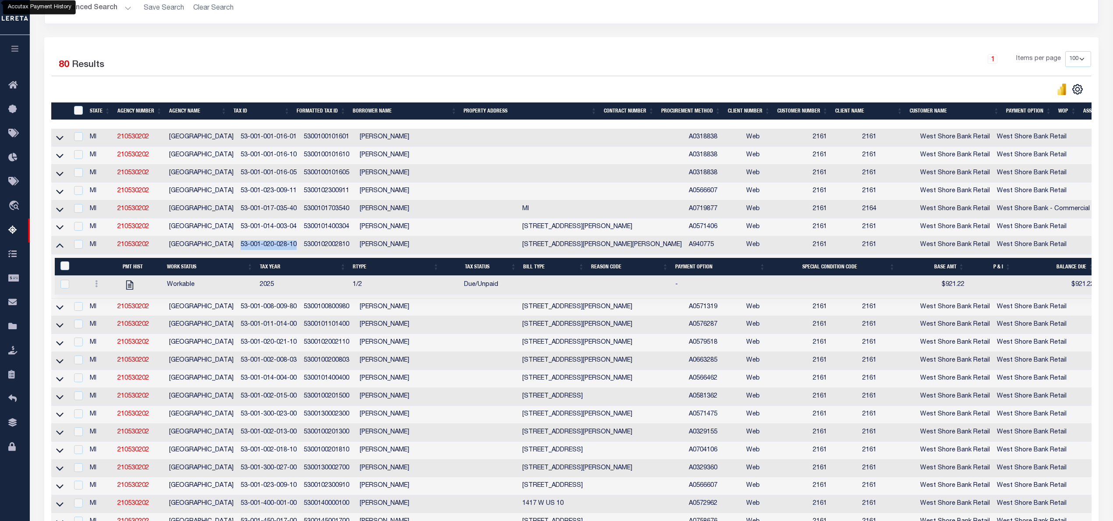
drag, startPoint x: 235, startPoint y: 247, endPoint x: 288, endPoint y: 251, distance: 53.1
click at [288, 251] on td "53-001-020-028-10" at bounding box center [268, 246] width 63 height 18
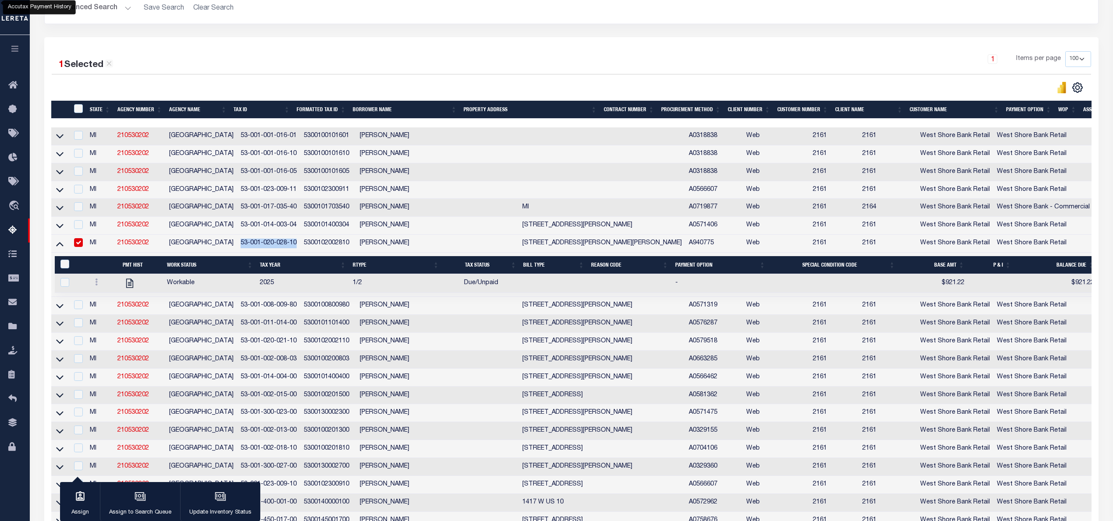
copy td "53-001-020-028-10"
drag, startPoint x: 57, startPoint y: 313, endPoint x: 81, endPoint y: 265, distance: 53.9
click at [57, 311] on icon at bounding box center [59, 305] width 7 height 9
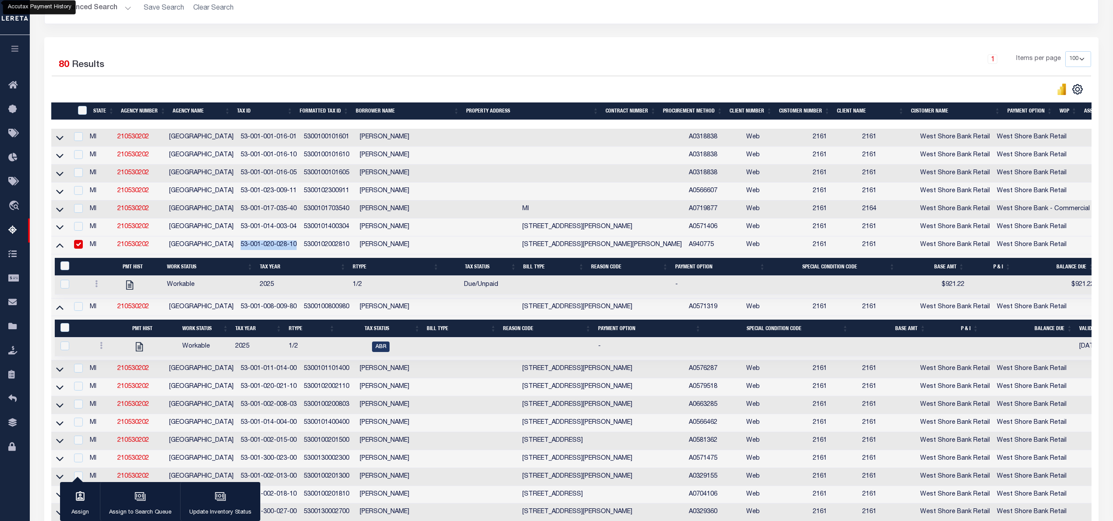
click at [79, 249] on input "checkbox" at bounding box center [78, 244] width 9 height 9
checkbox input "false"
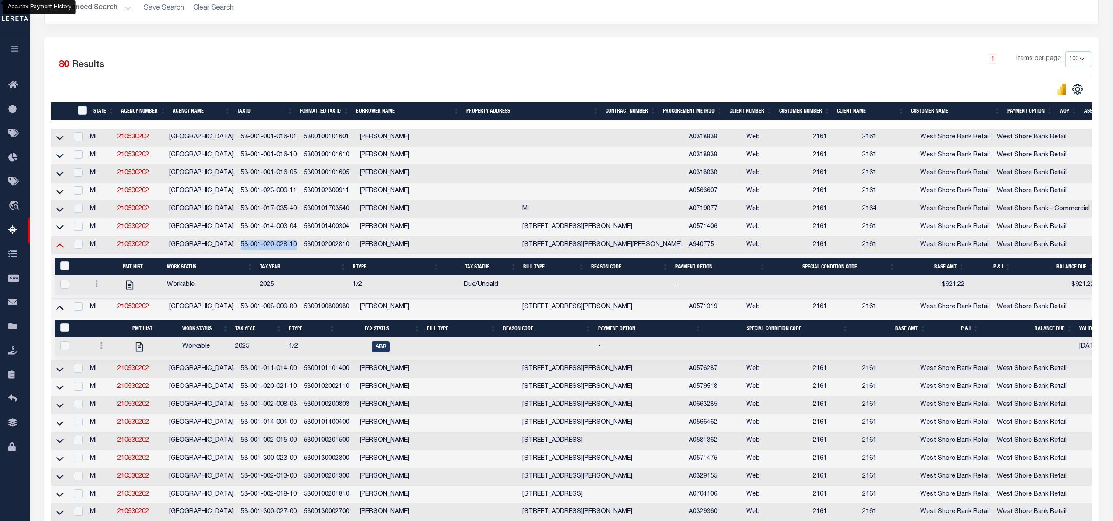
click at [58, 250] on icon at bounding box center [59, 244] width 7 height 9
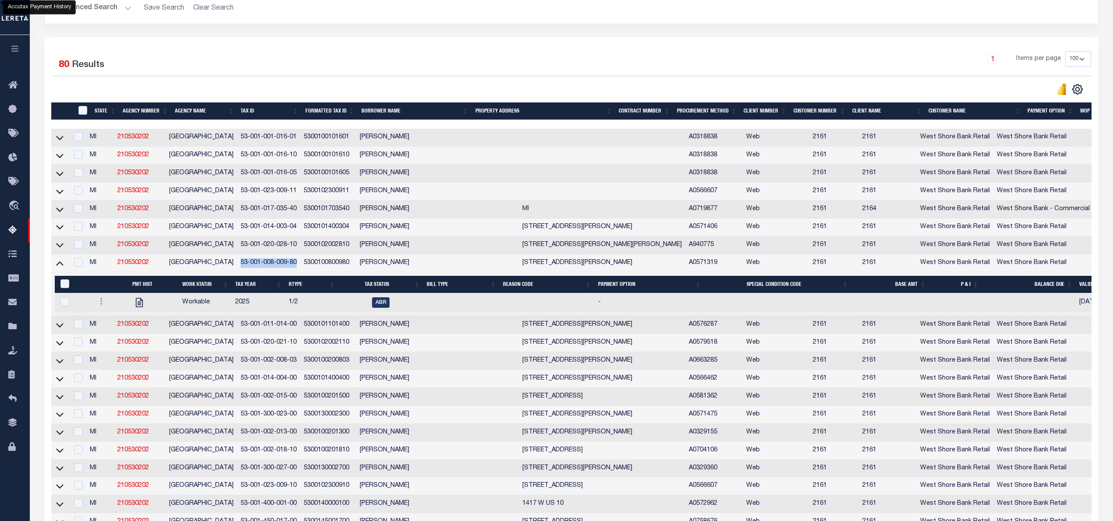
drag, startPoint x: 240, startPoint y: 267, endPoint x: 295, endPoint y: 266, distance: 55.2
click at [295, 266] on td "53-001-008-009-80" at bounding box center [268, 263] width 63 height 18
checkbox input "true"
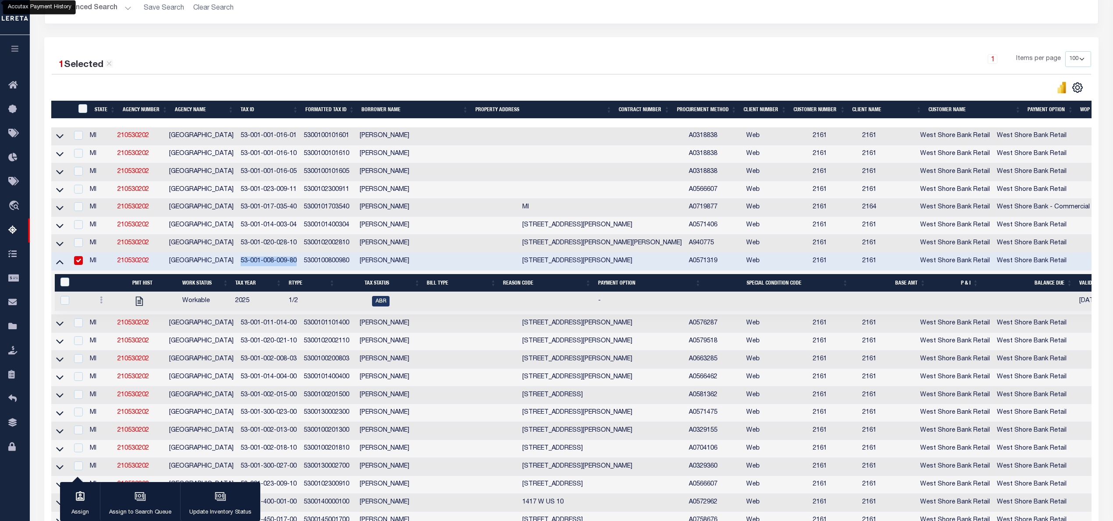
copy td "53-001-008-009-80"
click at [100, 304] on icon at bounding box center [101, 300] width 3 height 7
click at [111, 333] on img "" at bounding box center [111, 329] width 9 height 9
checkbox input "true"
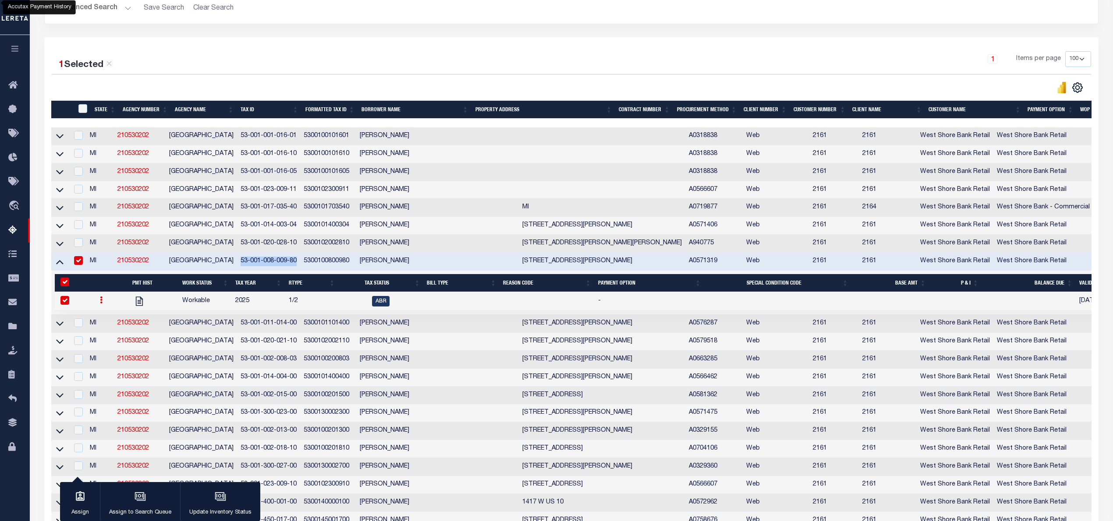
select select
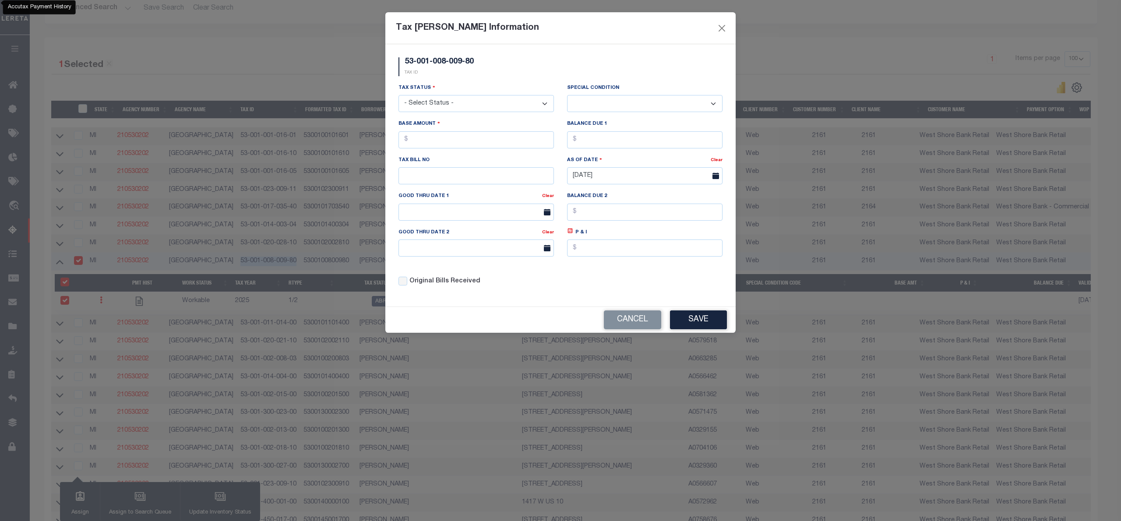
click at [445, 106] on select "- Select Status - Open Due/Unpaid Paid Incomplete No Tax Due Internal Refund Pr…" at bounding box center [476, 103] width 155 height 17
select select "DUE"
click at [399, 96] on select "- Select Status - Open Due/Unpaid Paid Incomplete No Tax Due Internal Refund Pr…" at bounding box center [476, 103] width 155 height 17
select select "0"
click at [438, 144] on input "text" at bounding box center [476, 139] width 155 height 17
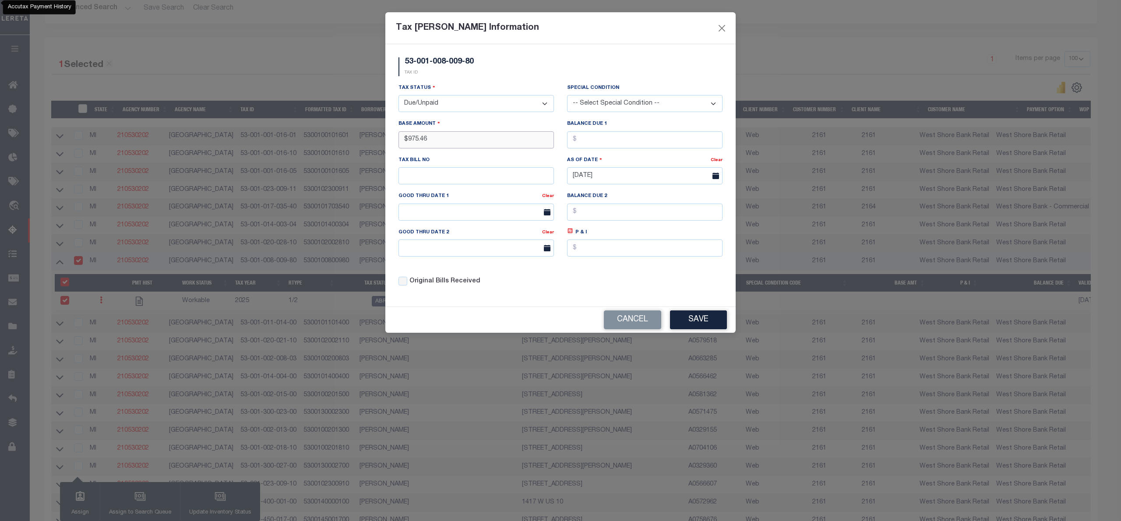
type input "$975.46"
click at [705, 323] on button "Save" at bounding box center [698, 320] width 57 height 19
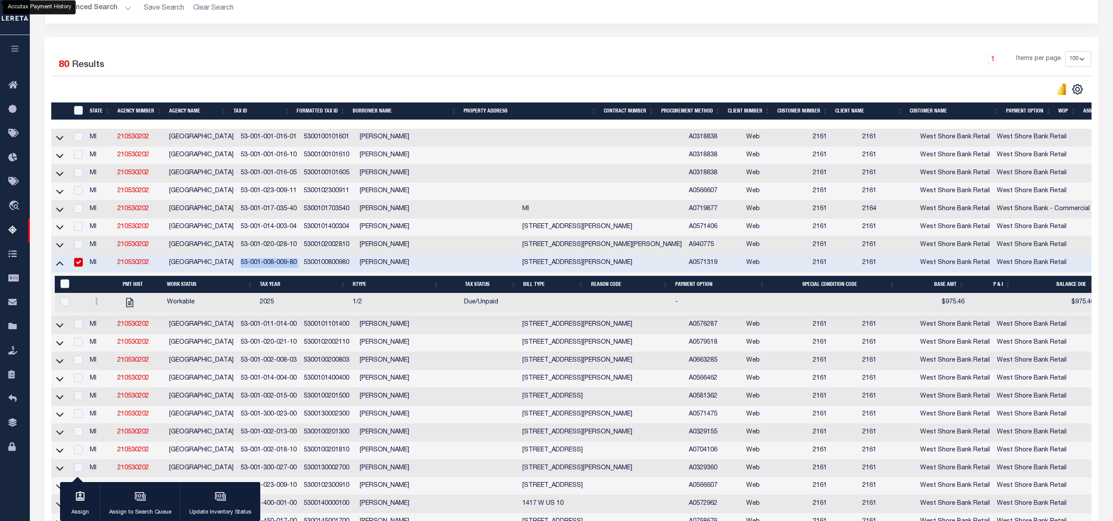
drag, startPoint x: 233, startPoint y: 269, endPoint x: 298, endPoint y: 263, distance: 64.6
click at [298, 263] on tr "MI 210530202 AMBER TOWNSHIP 53-001-008-009-80 5300100800980 JADINE T JOWERS 107…" at bounding box center [664, 263] width 1226 height 18
copy td "53-001-008-009-80"
click at [60, 330] on icon at bounding box center [59, 325] width 7 height 9
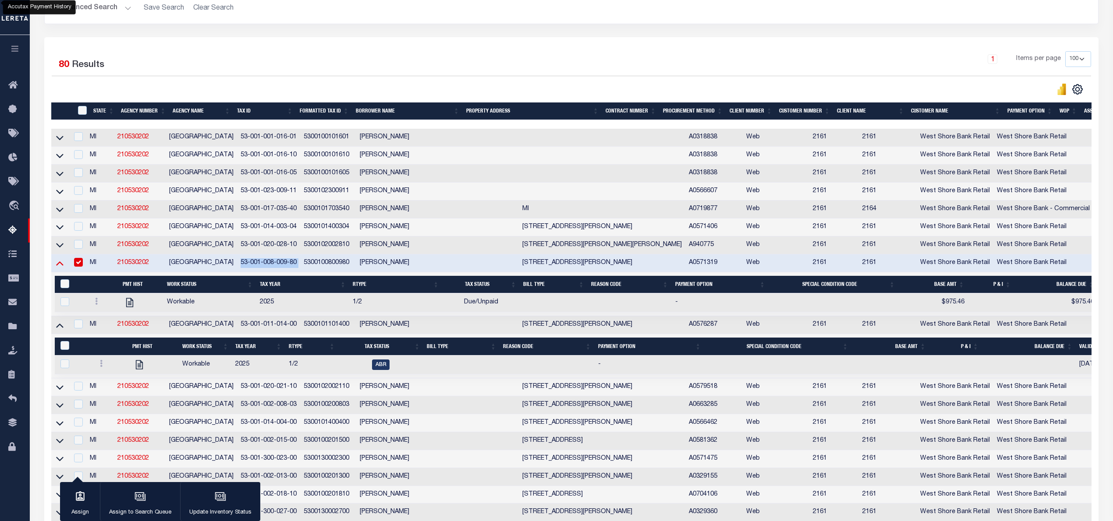
click at [61, 266] on icon at bounding box center [59, 263] width 7 height 4
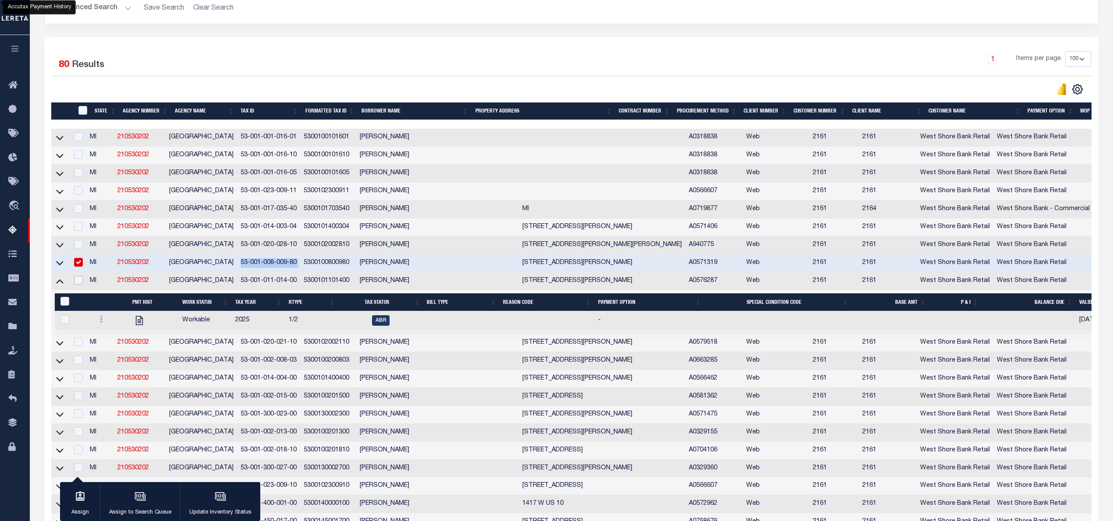
click at [83, 285] on input "checkbox" at bounding box center [78, 280] width 9 height 9
checkbox input "true"
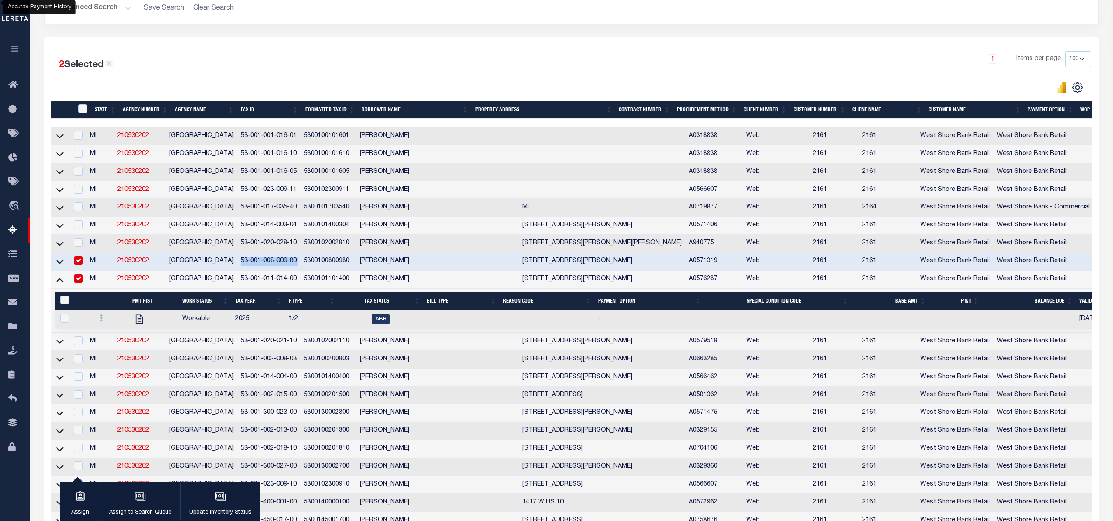
click at [86, 265] on td at bounding box center [77, 262] width 18 height 18
checkbox input "false"
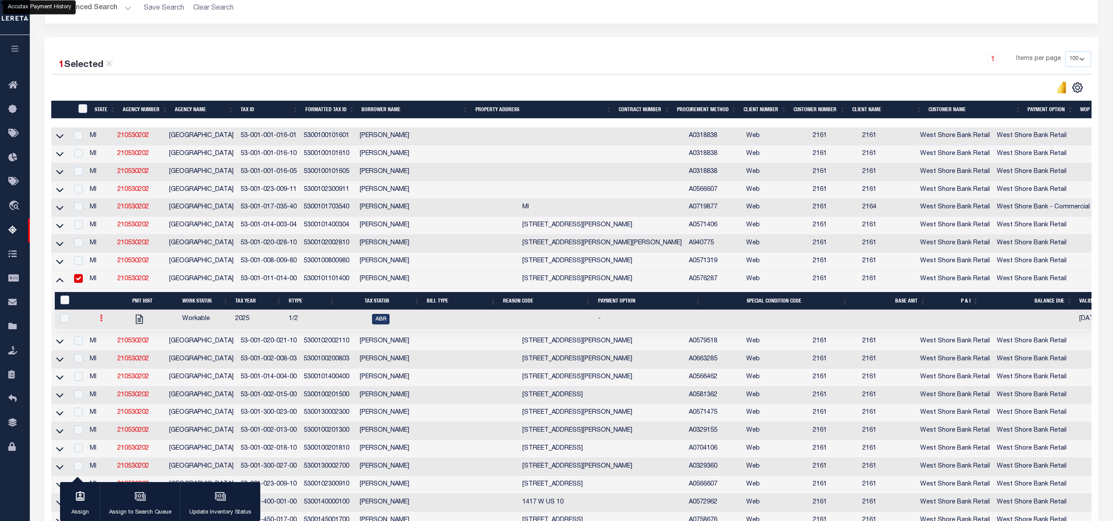
click at [101, 323] on link at bounding box center [101, 319] width 10 height 7
click at [114, 352] on img "" at bounding box center [111, 347] width 9 height 9
checkbox input "true"
select select
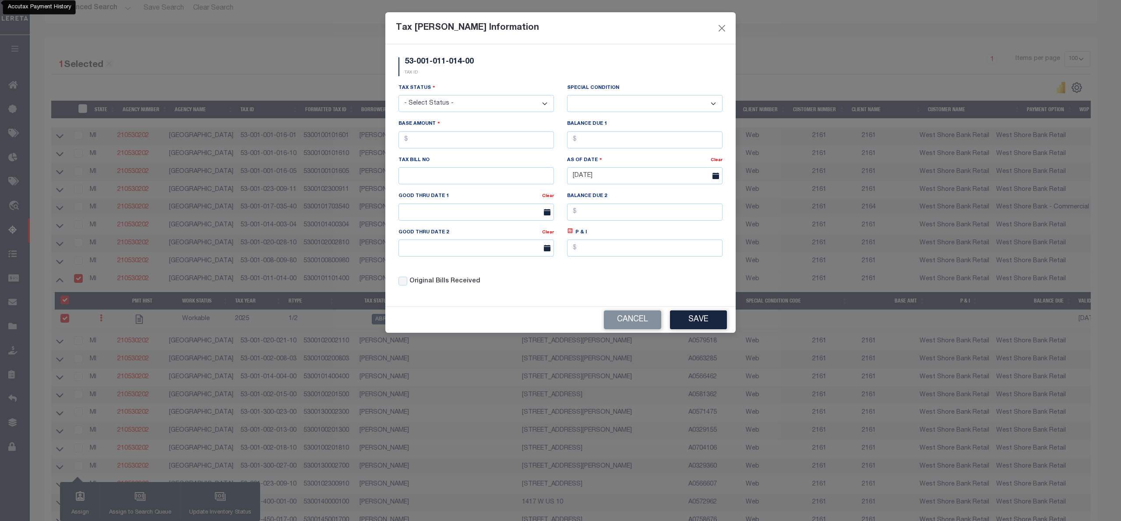
click at [484, 103] on select "- Select Status - Open Due/Unpaid Paid Incomplete No Tax Due Internal Refund Pr…" at bounding box center [476, 103] width 155 height 17
select select "DUE"
click at [399, 96] on select "- Select Status - Open Due/Unpaid Paid Incomplete No Tax Due Internal Refund Pr…" at bounding box center [476, 103] width 155 height 17
select select "0"
click at [463, 140] on input "text" at bounding box center [476, 139] width 155 height 17
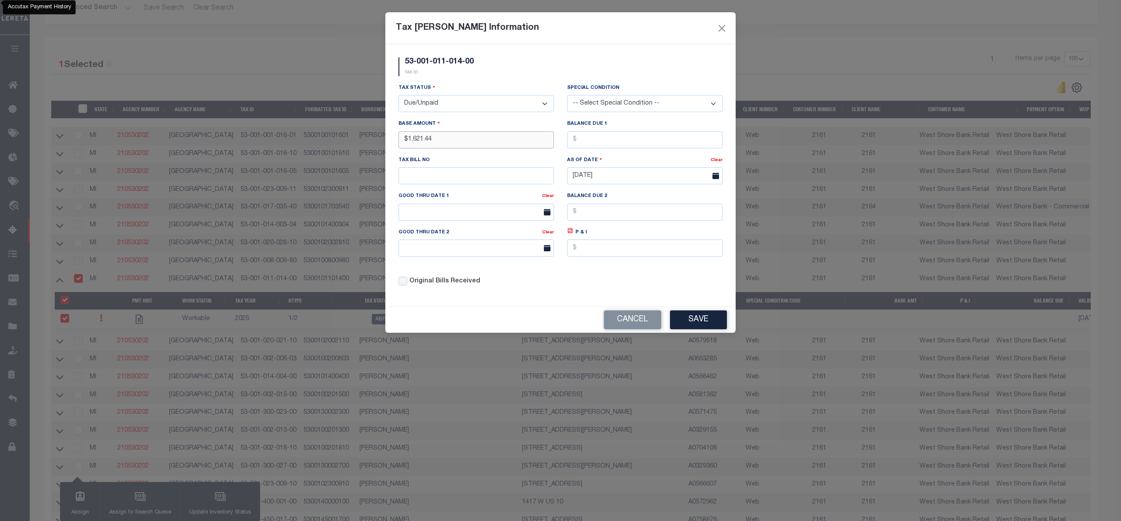
type input "$1,621.44"
click at [706, 326] on button "Save" at bounding box center [698, 320] width 57 height 19
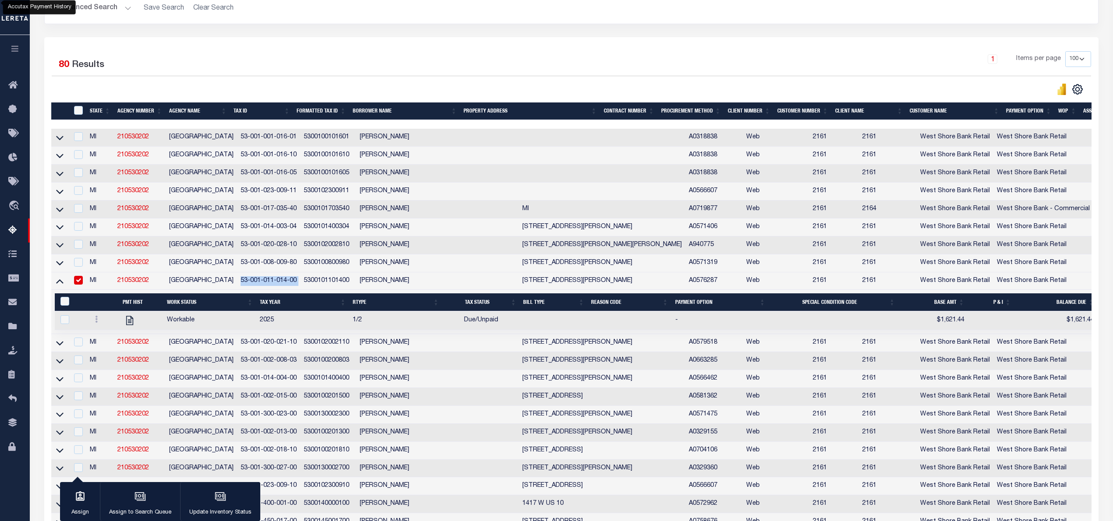
drag, startPoint x: 233, startPoint y: 284, endPoint x: 293, endPoint y: 288, distance: 60.1
click at [293, 288] on tr "MI 210530202 AMBER TOWNSHIP 53-001-011-014-00 5300101101400 MELISSA J LEWIS 108…" at bounding box center [664, 281] width 1226 height 18
click at [341, 112] on th "Formatted Tax ID" at bounding box center [321, 111] width 56 height 18
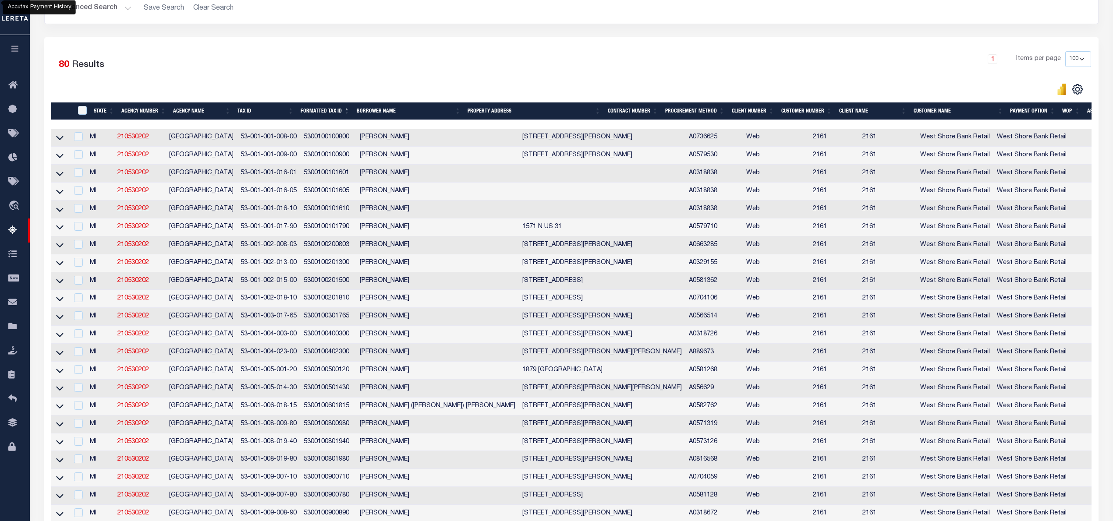
click at [256, 112] on th "Tax ID" at bounding box center [265, 111] width 63 height 18
click at [289, 111] on th "Tax ID" at bounding box center [265, 111] width 63 height 18
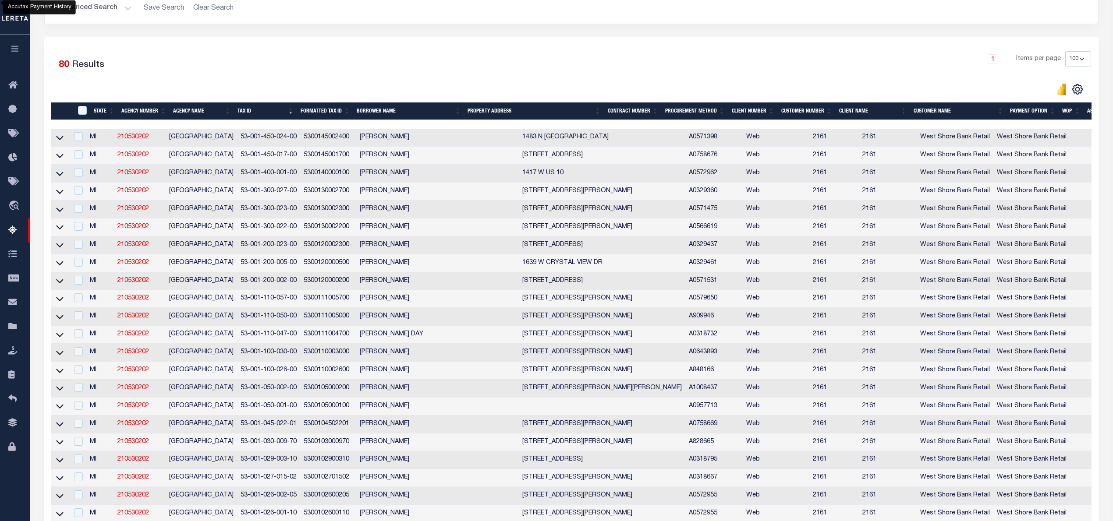
click at [290, 113] on th "Tax ID" at bounding box center [265, 111] width 63 height 18
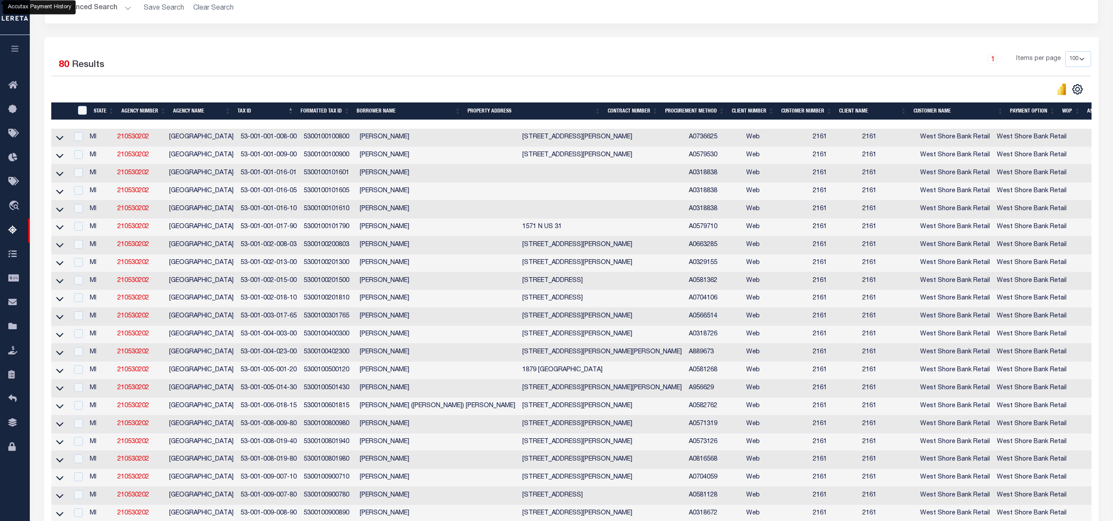
click at [293, 112] on th "Tax ID" at bounding box center [265, 111] width 63 height 18
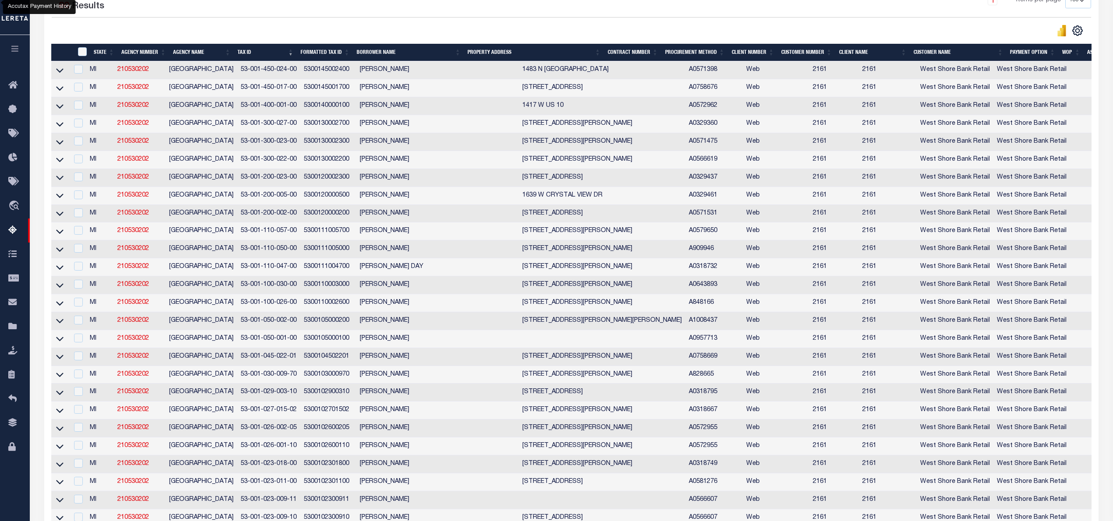
scroll to position [0, 0]
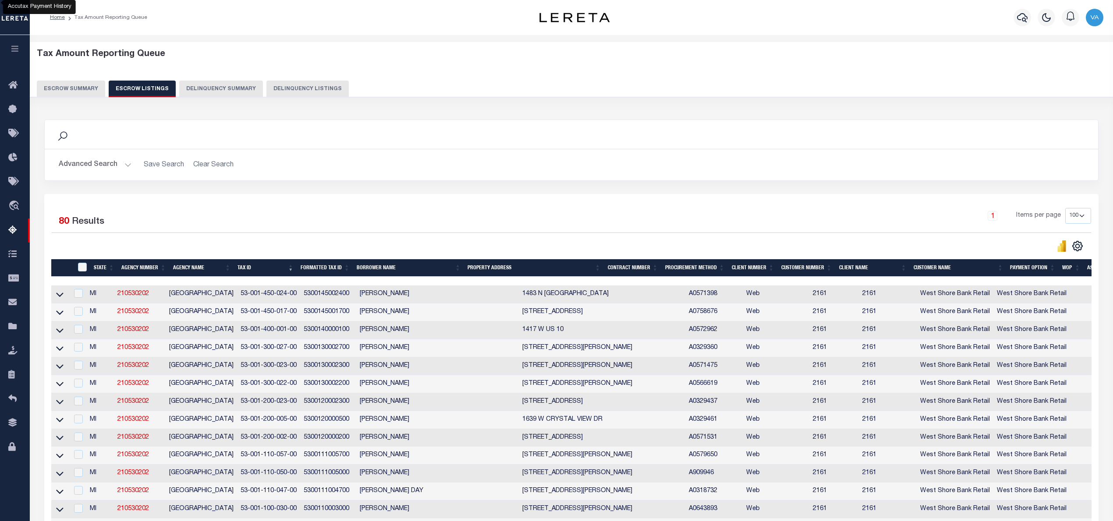
click at [291, 269] on th "Tax ID" at bounding box center [265, 268] width 63 height 18
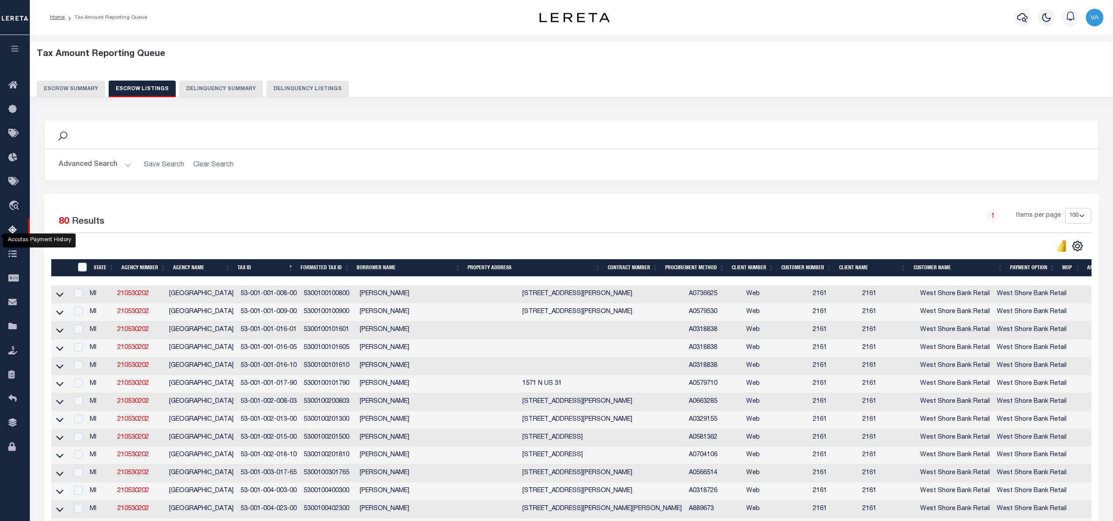
scroll to position [233, 0]
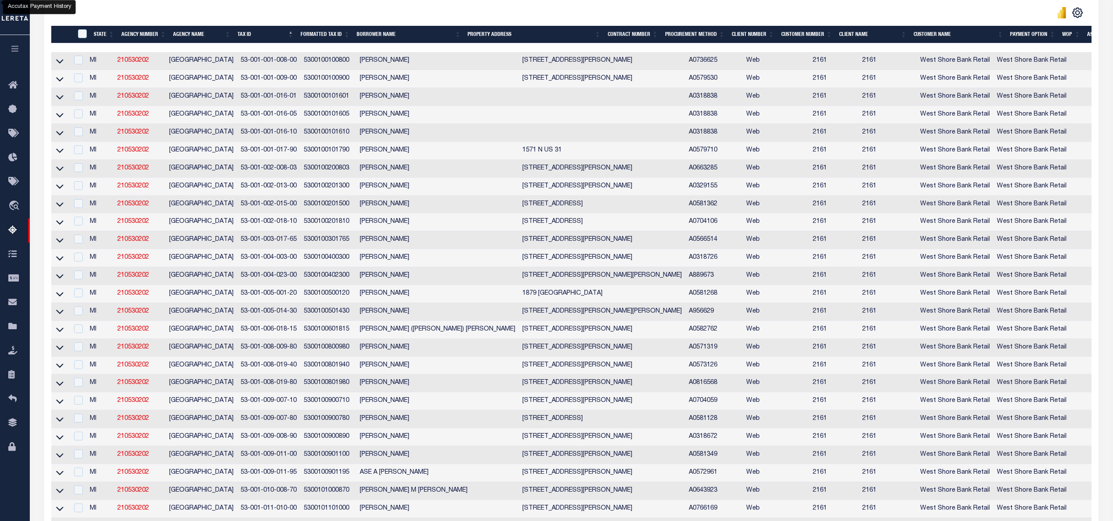
click at [291, 33] on th "Tax ID" at bounding box center [265, 35] width 63 height 18
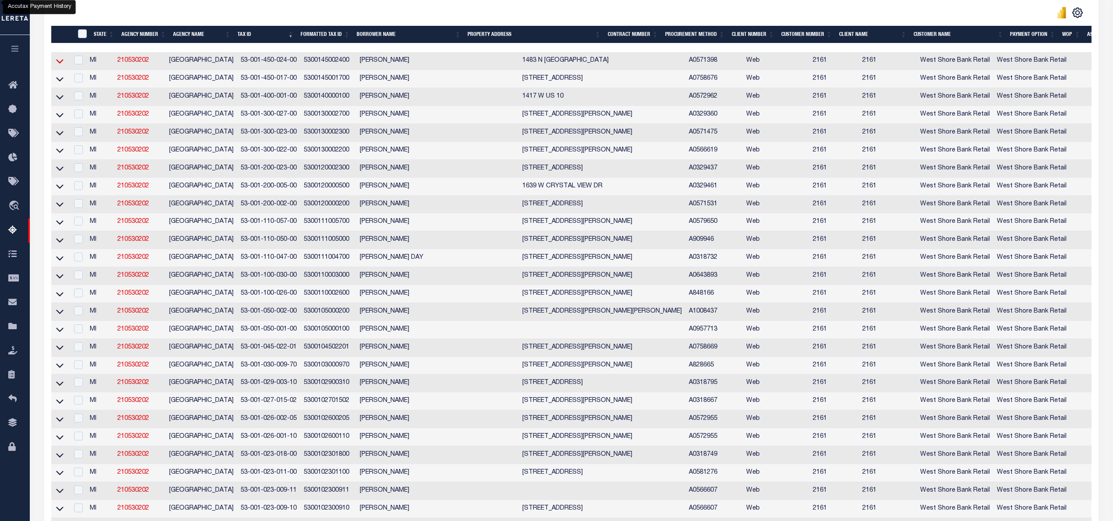
click at [61, 64] on icon at bounding box center [59, 62] width 7 height 4
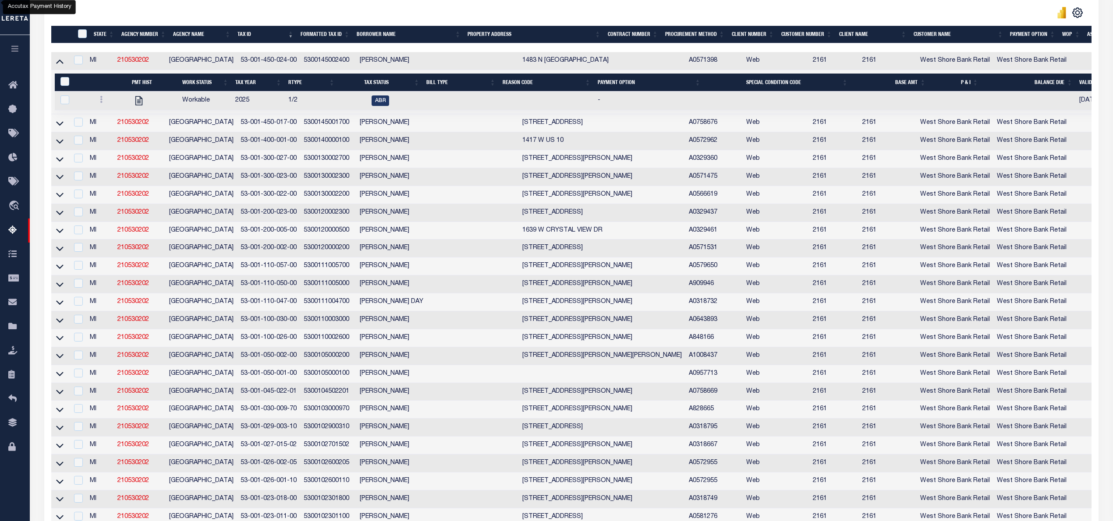
click at [55, 63] on link at bounding box center [60, 60] width 10 height 6
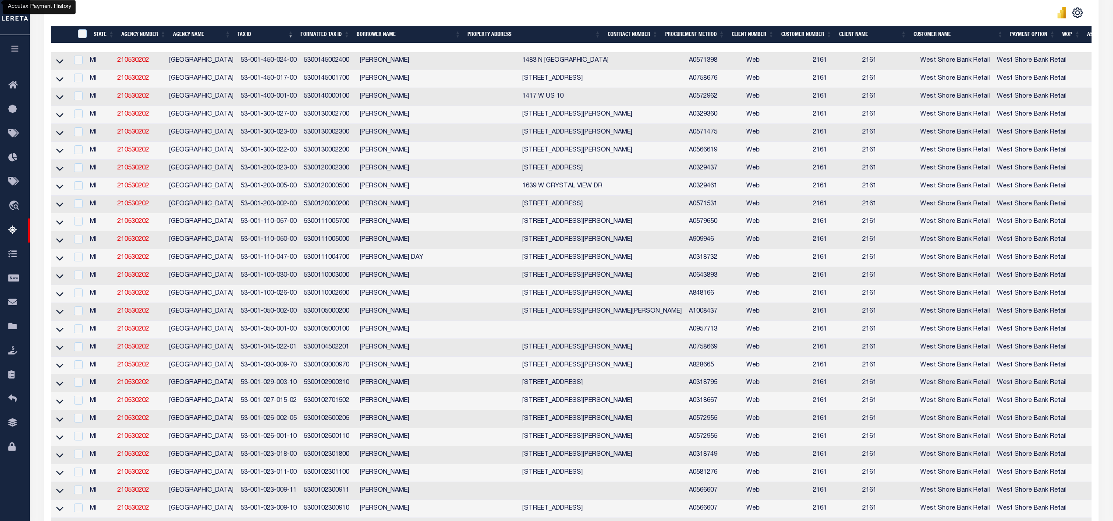
click at [288, 36] on th "Tax ID" at bounding box center [265, 35] width 63 height 18
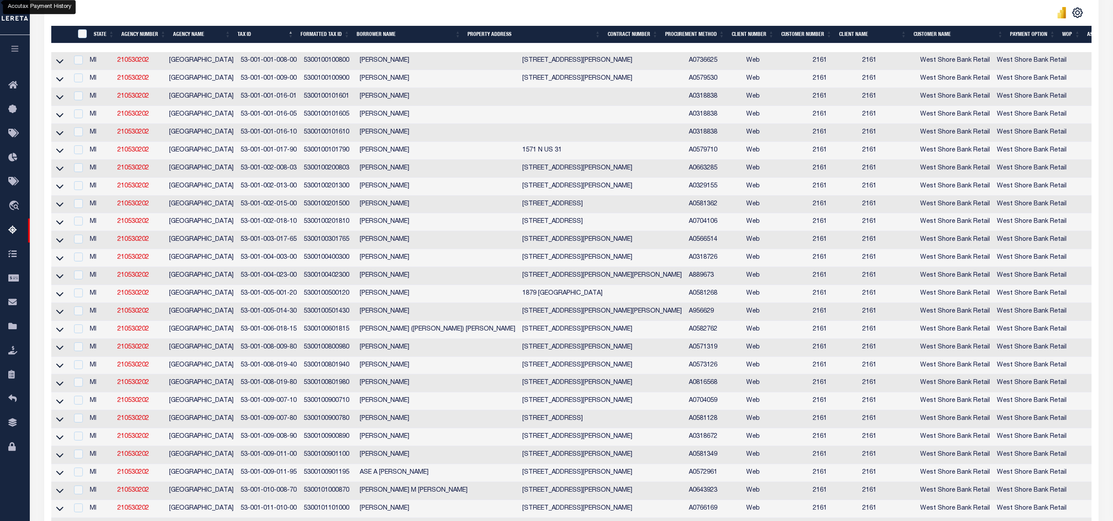
click at [289, 36] on th "Tax ID" at bounding box center [265, 35] width 63 height 18
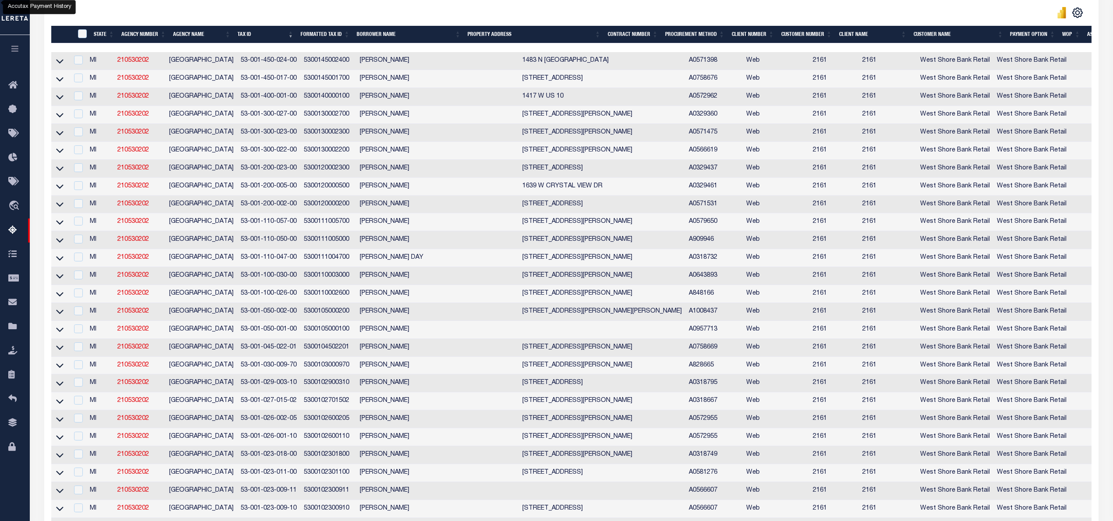
click at [289, 36] on th "Tax ID" at bounding box center [265, 35] width 63 height 18
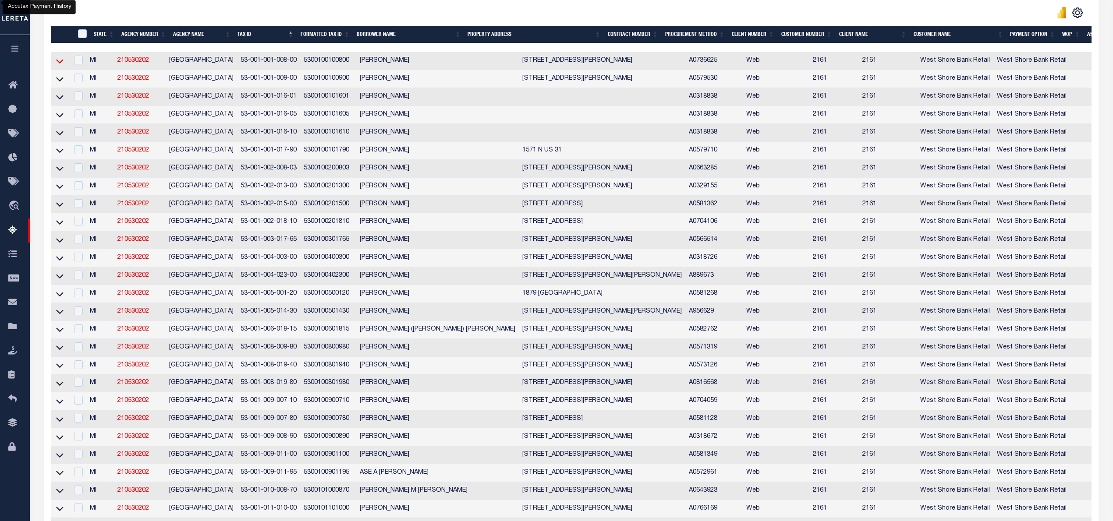
click at [62, 62] on icon at bounding box center [59, 61] width 7 height 9
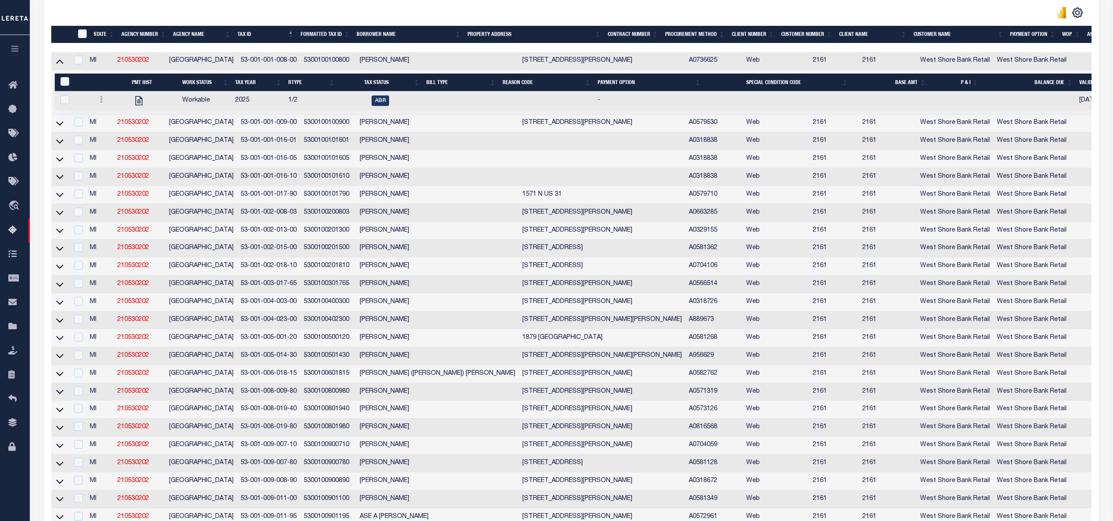
scroll to position [0, 0]
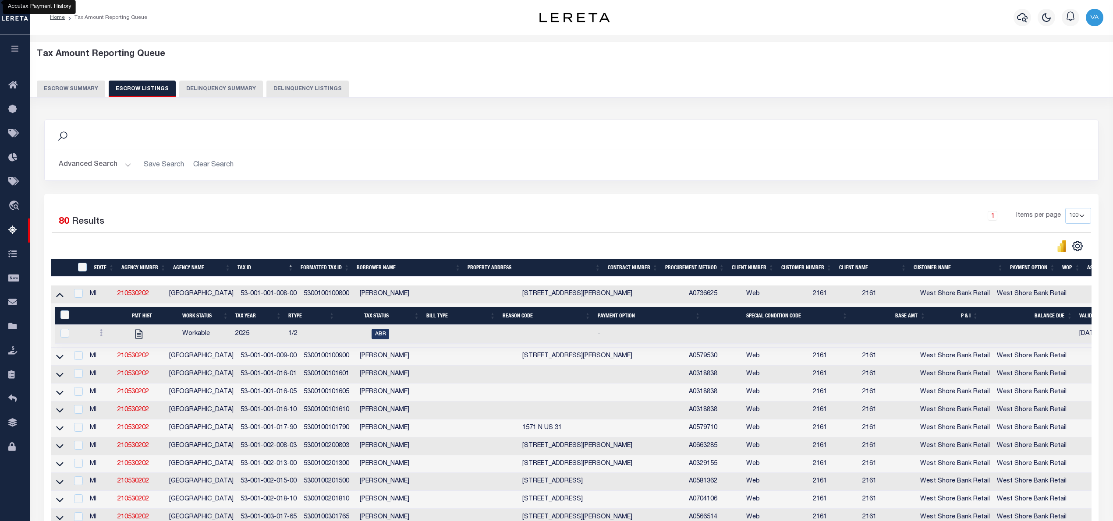
click at [81, 95] on button "Escrow Summary" at bounding box center [71, 89] width 68 height 17
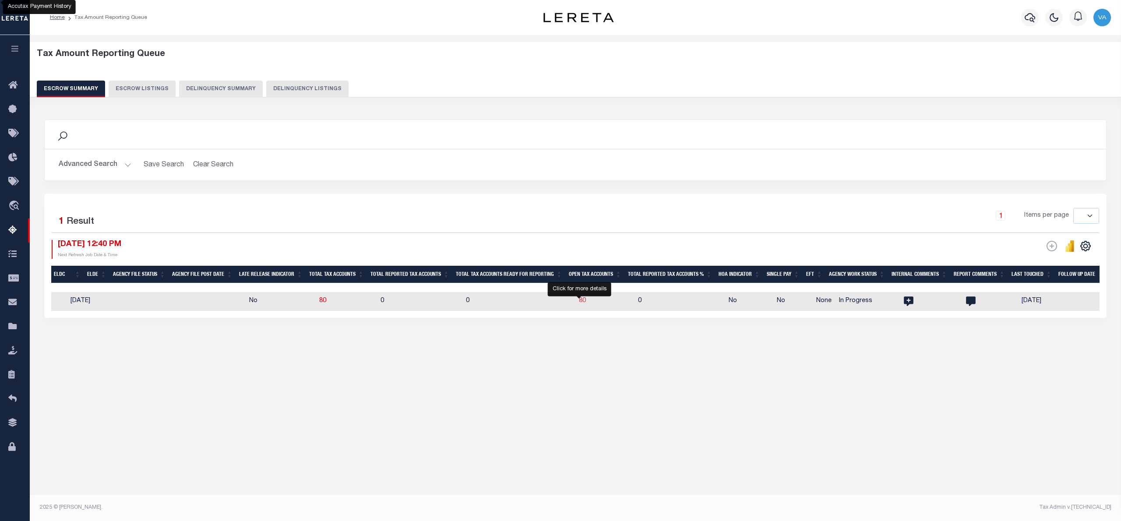
click at [579, 303] on span "80" at bounding box center [582, 301] width 7 height 6
select select "100"
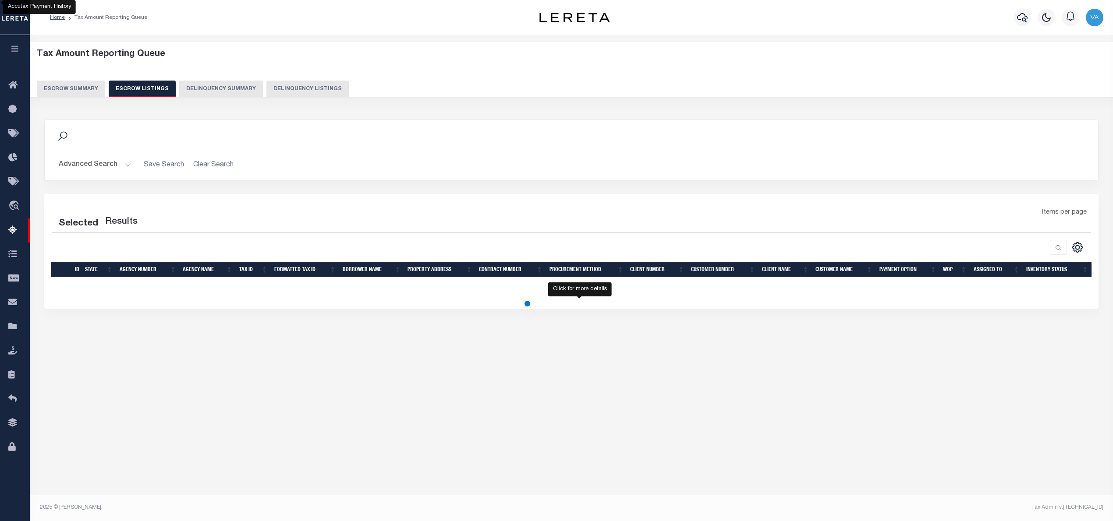
select select "100"
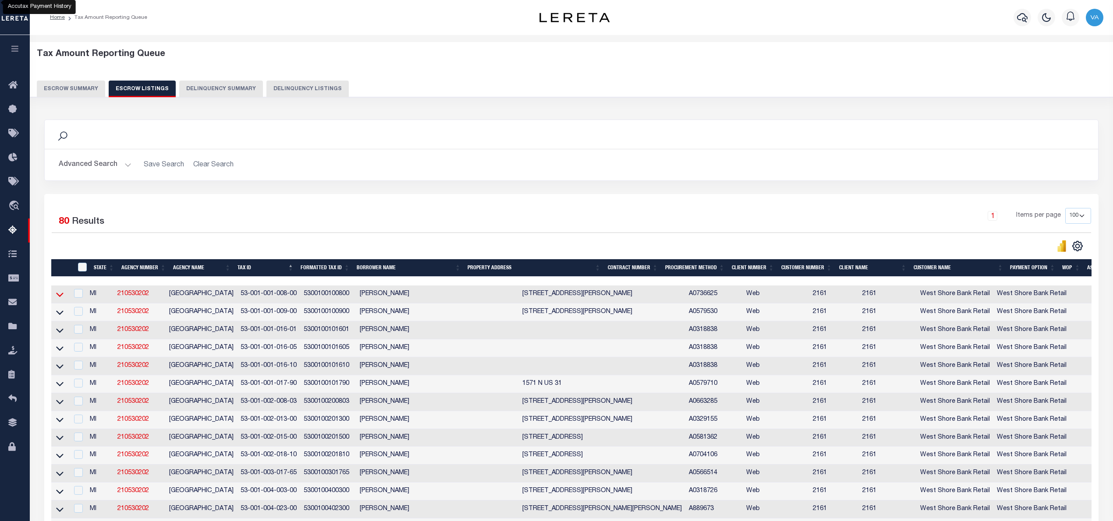
click at [63, 297] on icon at bounding box center [59, 294] width 7 height 9
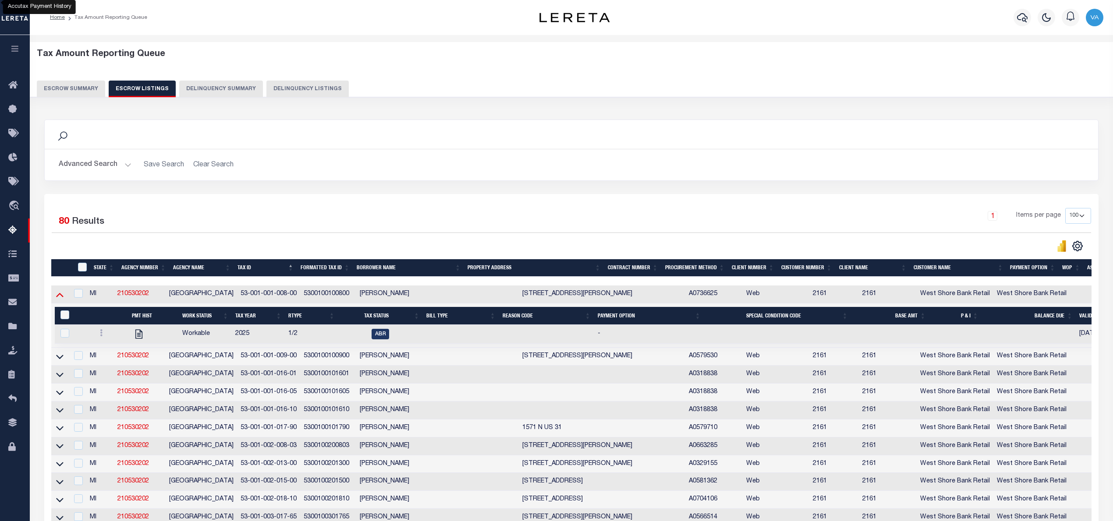
click at [58, 297] on icon at bounding box center [59, 294] width 7 height 9
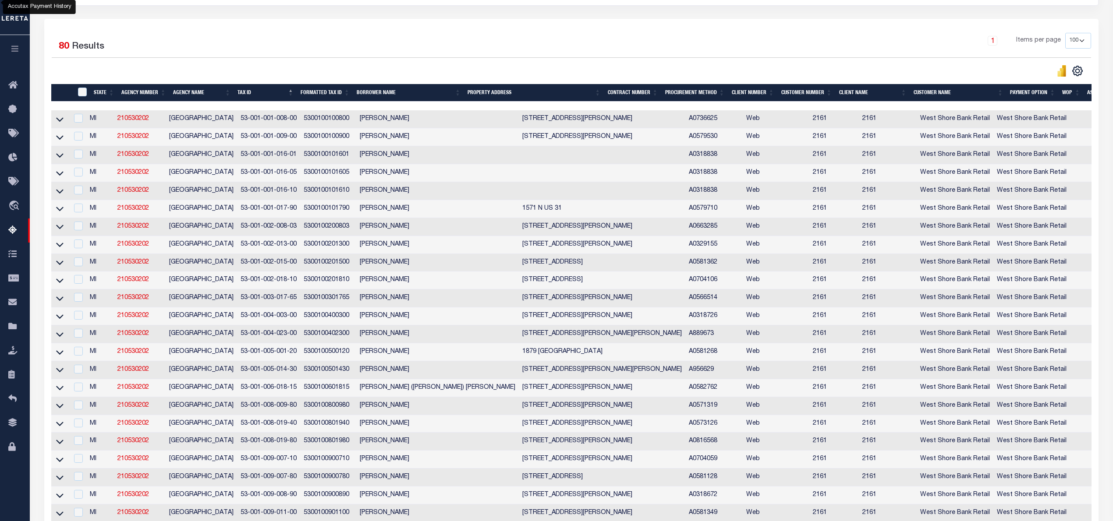
scroll to position [233, 0]
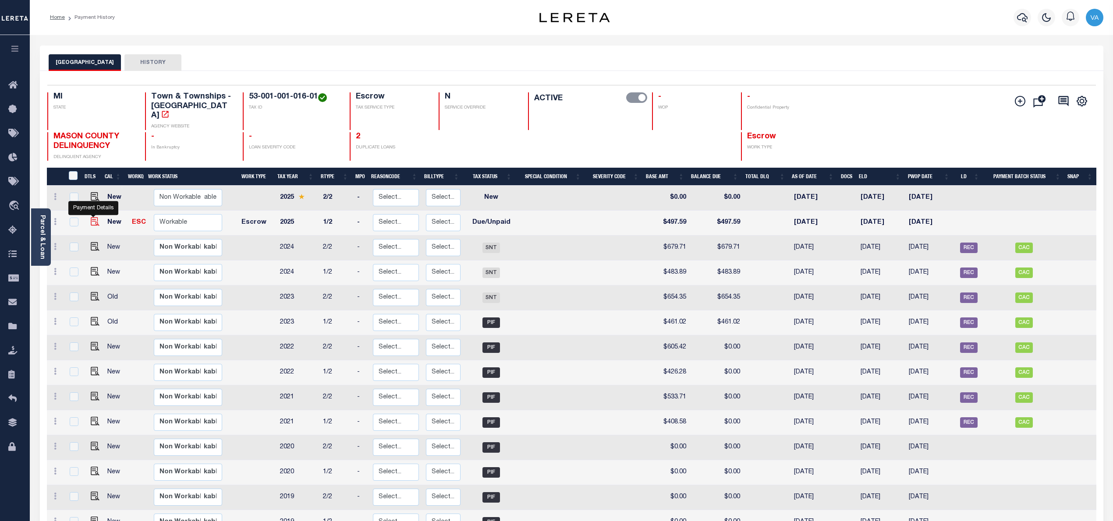
click at [91, 217] on img "" at bounding box center [95, 221] width 9 height 9
checkbox input "true"
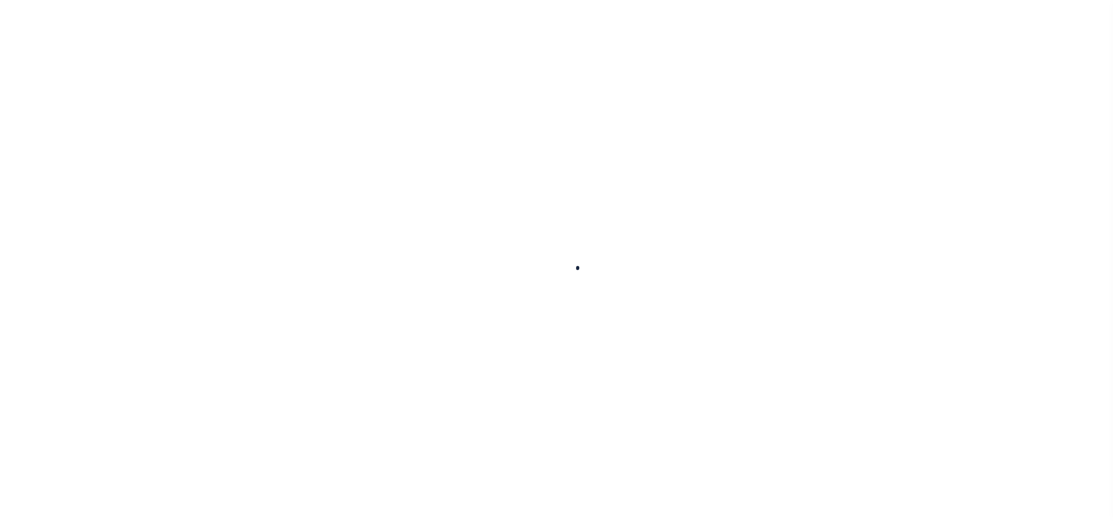
checkbox input "false"
type input "[DATE]"
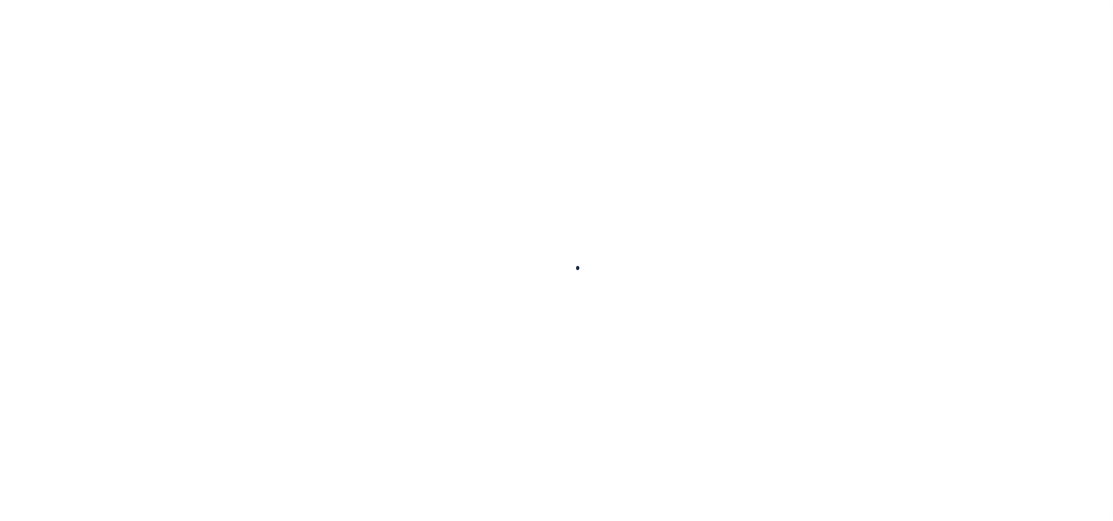
select select "DUE"
type input "$497.59"
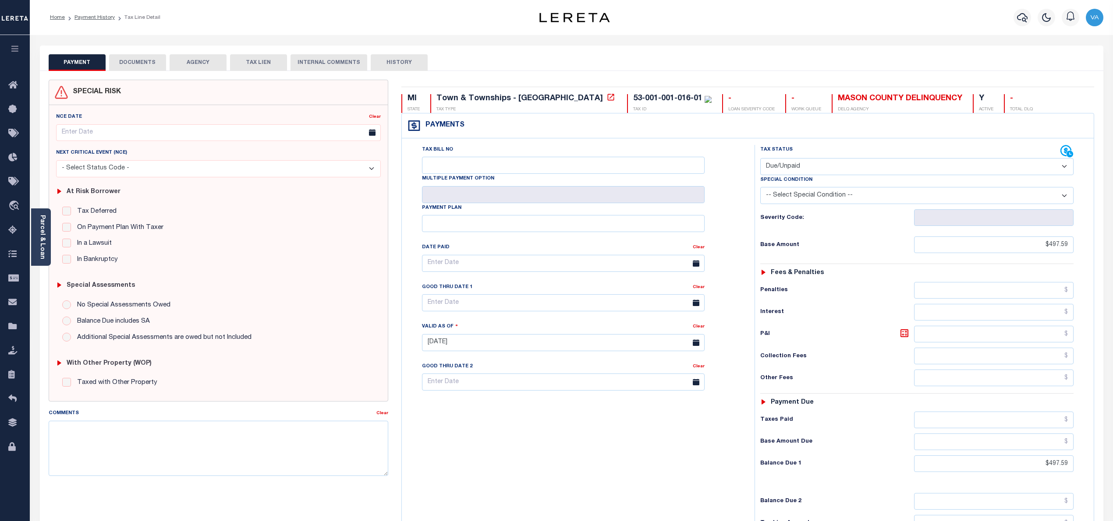
click at [149, 67] on button "DOCUMENTS" at bounding box center [137, 62] width 57 height 17
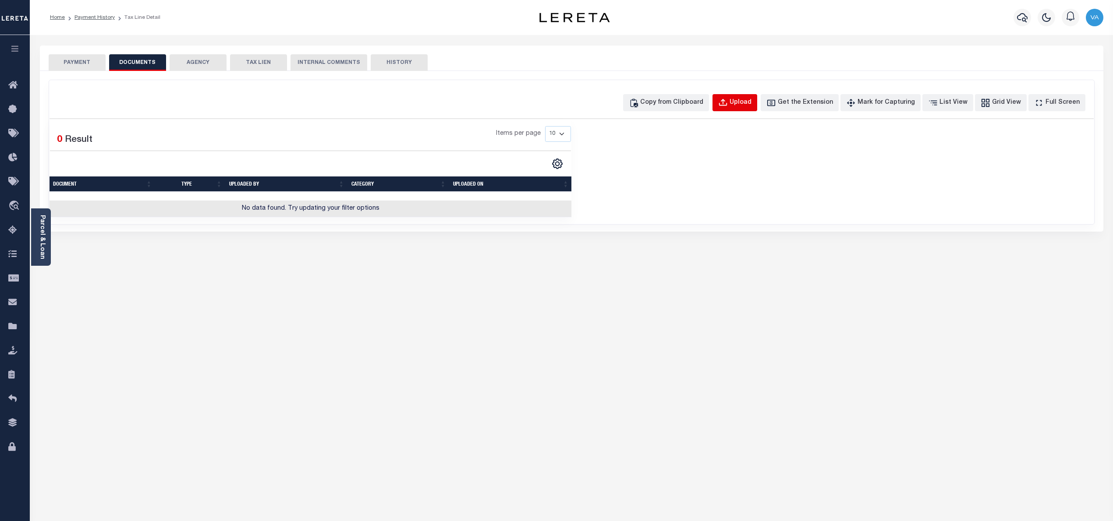
click at [747, 104] on div "Upload" at bounding box center [740, 103] width 22 height 10
select select "POP"
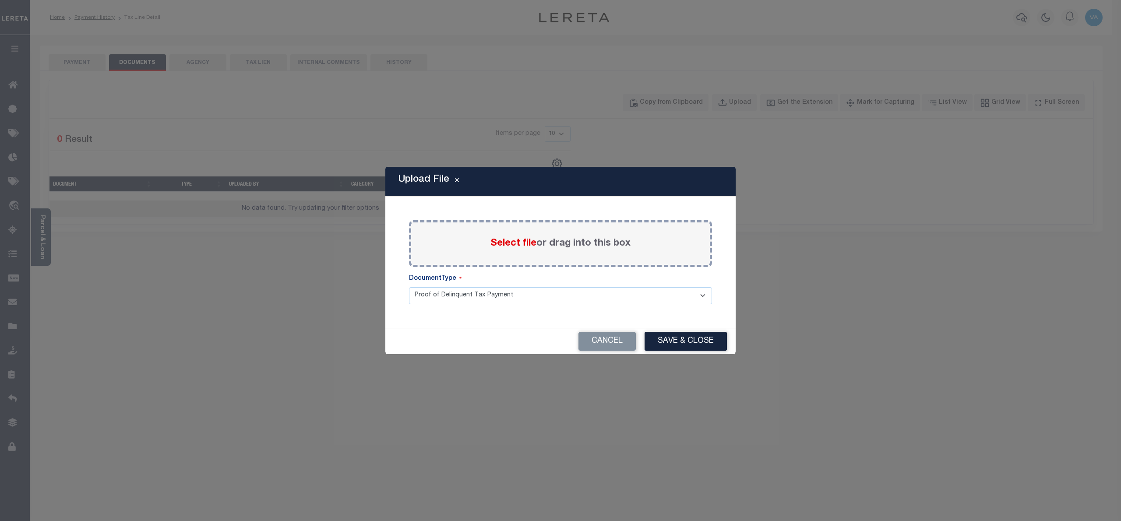
click at [516, 243] on span "Select file" at bounding box center [514, 244] width 46 height 10
click at [0, 0] on input "Select file or drag into this box" at bounding box center [0, 0] width 0 height 0
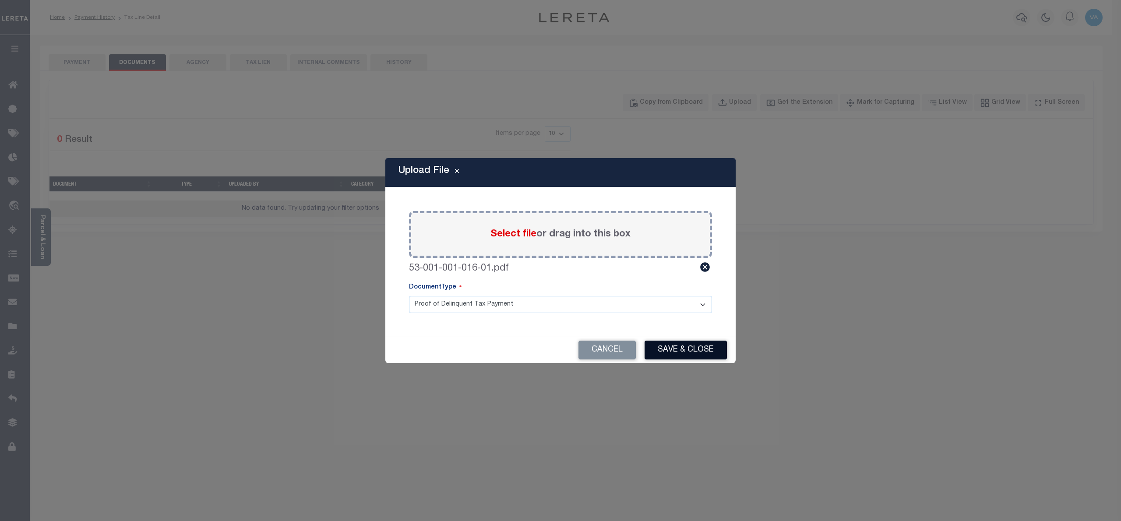
click at [668, 353] on button "Save & Close" at bounding box center [686, 350] width 82 height 19
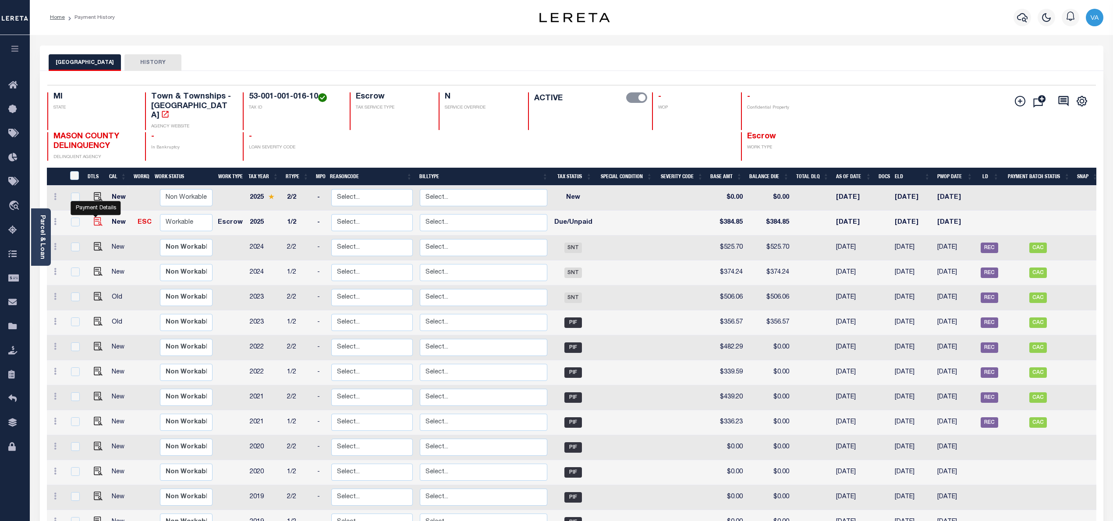
click at [100, 217] on img "" at bounding box center [98, 221] width 9 height 9
checkbox input "true"
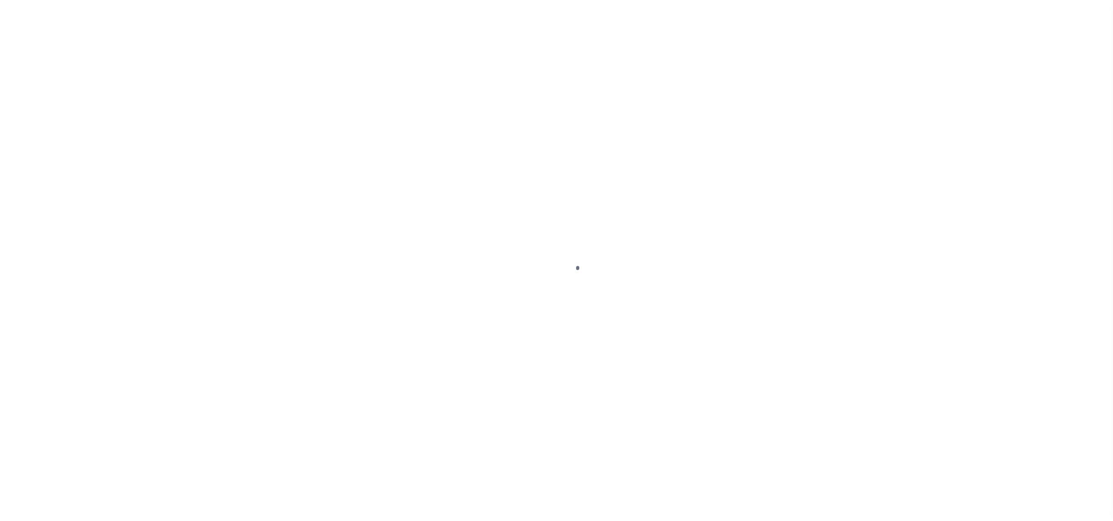
select select "DUE"
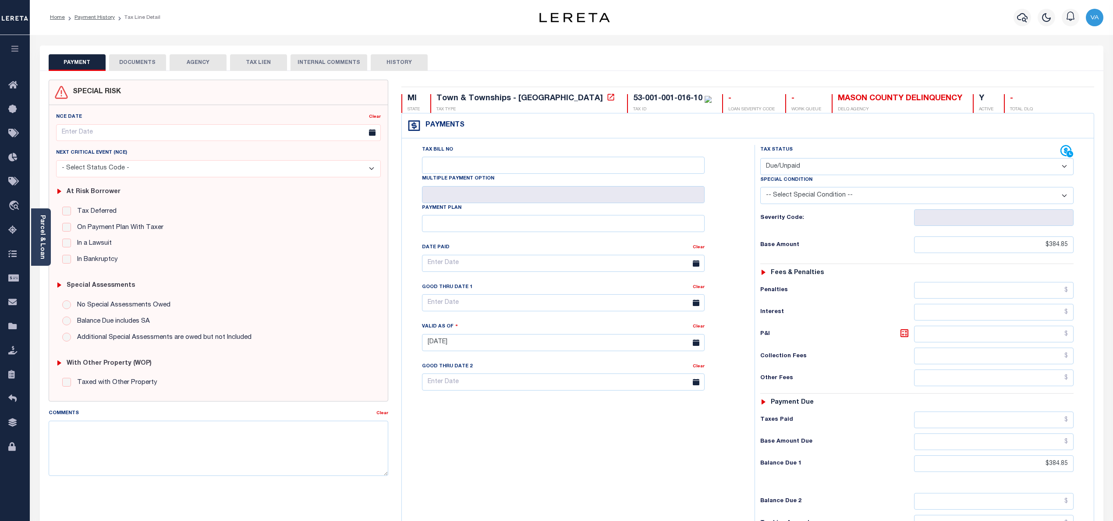
click at [155, 63] on button "DOCUMENTS" at bounding box center [137, 62] width 57 height 17
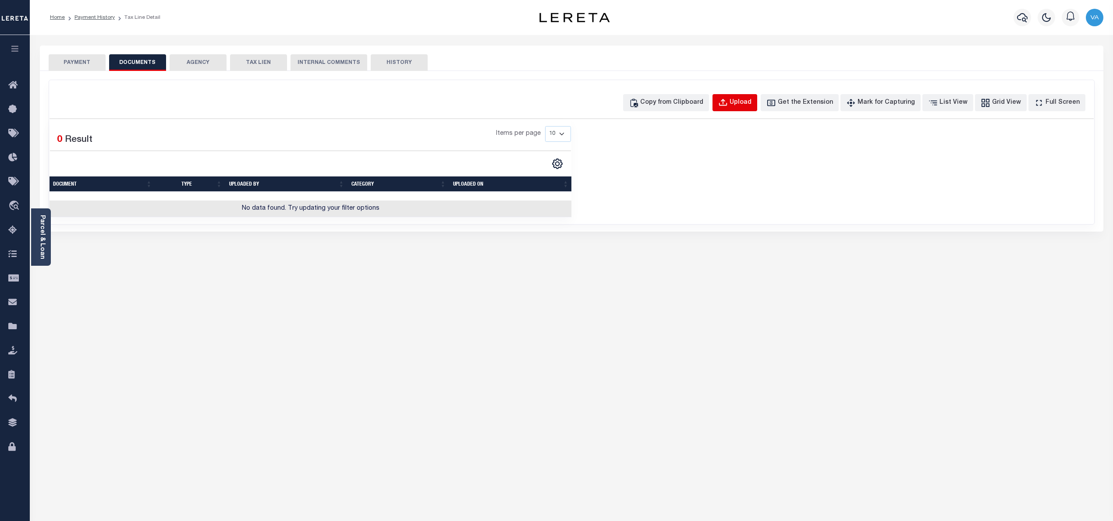
click at [751, 102] on div "Upload" at bounding box center [740, 103] width 22 height 10
select select "POP"
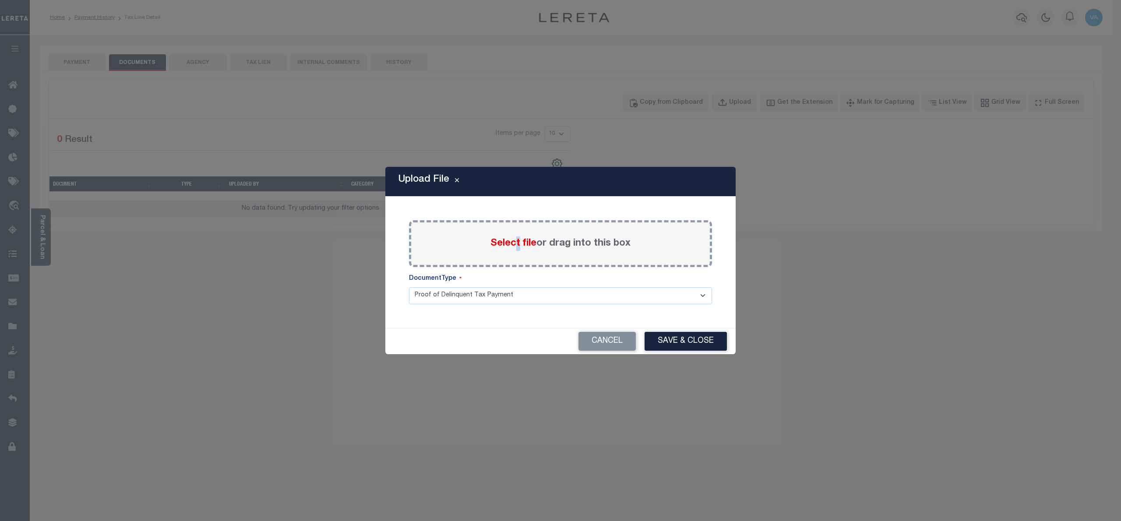
click at [517, 241] on span "Select file" at bounding box center [514, 244] width 46 height 10
click at [502, 245] on span "Select file" at bounding box center [514, 244] width 46 height 10
click at [0, 0] on input "Select file or drag into this box" at bounding box center [0, 0] width 0 height 0
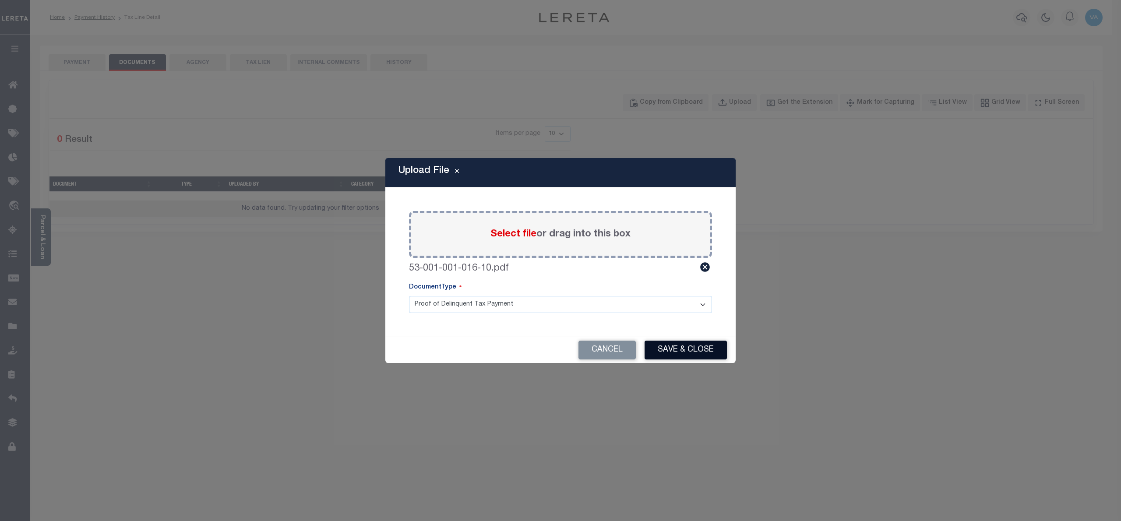
click at [689, 354] on button "Save & Close" at bounding box center [686, 350] width 82 height 19
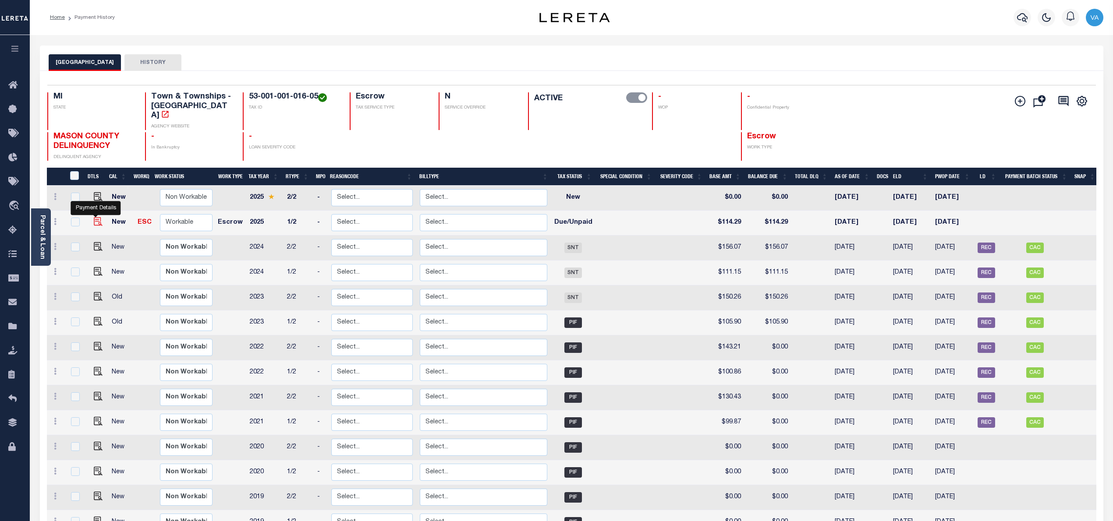
click at [96, 217] on img "" at bounding box center [98, 221] width 9 height 9
checkbox input "true"
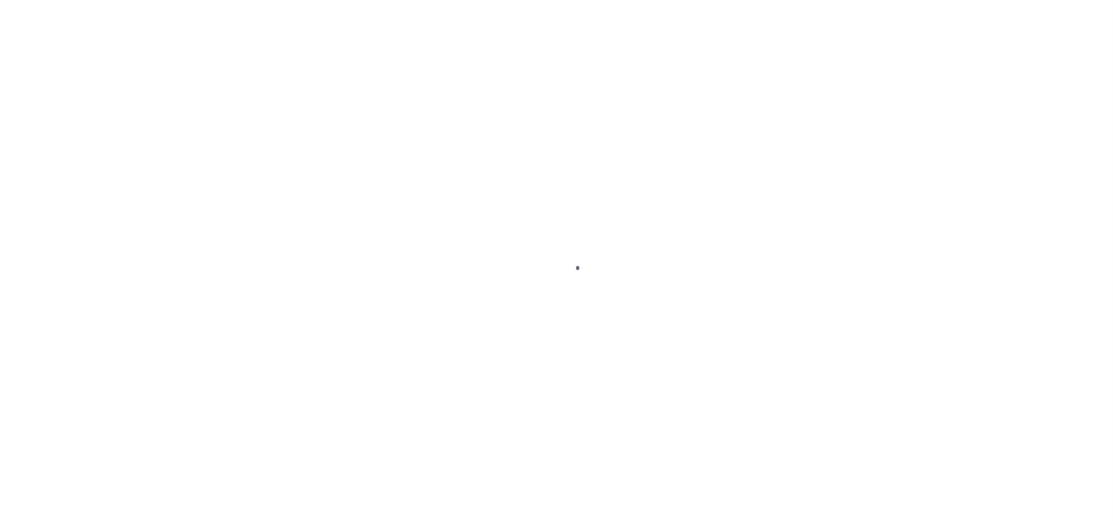
select select "DUE"
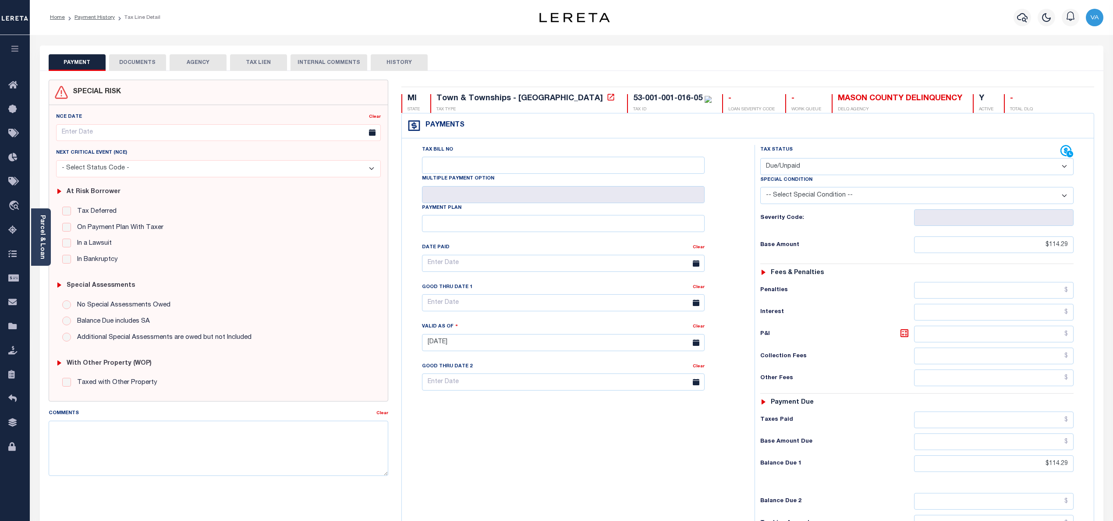
click at [153, 65] on button "DOCUMENTS" at bounding box center [137, 62] width 57 height 17
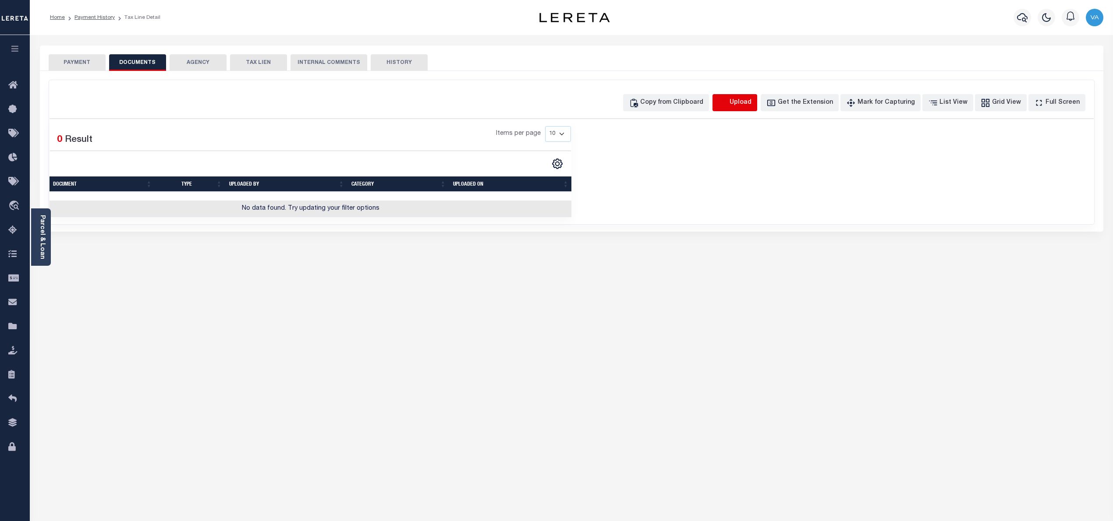
click at [728, 101] on icon "button" at bounding box center [723, 103] width 10 height 10
select select "POP"
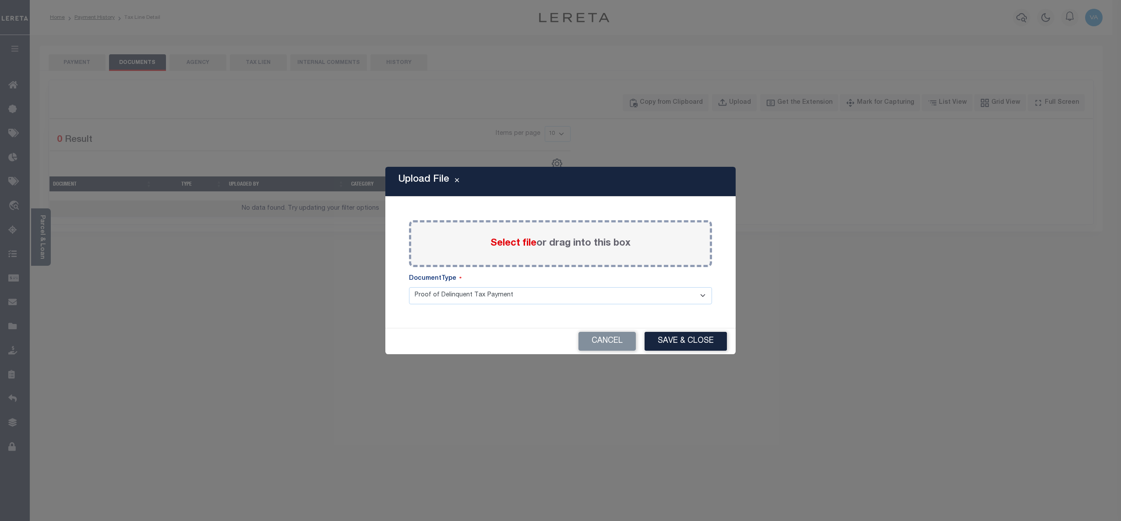
click at [519, 242] on span "Select file" at bounding box center [514, 244] width 46 height 10
click at [0, 0] on input "Select file or drag into this box" at bounding box center [0, 0] width 0 height 0
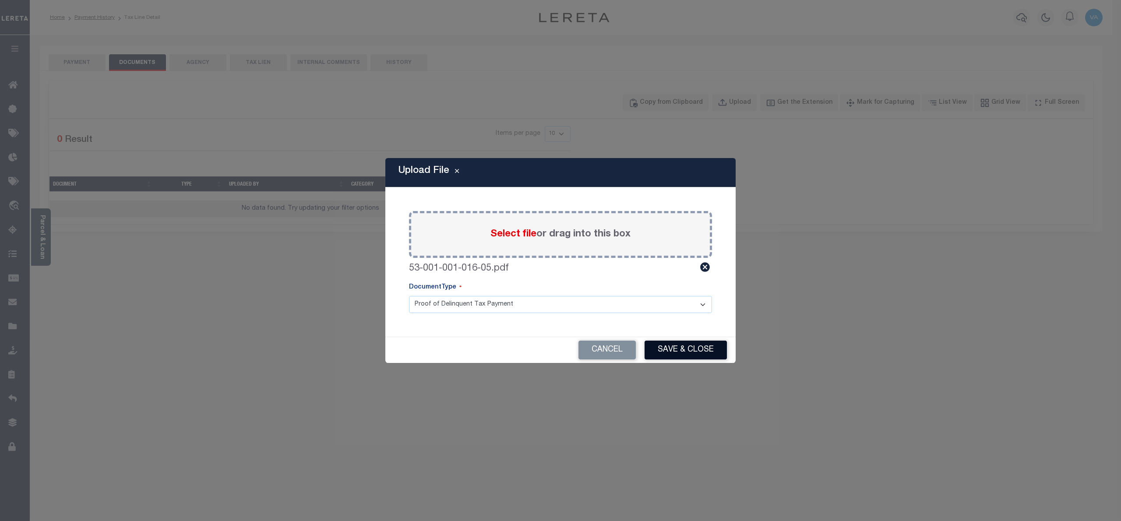
click at [680, 347] on button "Save & Close" at bounding box center [686, 350] width 82 height 19
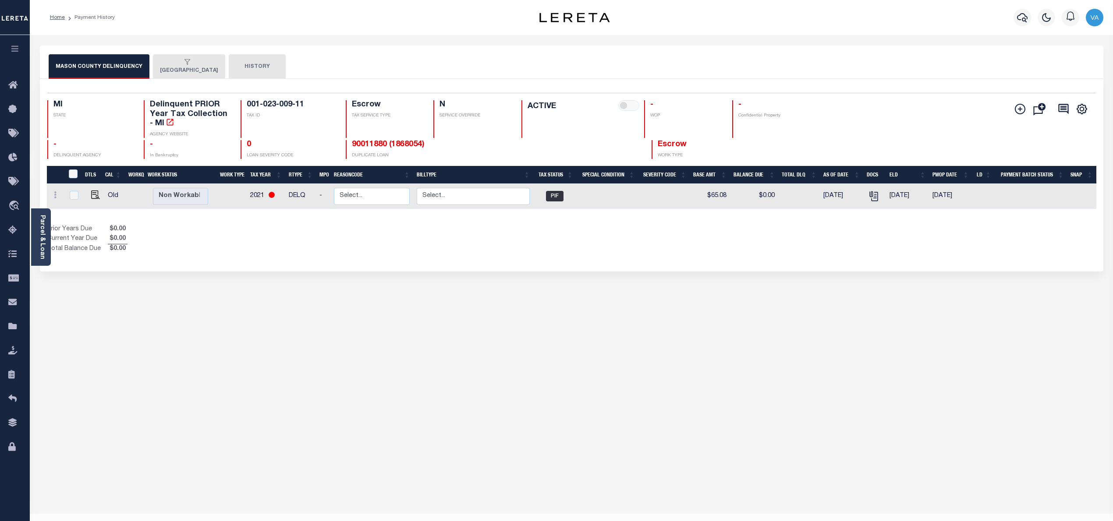
click at [184, 63] on div "button" at bounding box center [187, 63] width 55 height 8
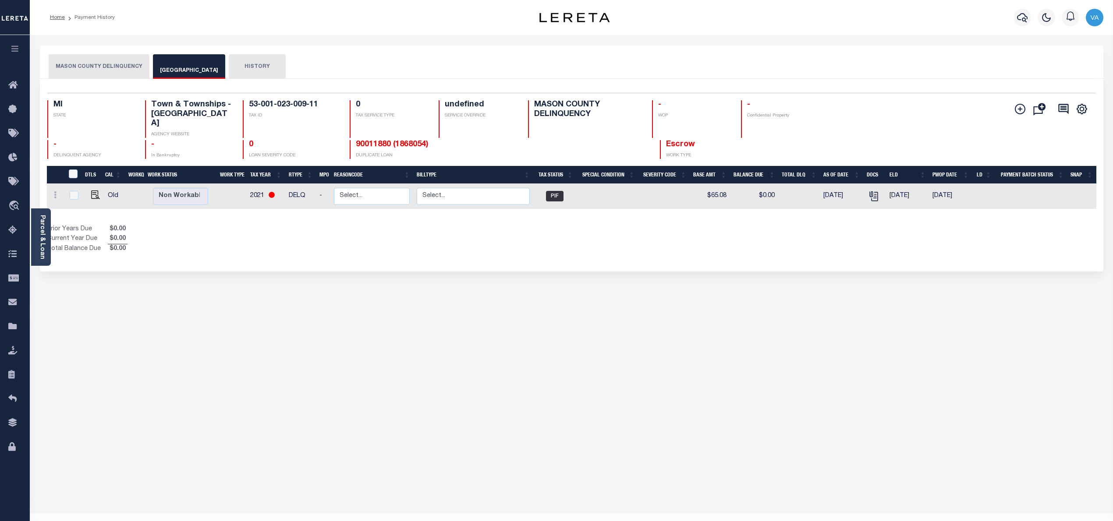
click at [102, 66] on button "MASON COUNTY DELINQUENCY" at bounding box center [99, 66] width 101 height 25
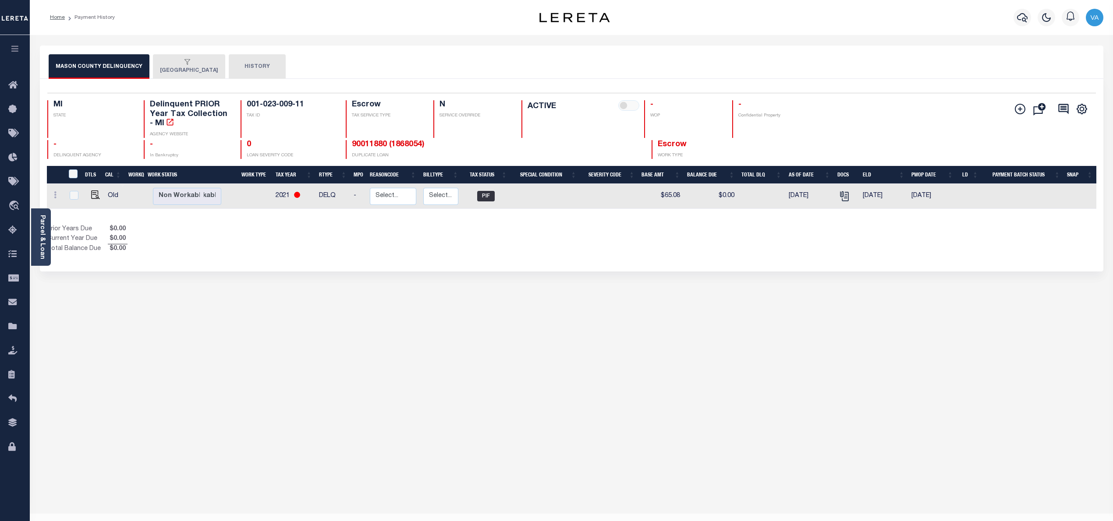
click at [162, 67] on button "[GEOGRAPHIC_DATA]" at bounding box center [189, 66] width 72 height 25
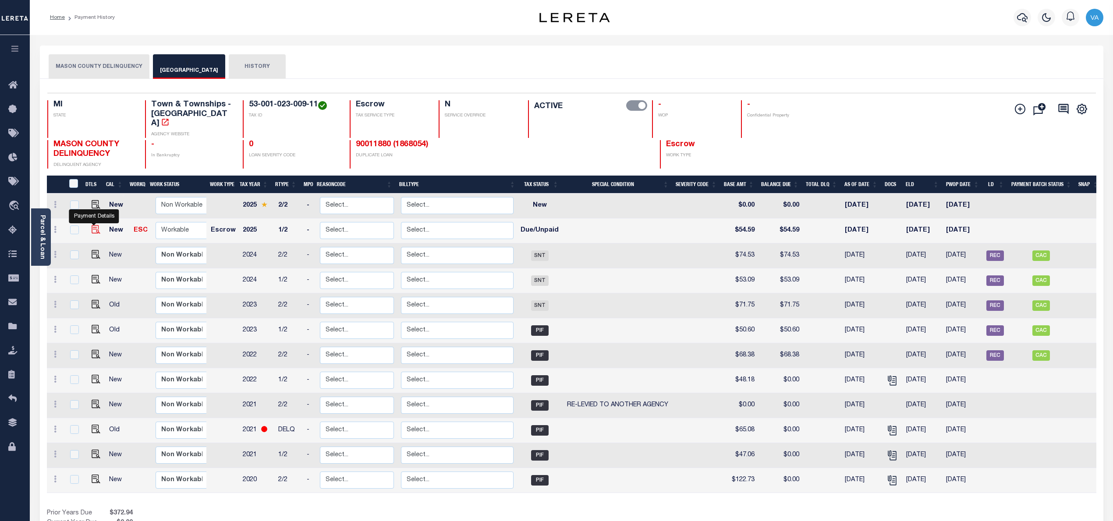
click at [92, 225] on img "" at bounding box center [96, 229] width 9 height 9
checkbox input "true"
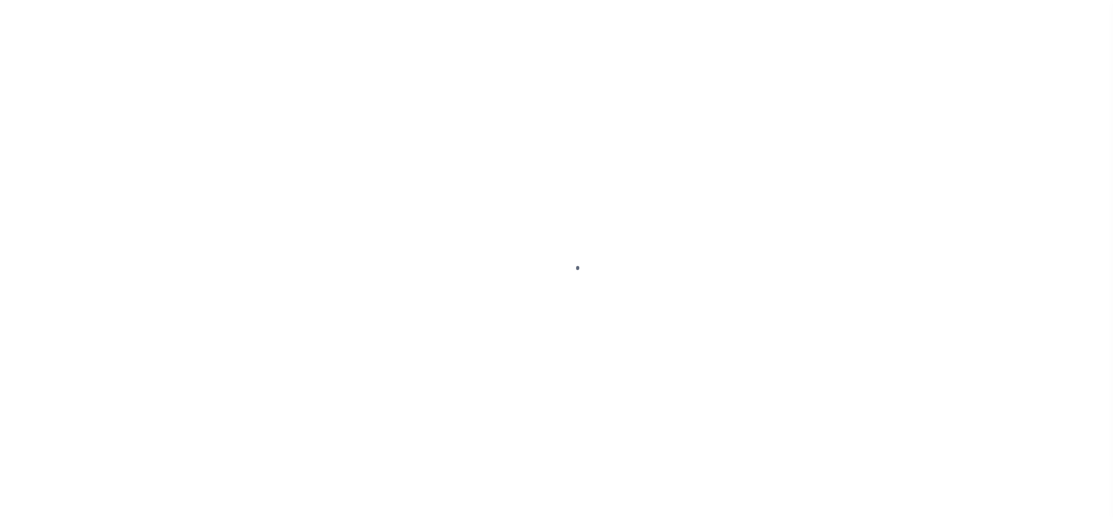
select select "DUE"
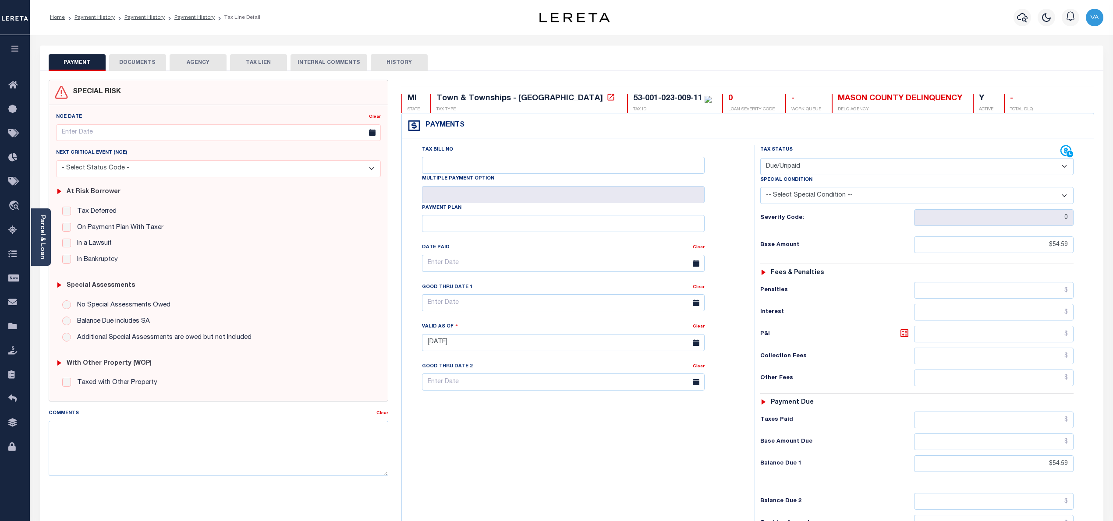
click at [145, 65] on button "DOCUMENTS" at bounding box center [137, 62] width 57 height 17
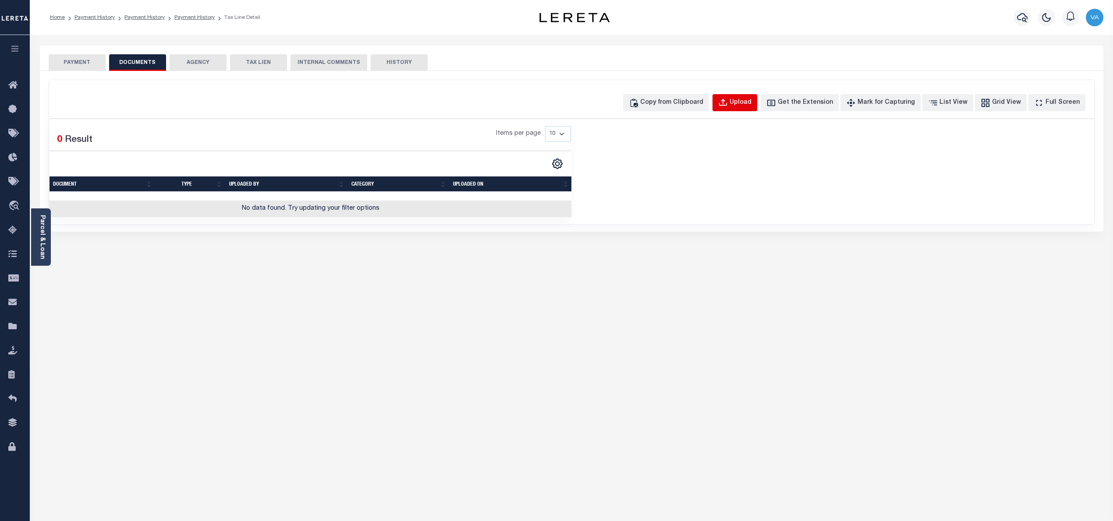
click at [751, 102] on div "Upload" at bounding box center [740, 103] width 22 height 10
select select "POP"
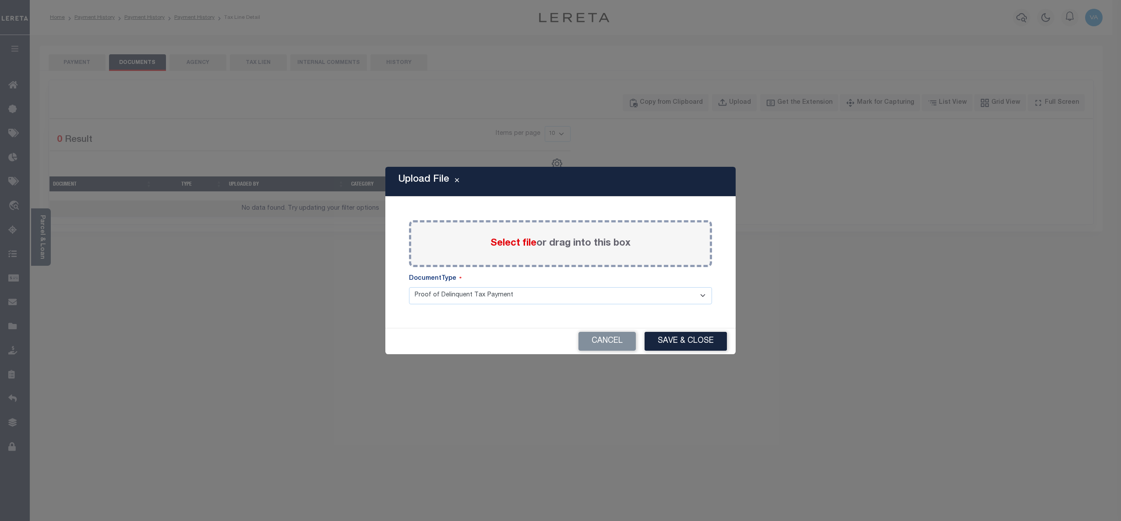
click at [526, 244] on span "Select file" at bounding box center [514, 244] width 46 height 10
click at [0, 0] on input "Select file or drag into this box" at bounding box center [0, 0] width 0 height 0
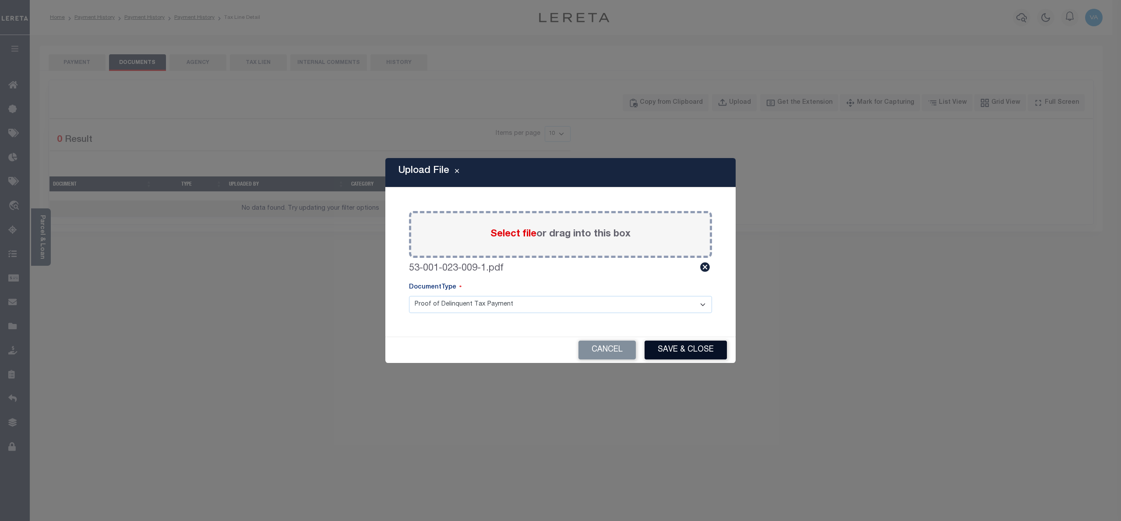
click at [676, 347] on button "Save & Close" at bounding box center [686, 350] width 82 height 19
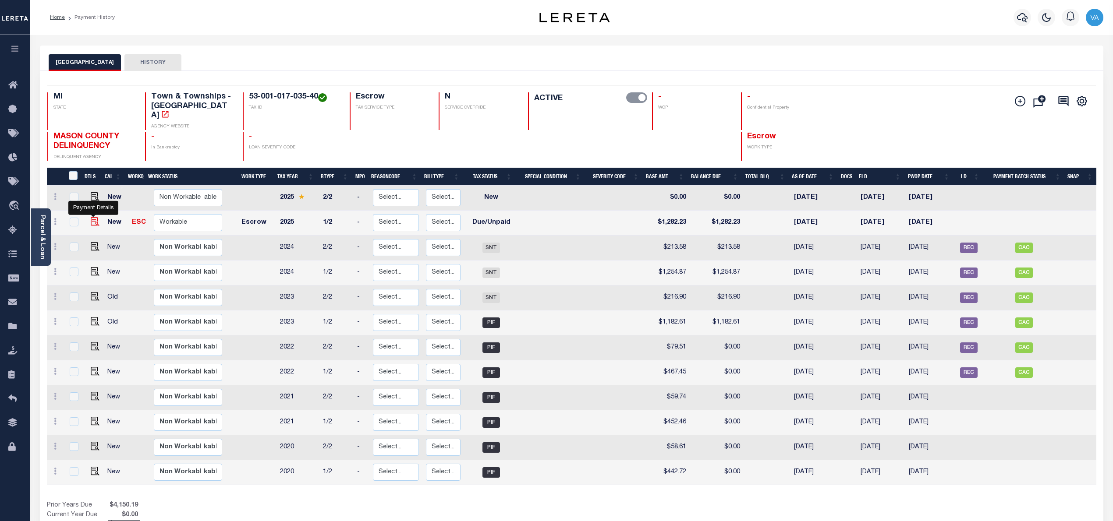
click at [94, 217] on img "" at bounding box center [95, 221] width 9 height 9
checkbox input "true"
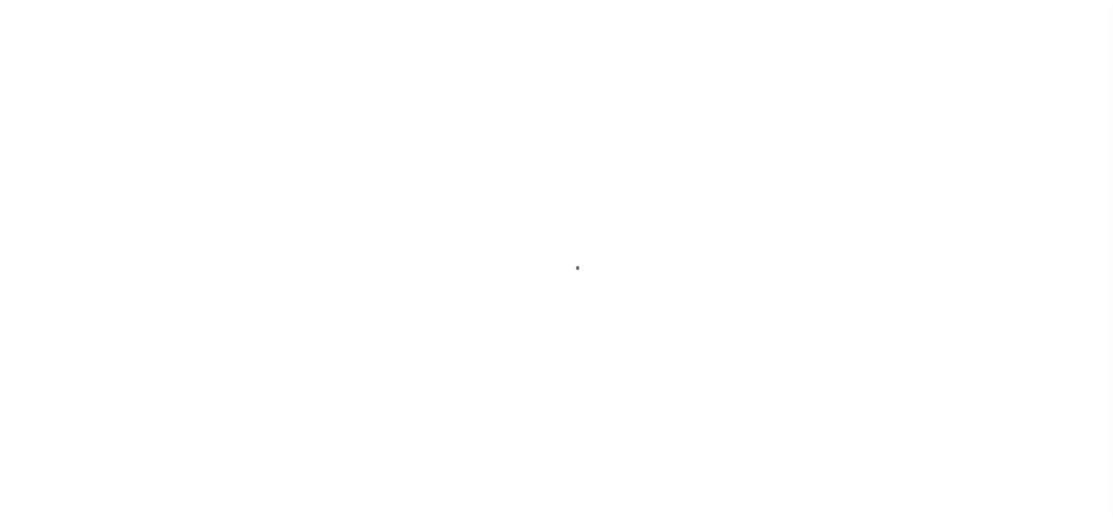
select select "DUE"
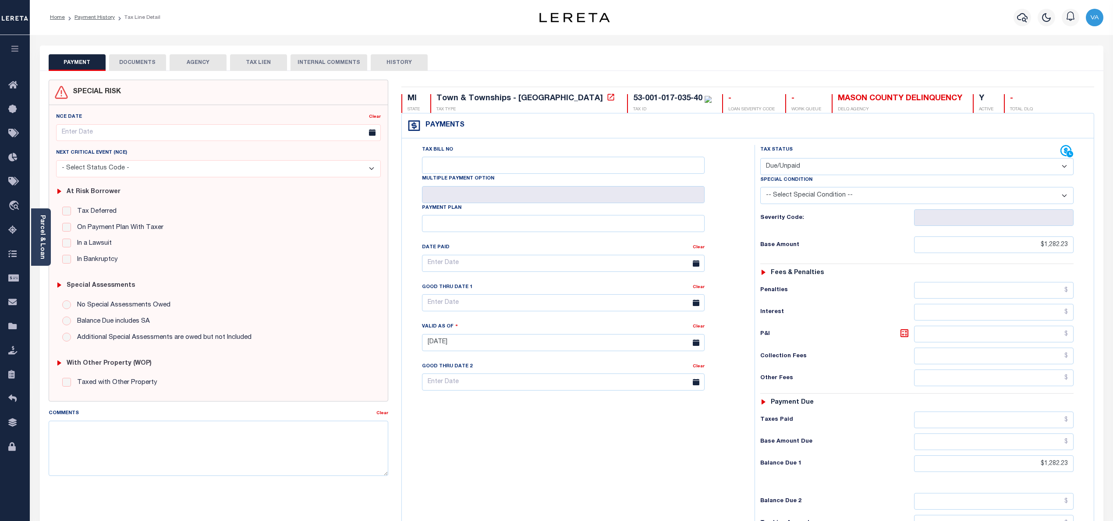
click at [131, 62] on button "DOCUMENTS" at bounding box center [137, 62] width 57 height 17
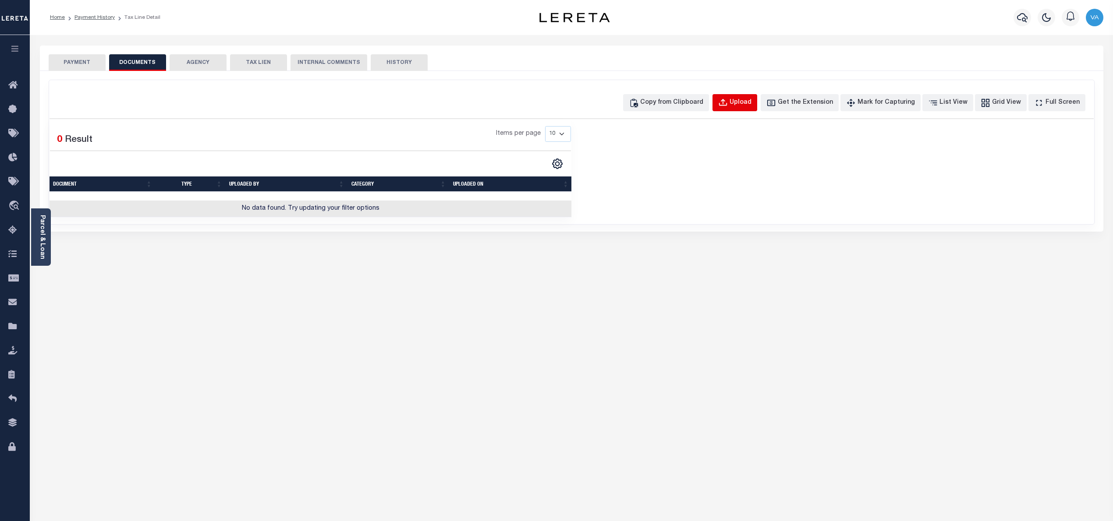
click at [751, 105] on div "Upload" at bounding box center [740, 103] width 22 height 10
select select "POP"
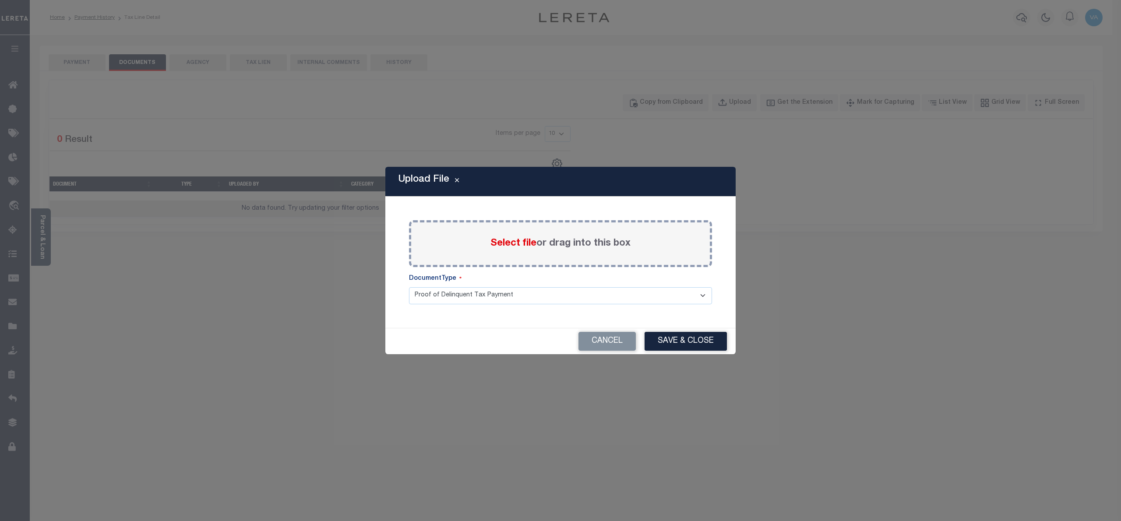
click at [521, 241] on span "Select file" at bounding box center [514, 244] width 46 height 10
click at [0, 0] on input "Select file or drag into this box" at bounding box center [0, 0] width 0 height 0
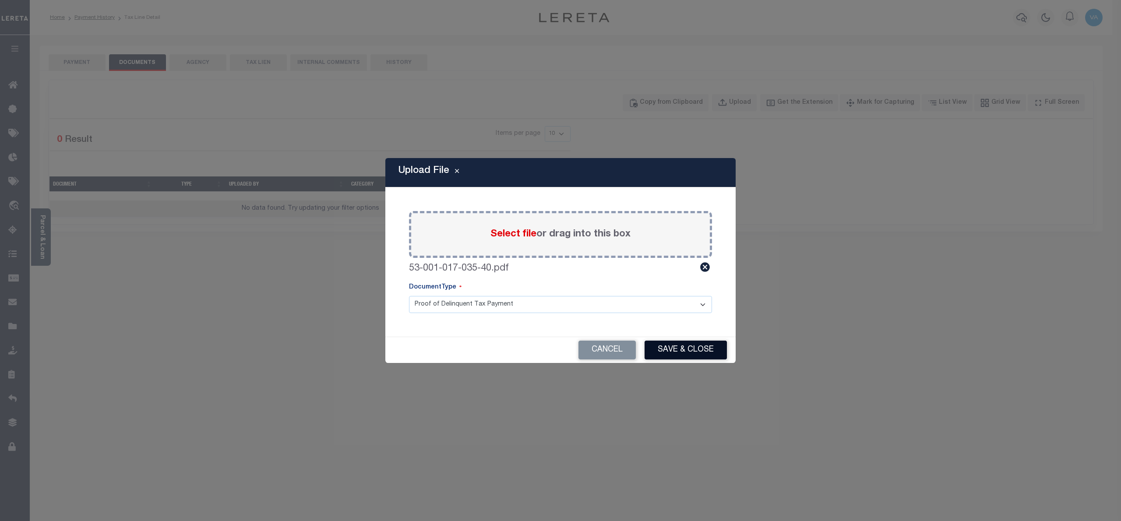
click at [673, 344] on button "Save & Close" at bounding box center [686, 350] width 82 height 19
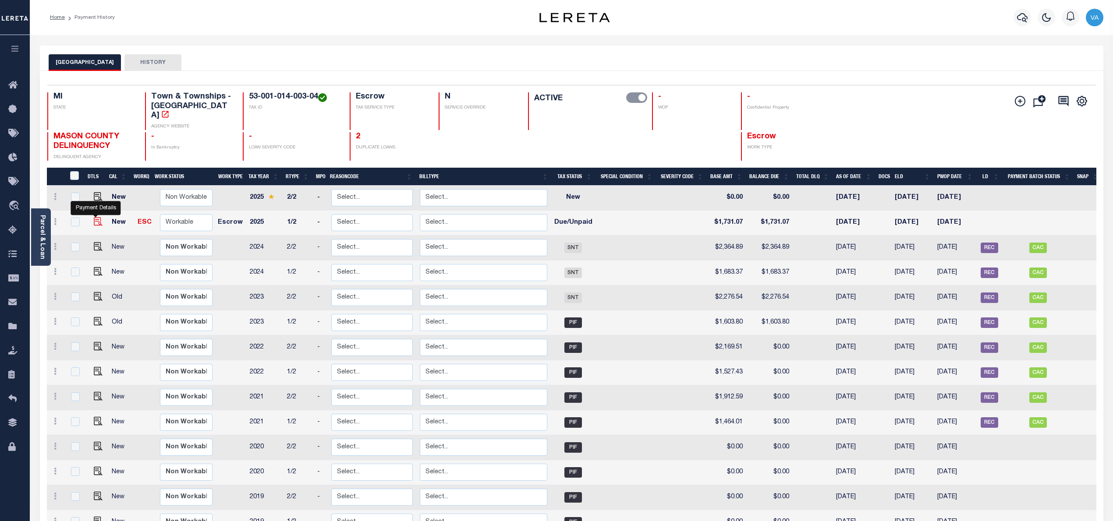
click at [98, 217] on img "" at bounding box center [98, 221] width 9 height 9
checkbox input "true"
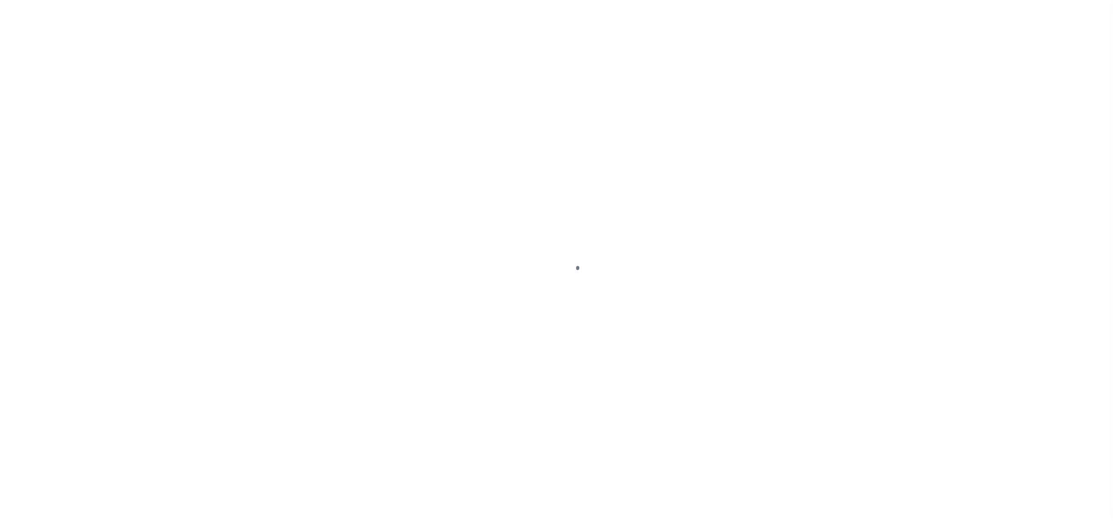
select select "DUE"
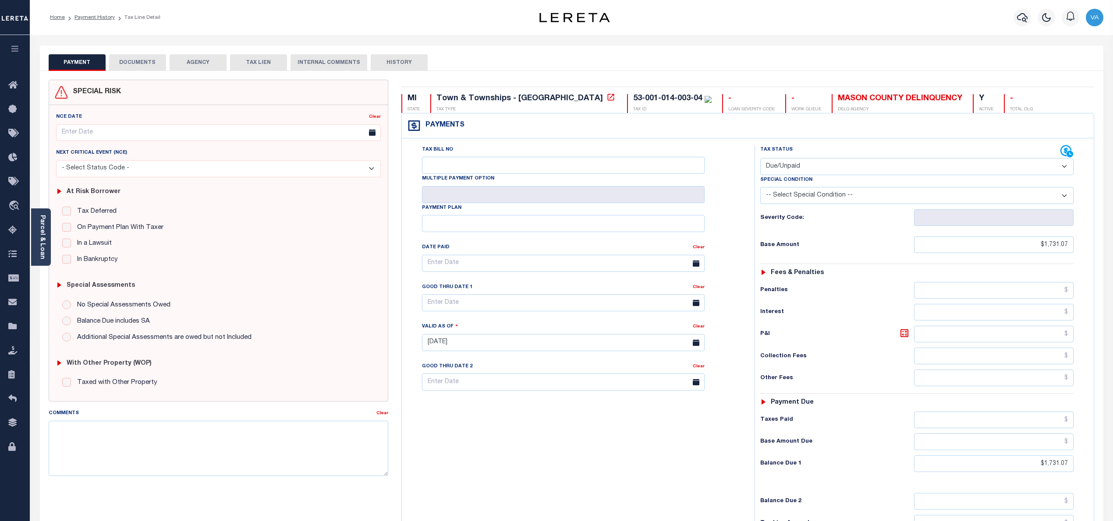
click at [140, 67] on button "DOCUMENTS" at bounding box center [137, 62] width 57 height 17
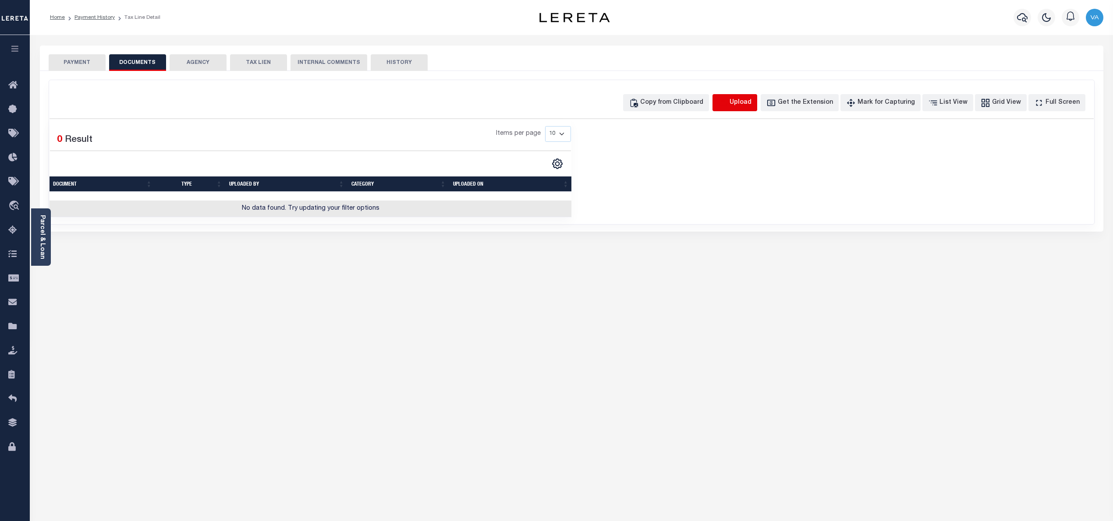
click at [728, 102] on icon "button" at bounding box center [723, 103] width 10 height 10
select select "POP"
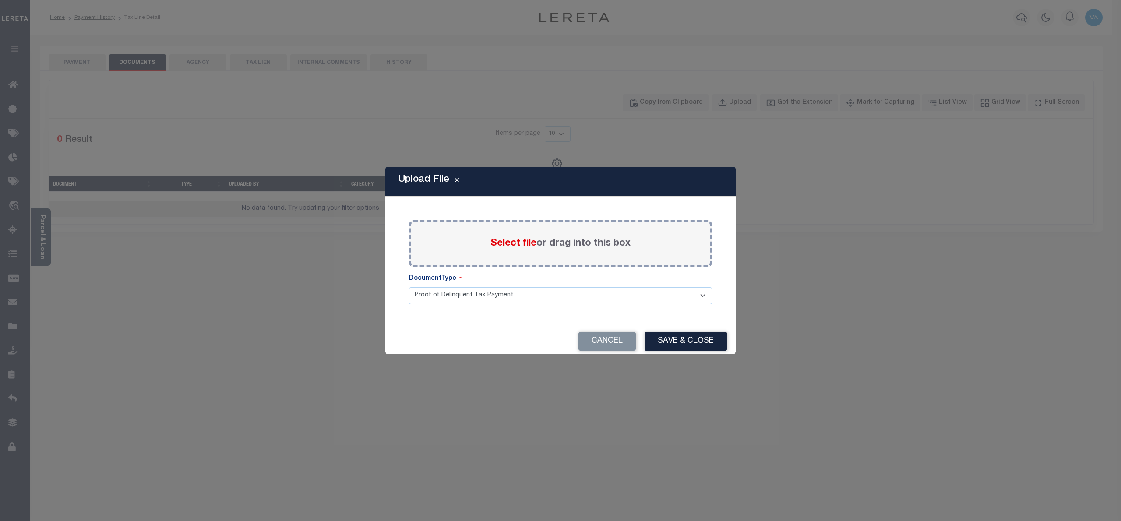
click at [502, 242] on span "Select file" at bounding box center [514, 244] width 46 height 10
click at [0, 0] on input "Select file or drag into this box" at bounding box center [0, 0] width 0 height 0
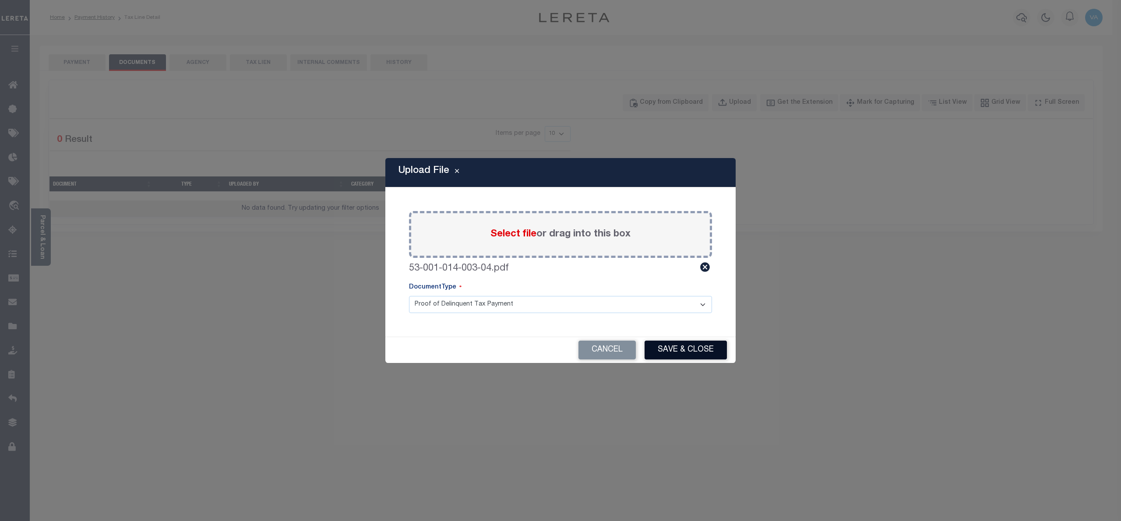
click at [664, 351] on button "Save & Close" at bounding box center [686, 350] width 82 height 19
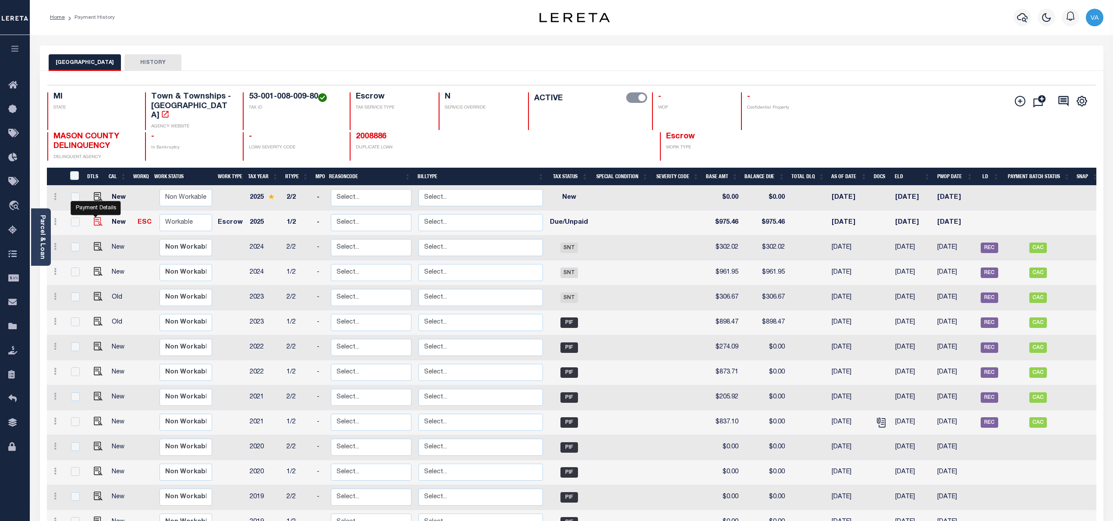
click at [94, 217] on img "" at bounding box center [98, 221] width 9 height 9
checkbox input "true"
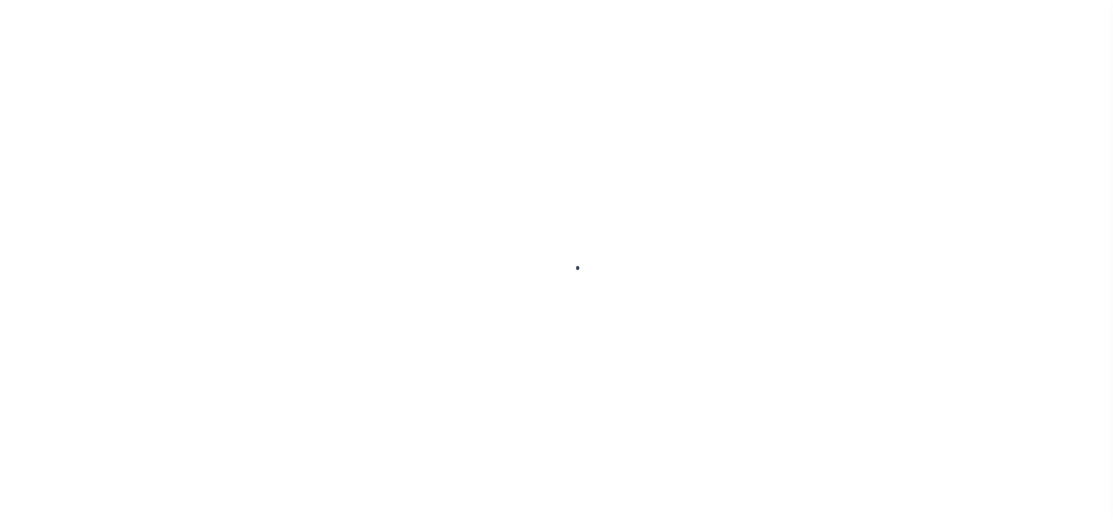
select select "DUE"
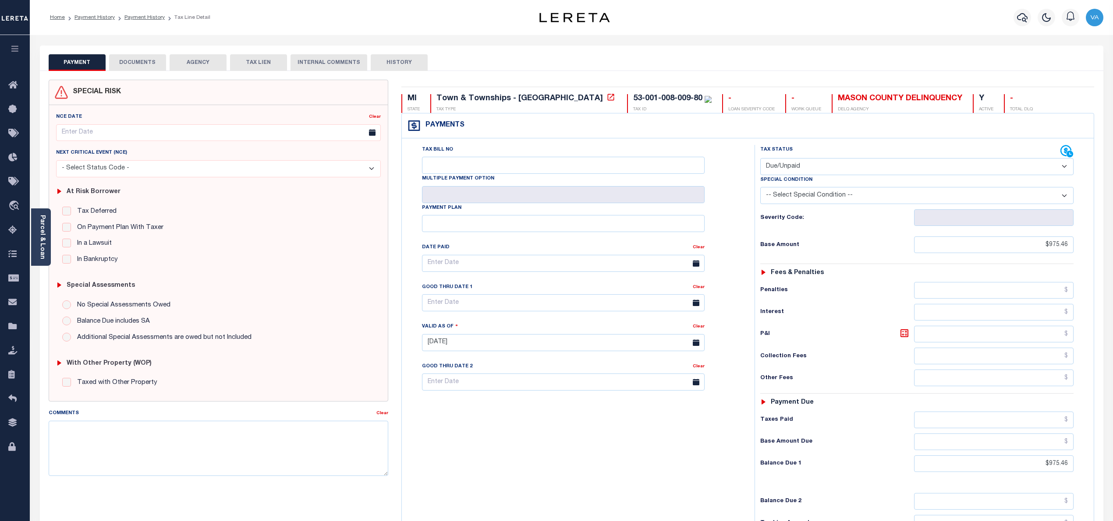
click at [138, 58] on button "DOCUMENTS" at bounding box center [137, 62] width 57 height 17
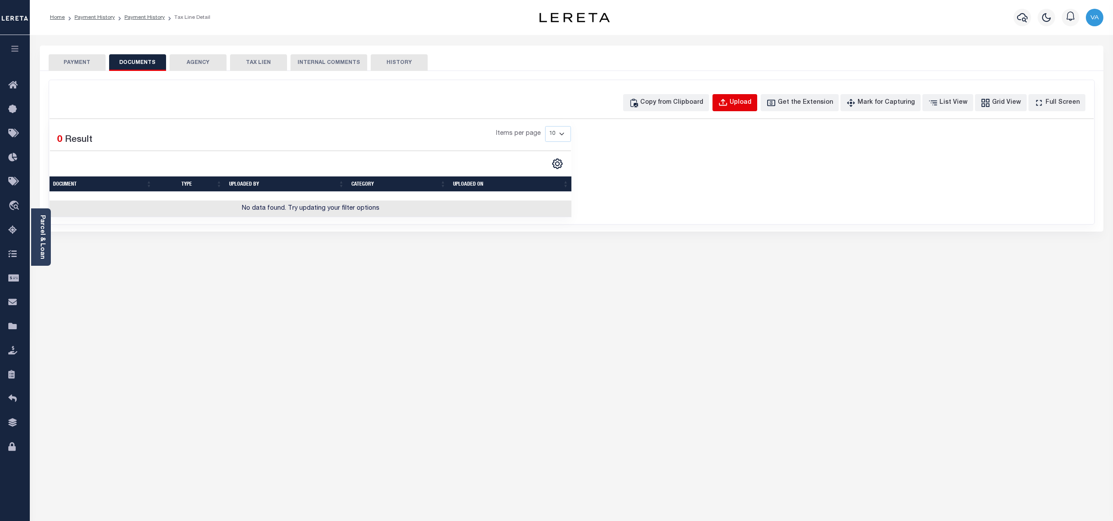
click at [751, 100] on div "Upload" at bounding box center [740, 103] width 22 height 10
select select "POP"
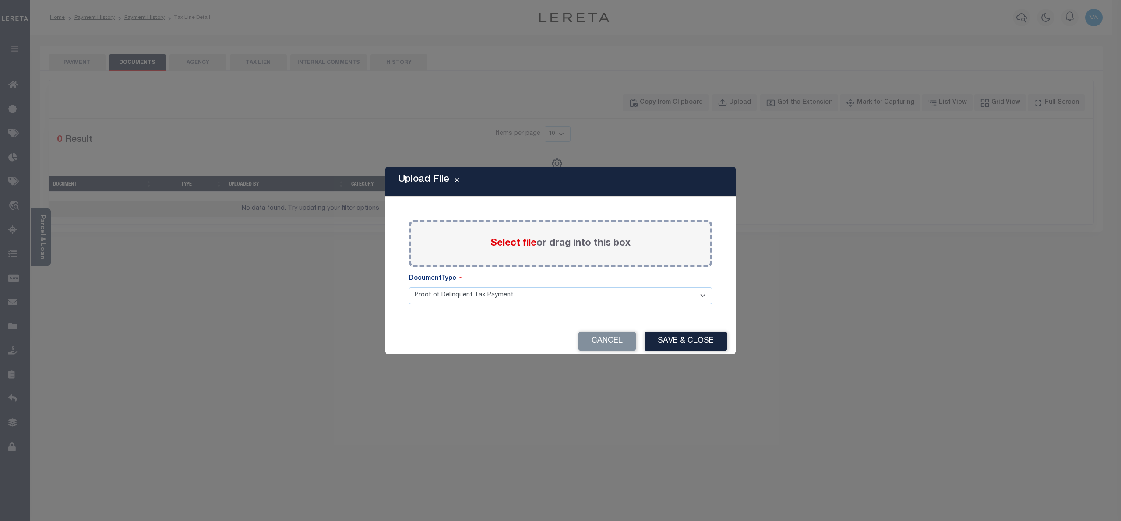
click at [516, 244] on span "Select file" at bounding box center [514, 244] width 46 height 10
click at [0, 0] on input "Select file or drag into this box" at bounding box center [0, 0] width 0 height 0
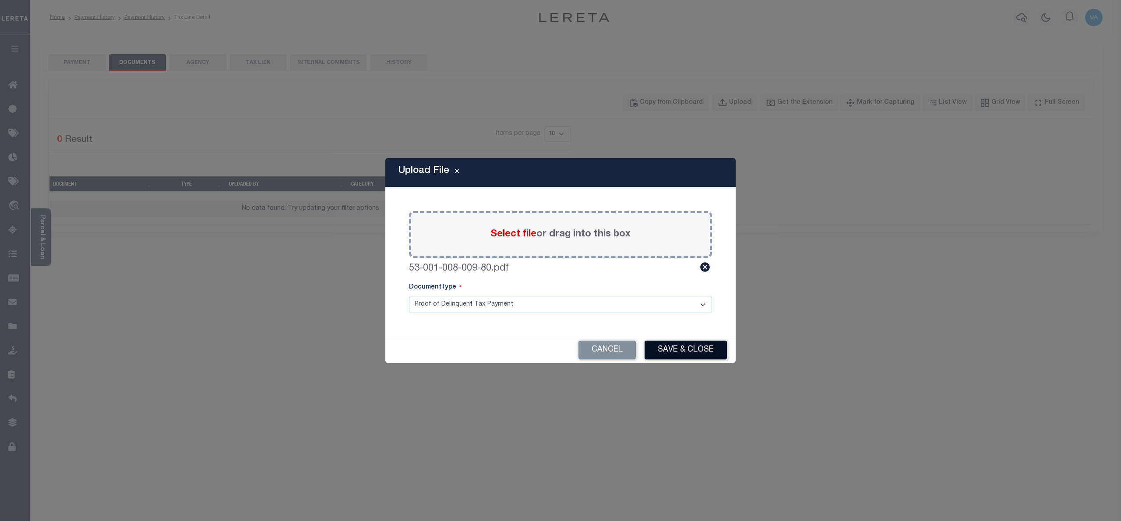
click at [668, 349] on button "Save & Close" at bounding box center [686, 350] width 82 height 19
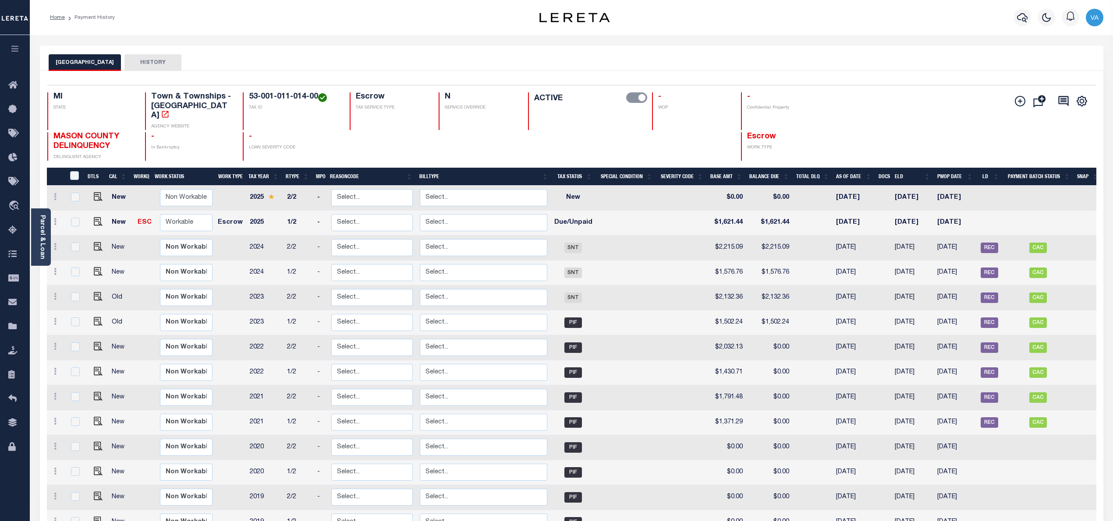
click at [91, 211] on td at bounding box center [97, 223] width 23 height 25
checkbox input "true"
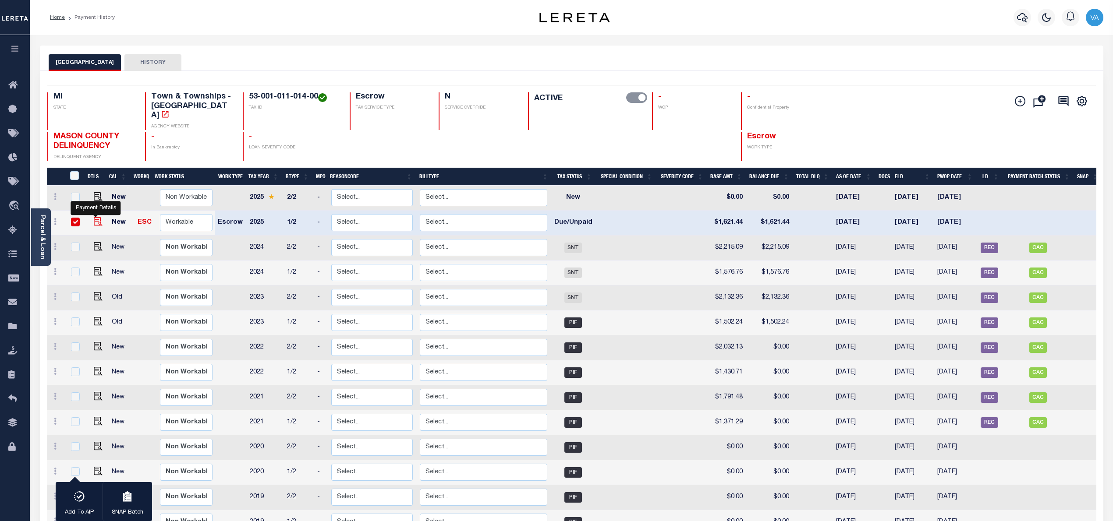
click at [95, 217] on img "" at bounding box center [98, 221] width 9 height 9
checkbox input "false"
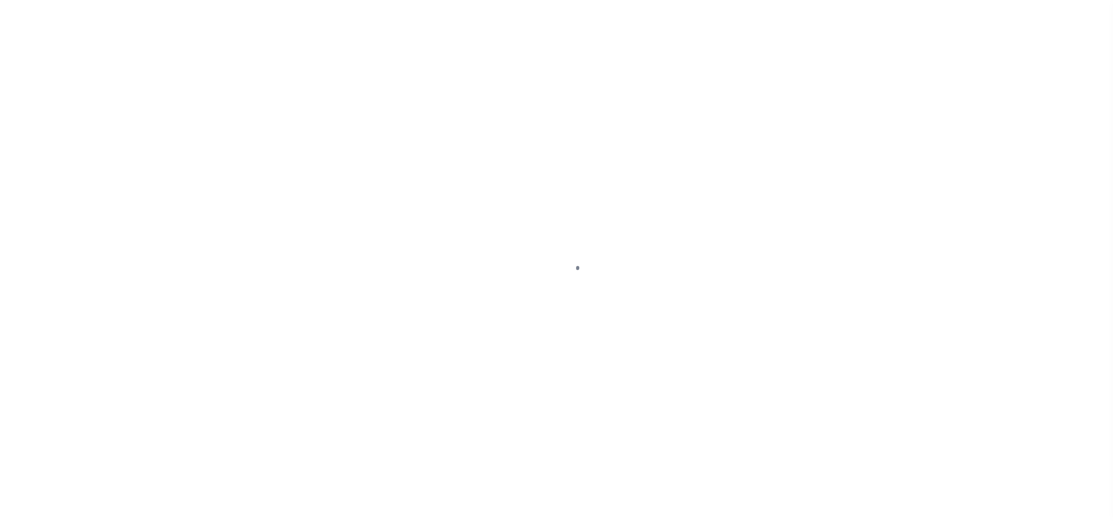
select select "DUE"
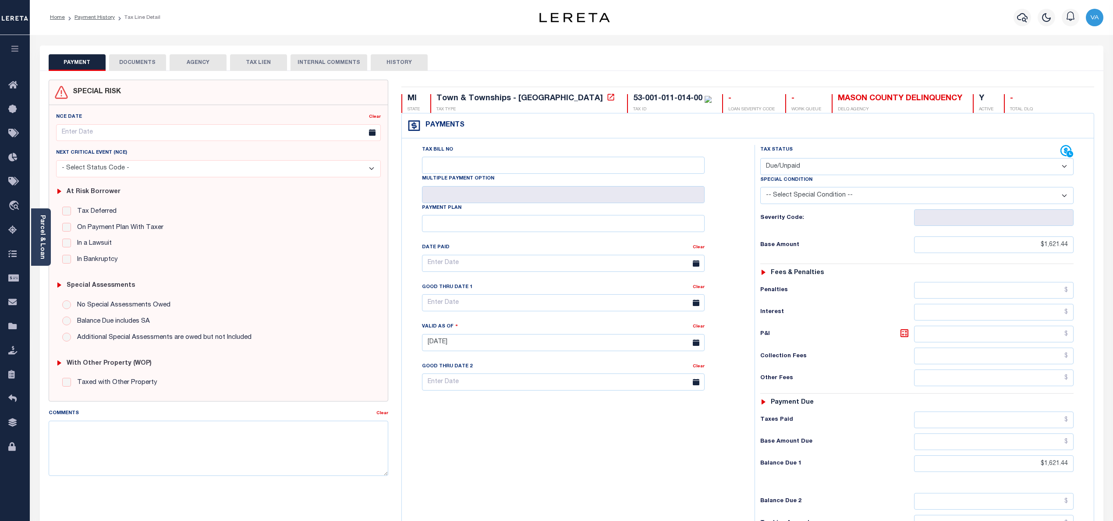
click at [144, 65] on button "DOCUMENTS" at bounding box center [137, 62] width 57 height 17
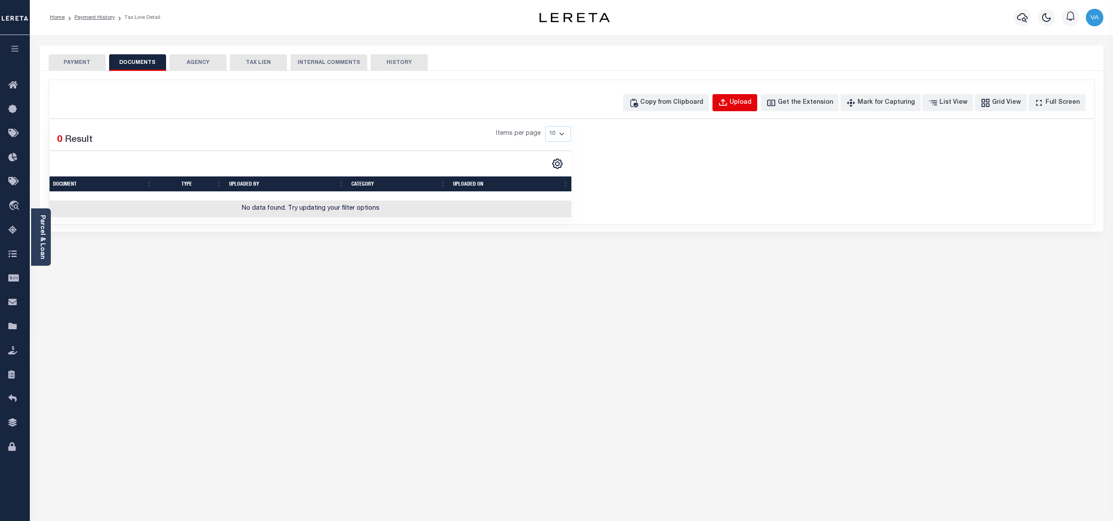
click at [751, 106] on div "Upload" at bounding box center [740, 103] width 22 height 10
select select "POP"
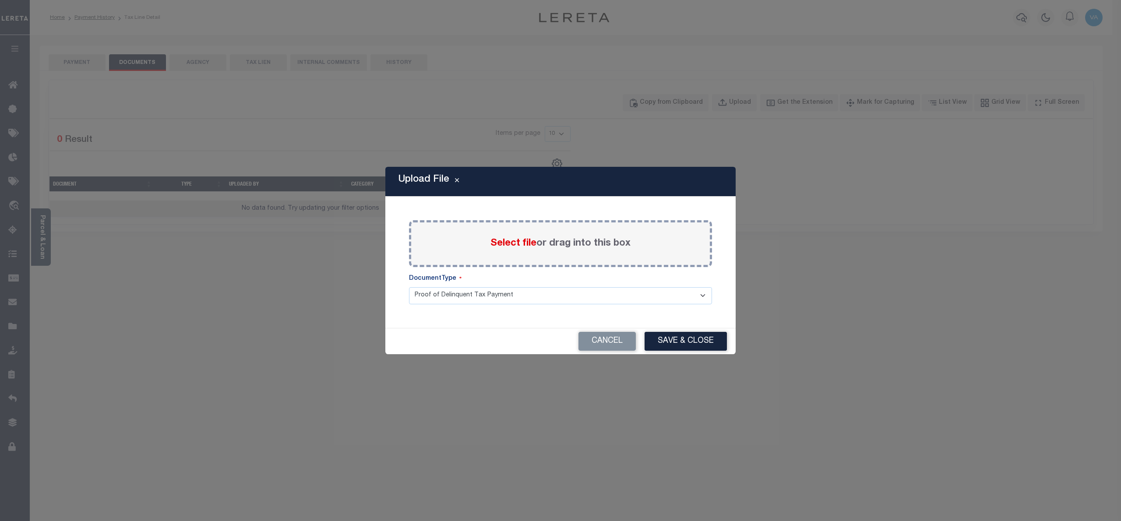
click at [519, 245] on span "Select file" at bounding box center [514, 244] width 46 height 10
click at [0, 0] on input "Select file or drag into this box" at bounding box center [0, 0] width 0 height 0
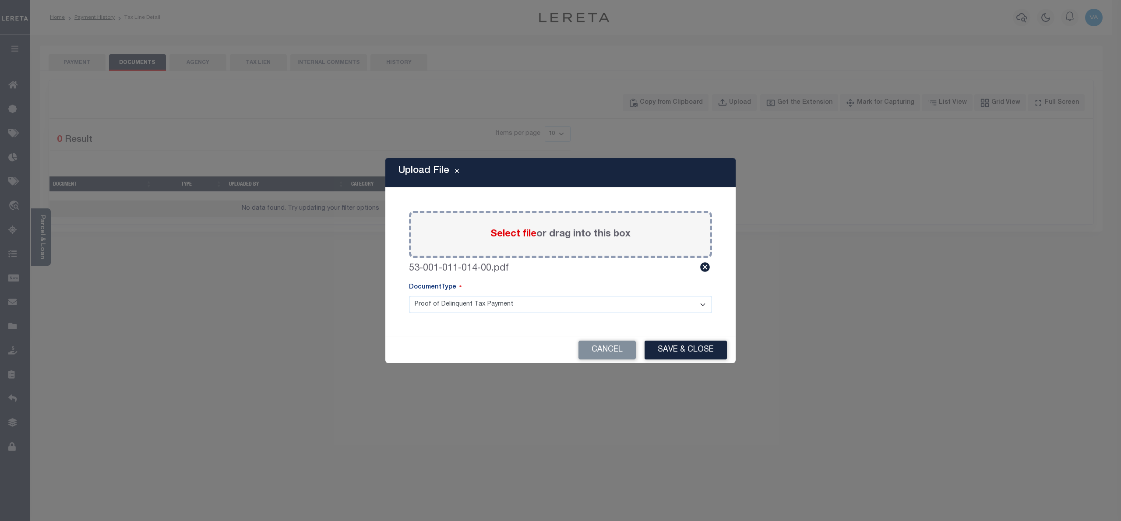
click at [691, 338] on div "Cancel Save & Close" at bounding box center [560, 350] width 350 height 26
click at [684, 351] on button "Save & Close" at bounding box center [686, 350] width 82 height 19
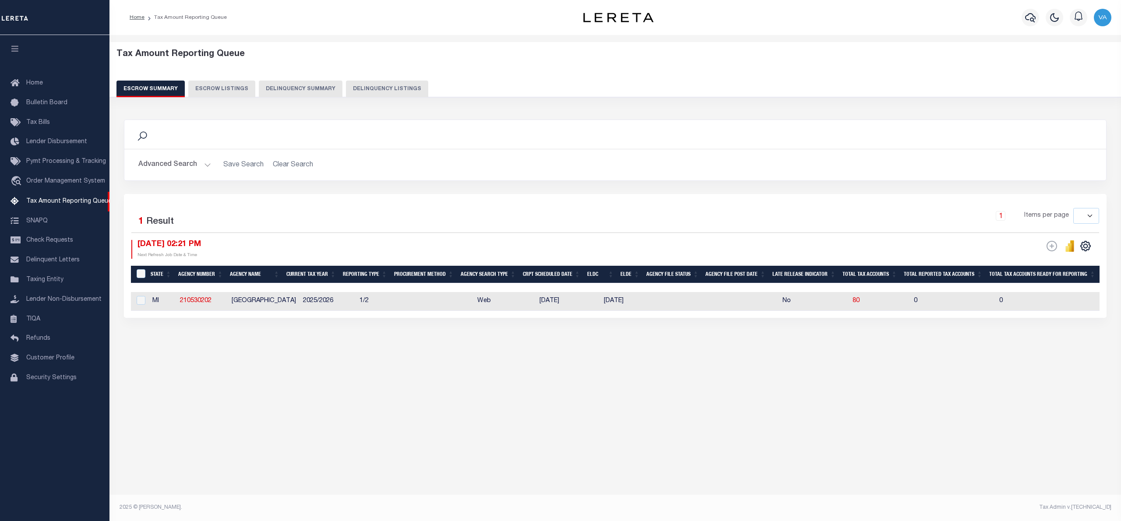
select select
click at [859, 304] on span "80" at bounding box center [856, 301] width 7 height 6
select select "100"
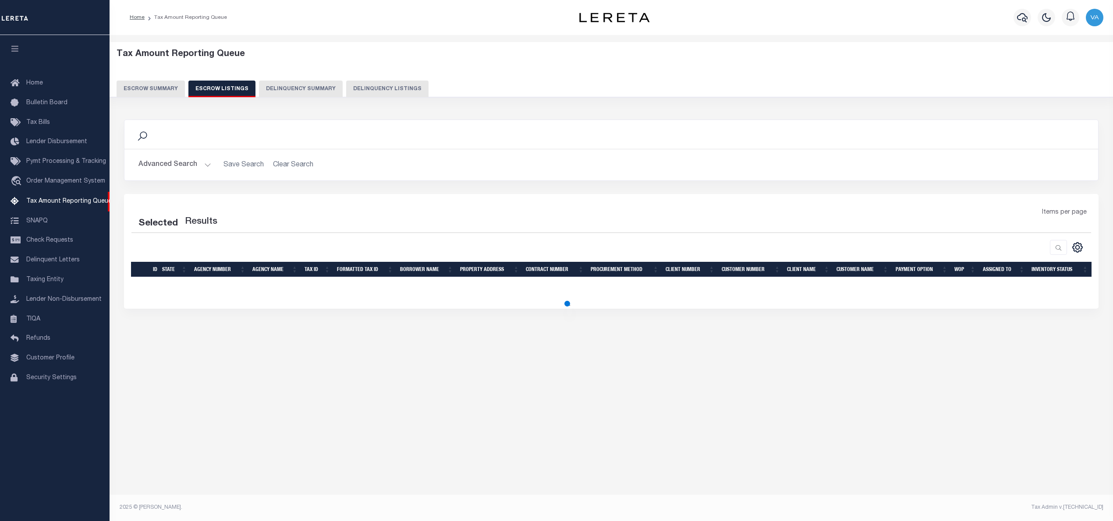
select select "100"
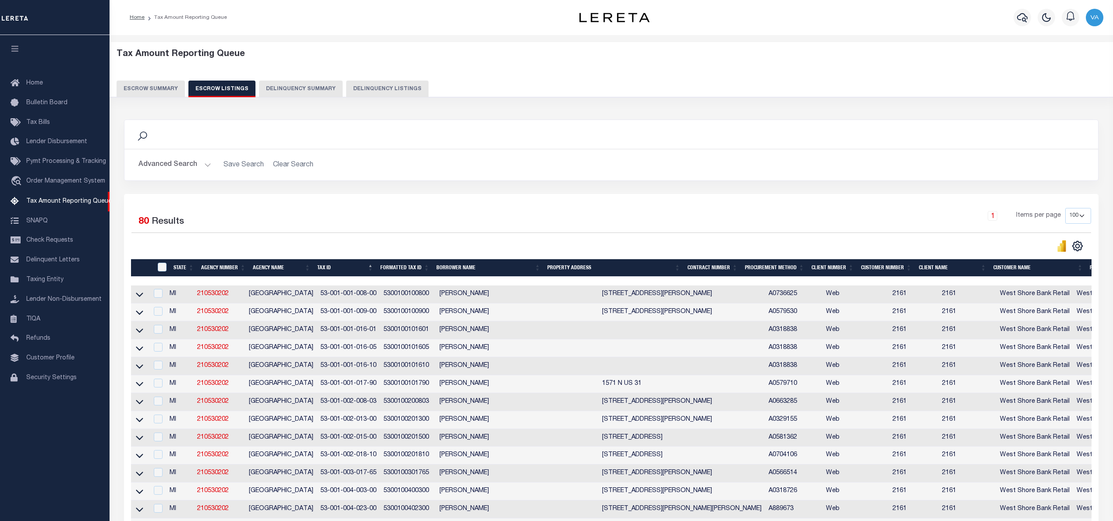
click at [134, 297] on link at bounding box center [139, 294] width 10 height 6
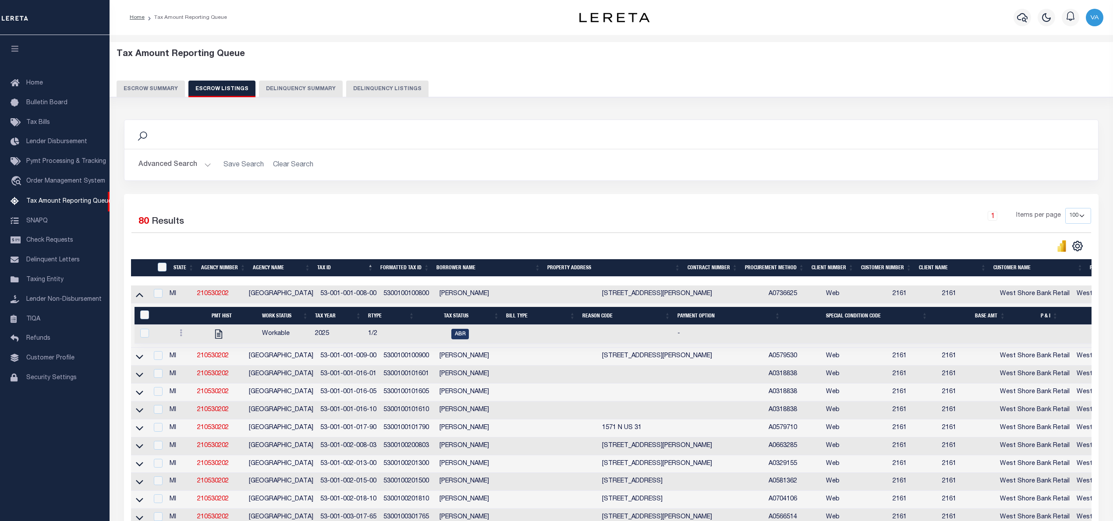
click at [134, 297] on link at bounding box center [139, 294] width 10 height 6
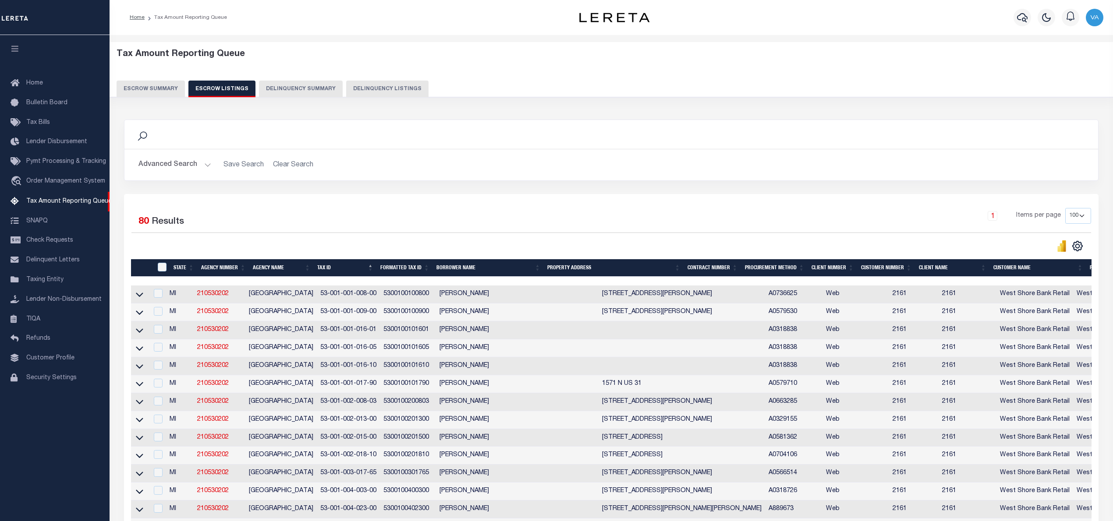
click at [370, 268] on th "Tax ID" at bounding box center [345, 268] width 63 height 18
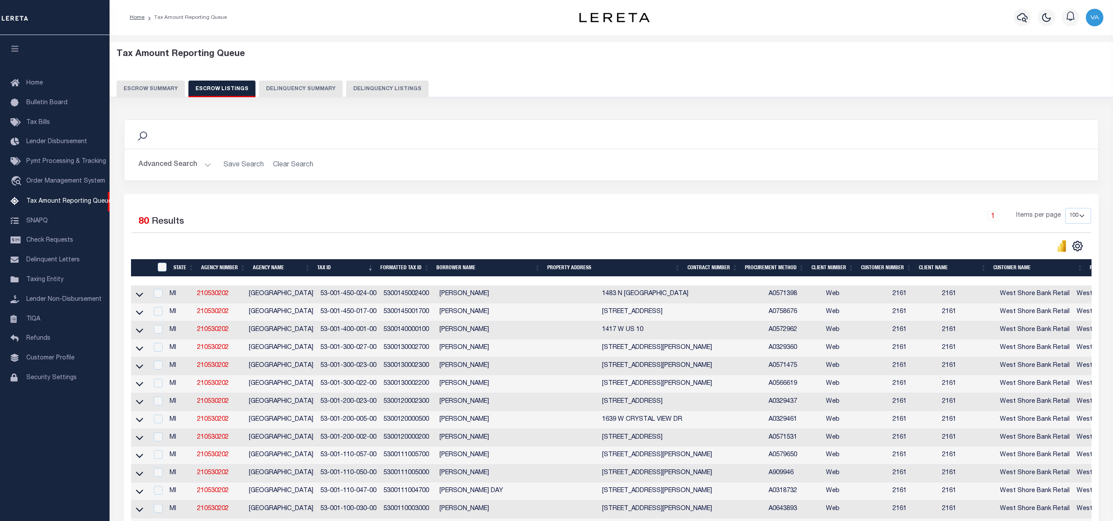
click at [369, 269] on th "Tax ID" at bounding box center [345, 268] width 63 height 18
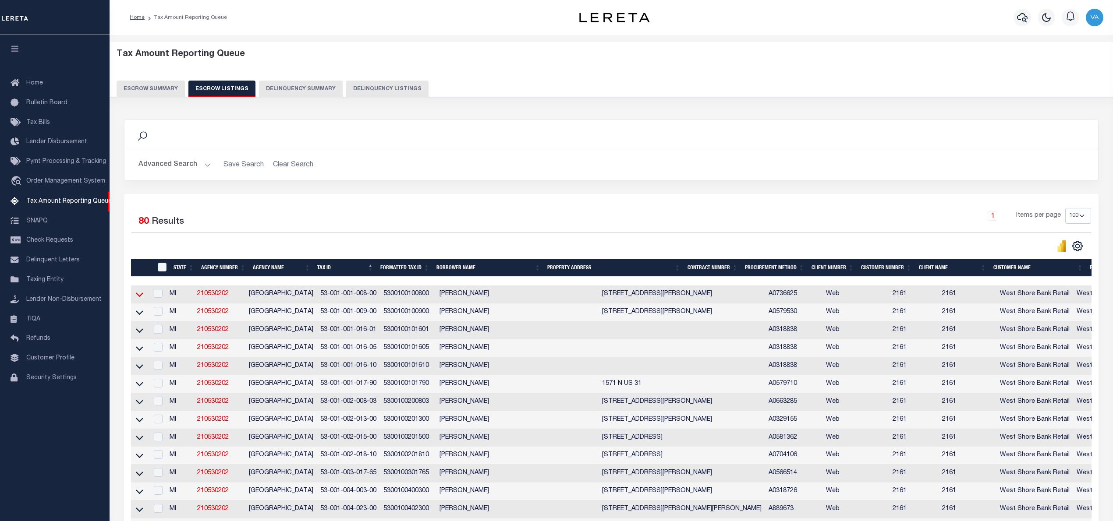
click at [139, 297] on icon at bounding box center [139, 294] width 7 height 9
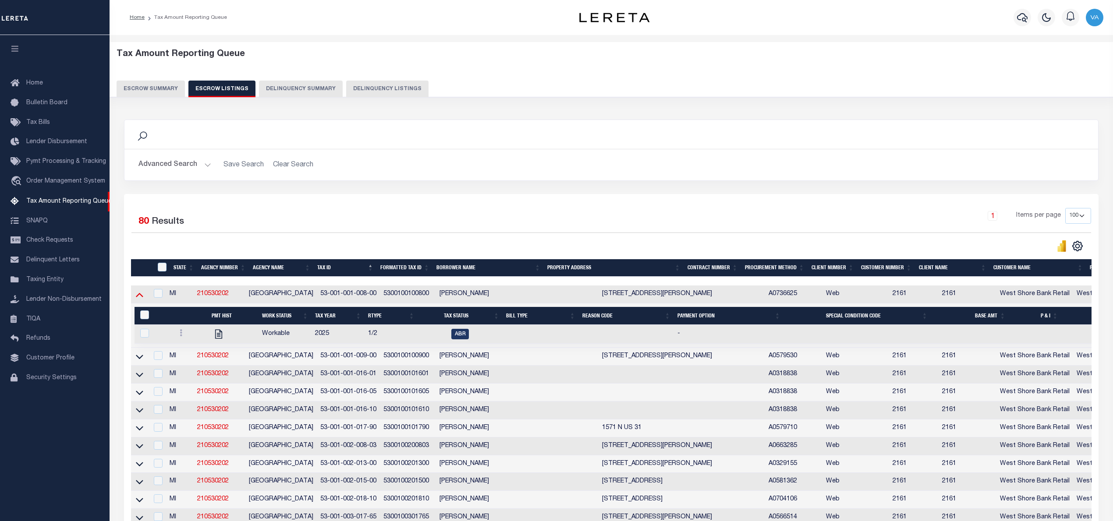
click at [139, 297] on icon at bounding box center [139, 295] width 7 height 4
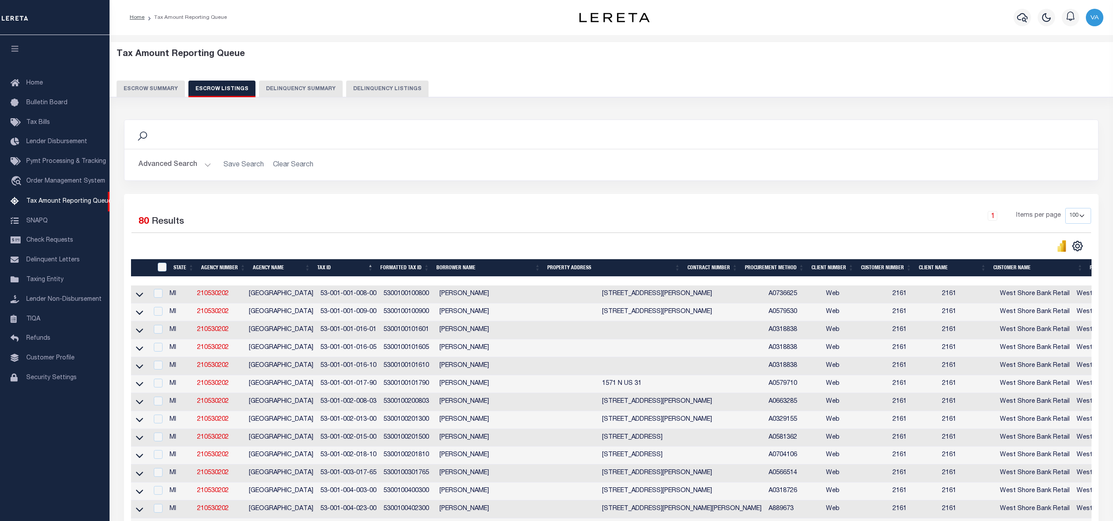
click at [368, 270] on th "Tax ID" at bounding box center [345, 268] width 63 height 18
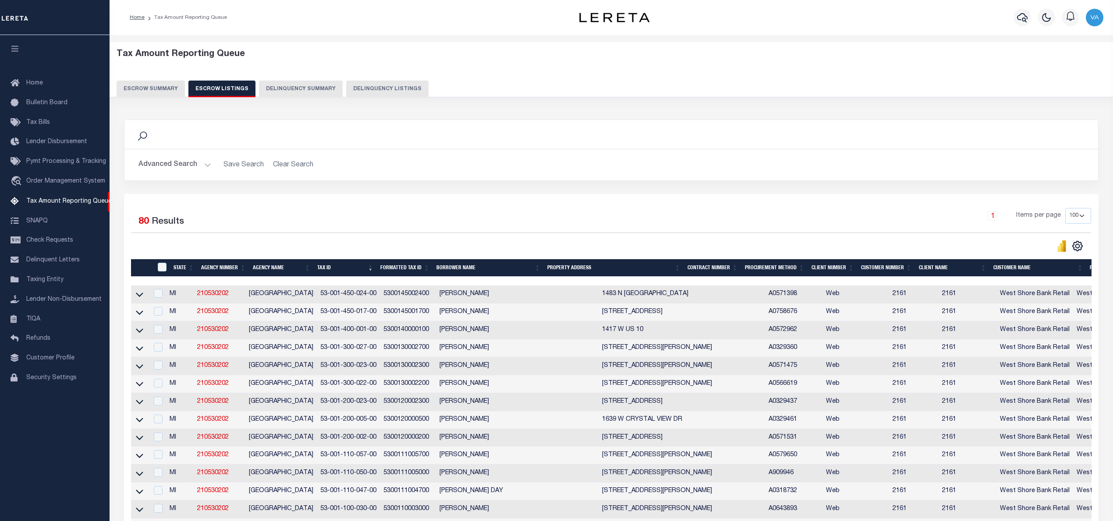
click at [368, 270] on th "Tax ID" at bounding box center [345, 268] width 63 height 18
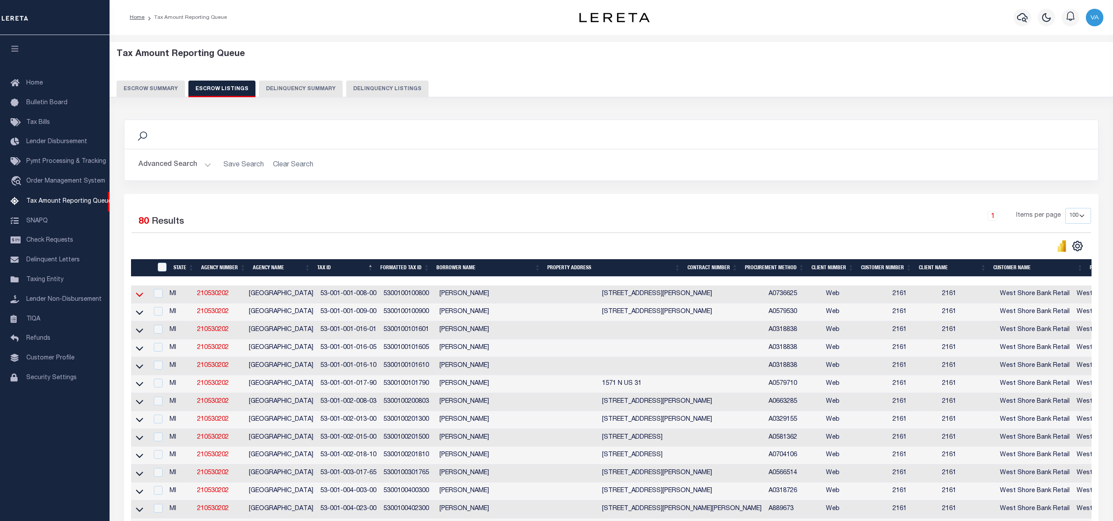
click at [139, 293] on icon at bounding box center [139, 294] width 7 height 9
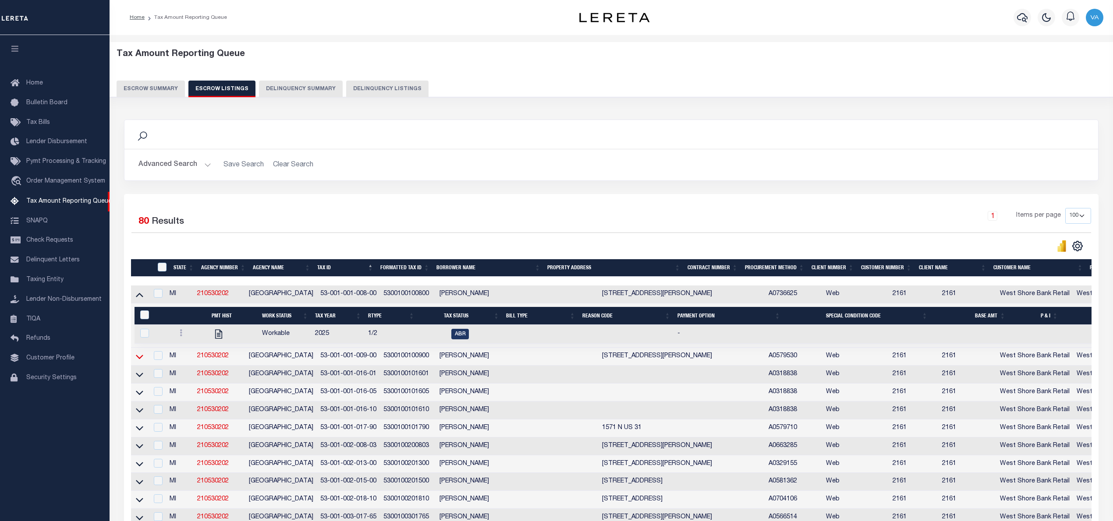
click at [138, 361] on icon at bounding box center [139, 356] width 7 height 9
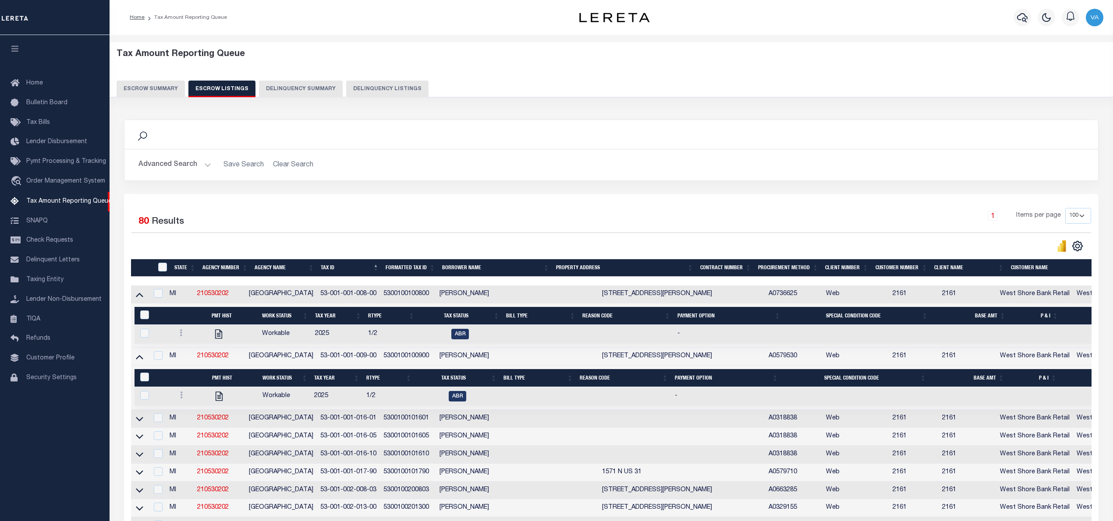
click at [372, 268] on th "Tax ID" at bounding box center [349, 268] width 65 height 18
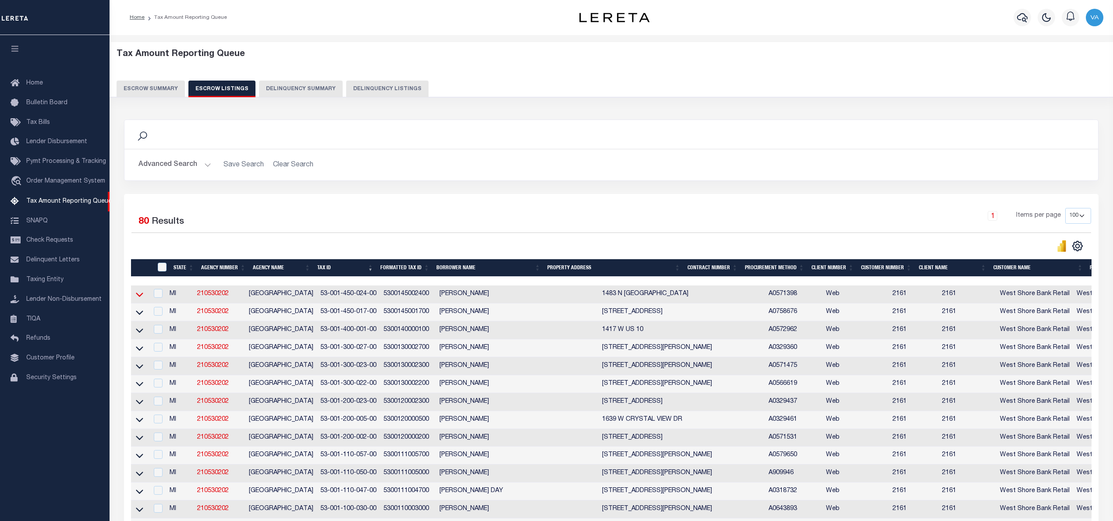
click at [141, 296] on icon at bounding box center [139, 294] width 7 height 9
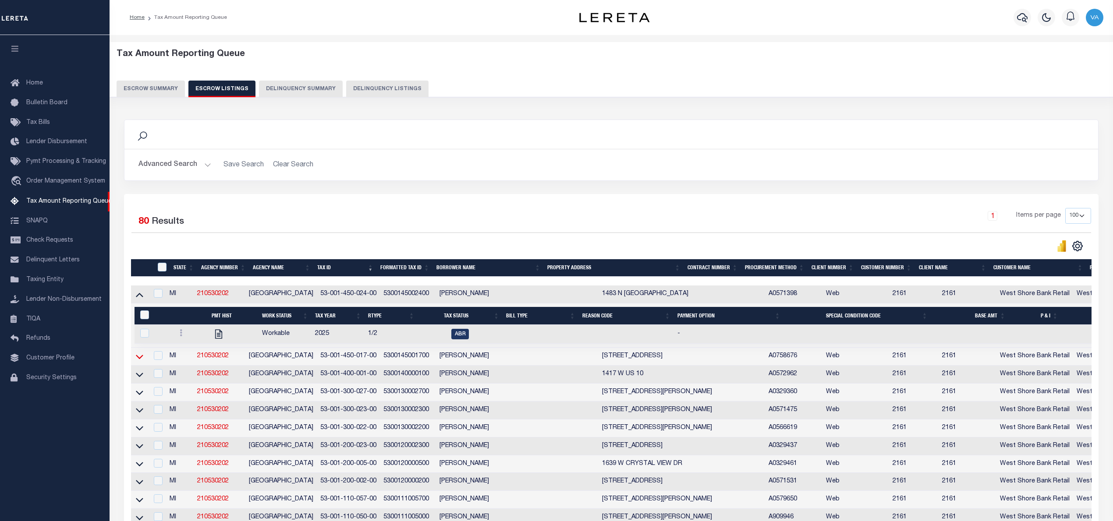
click at [139, 358] on icon at bounding box center [139, 356] width 7 height 9
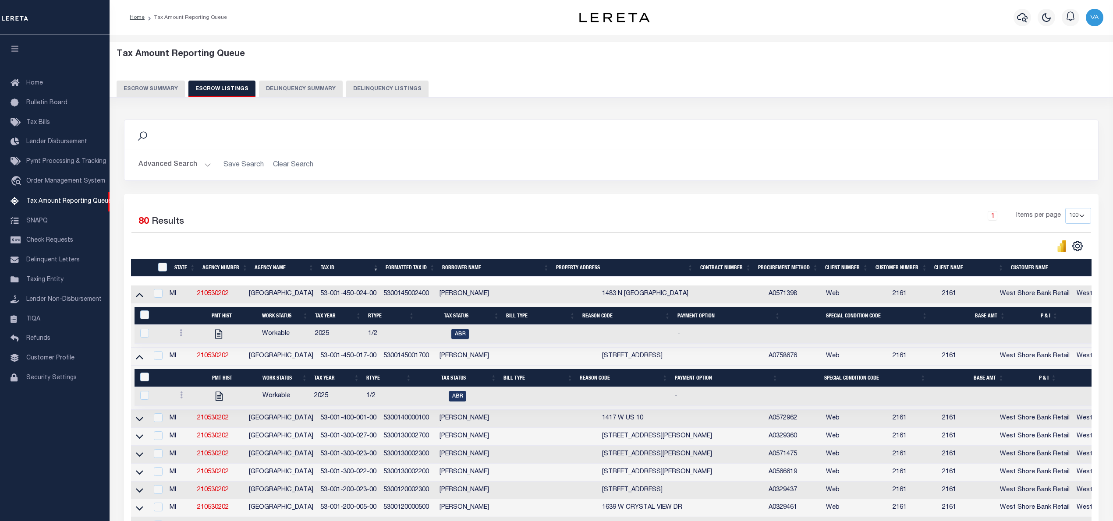
click at [831, 154] on div "Advanced Search Save Search Clear Search State In" at bounding box center [610, 164] width 973 height 31
